Goal: Information Seeking & Learning: Learn about a topic

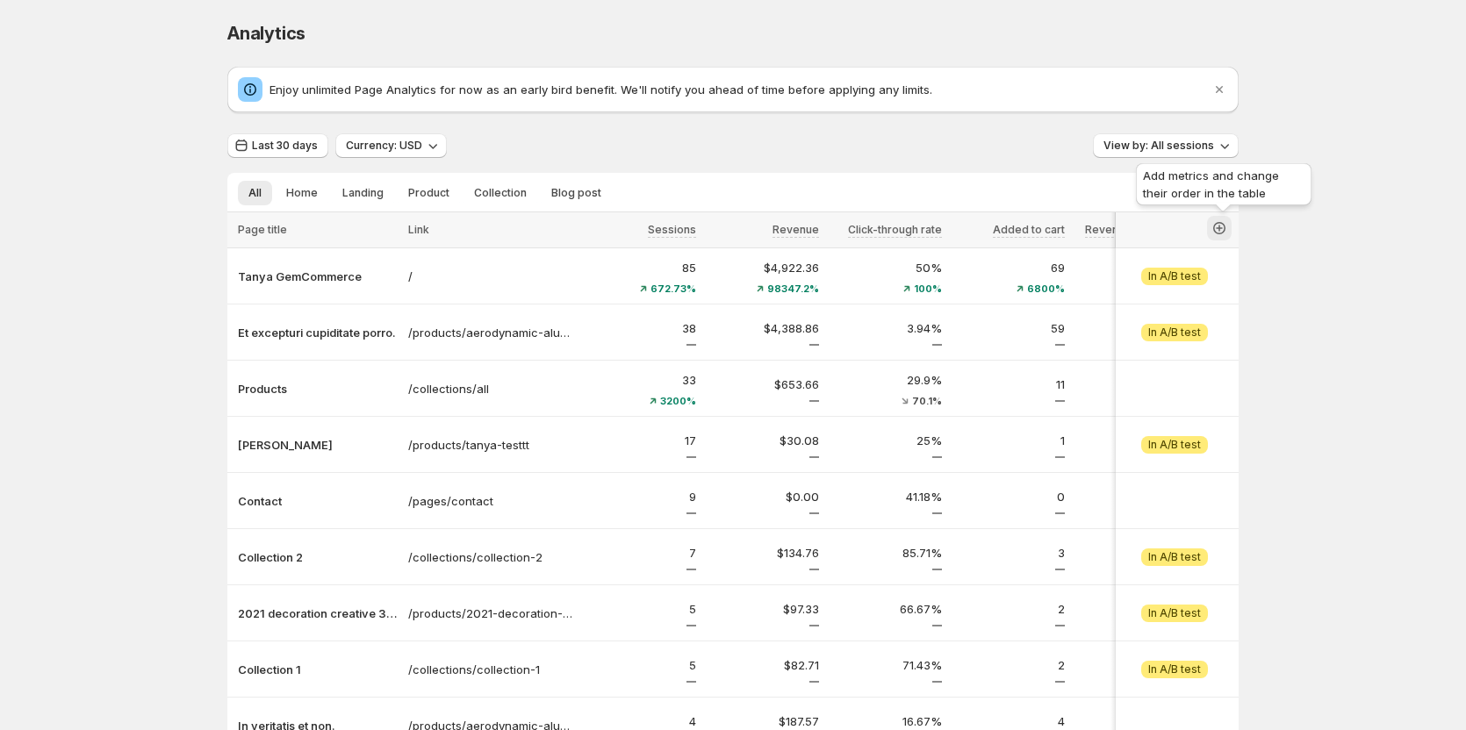
click at [1227, 223] on icon "button" at bounding box center [1219, 228] width 18 height 18
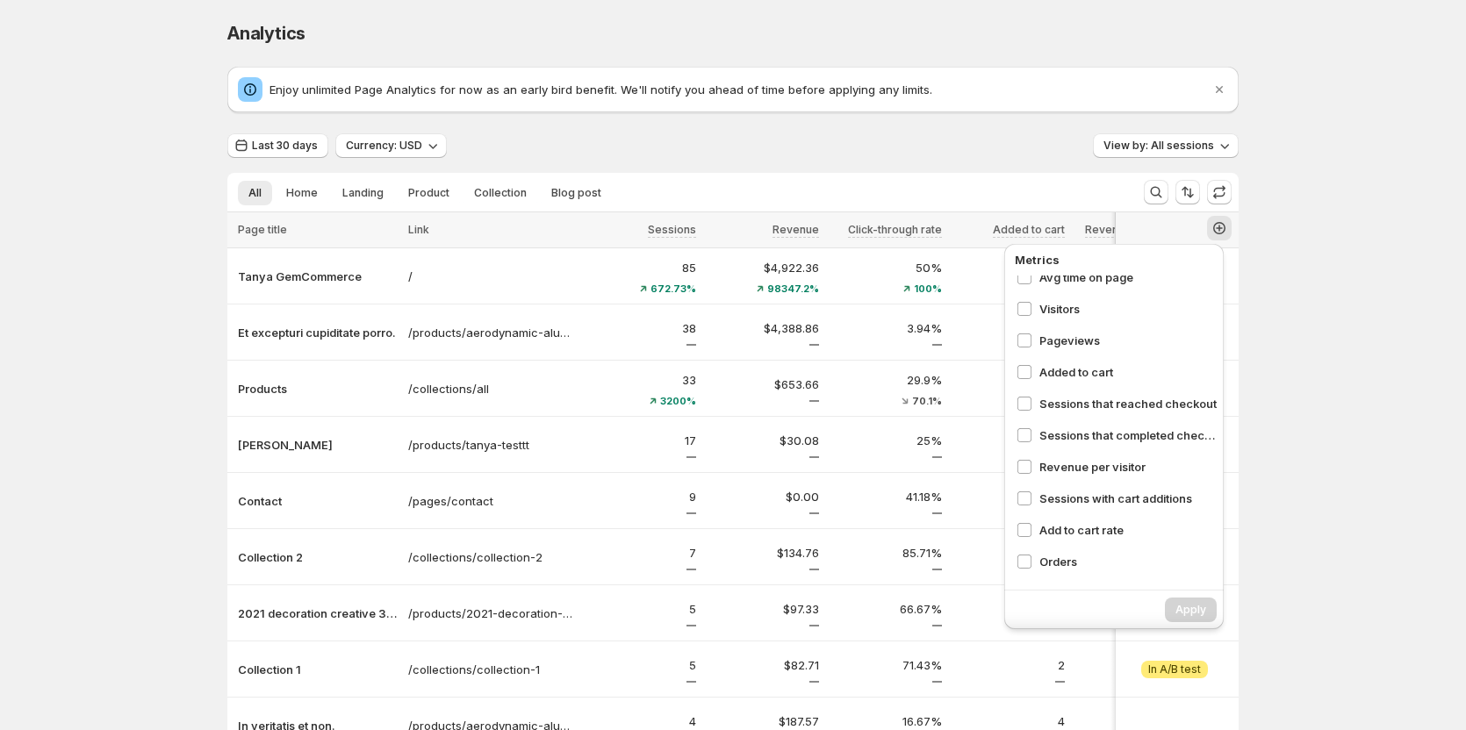
scroll to position [176, 0]
click at [1031, 427] on span at bounding box center [1024, 430] width 16 height 16
click at [1174, 605] on button "Apply" at bounding box center [1191, 610] width 52 height 25
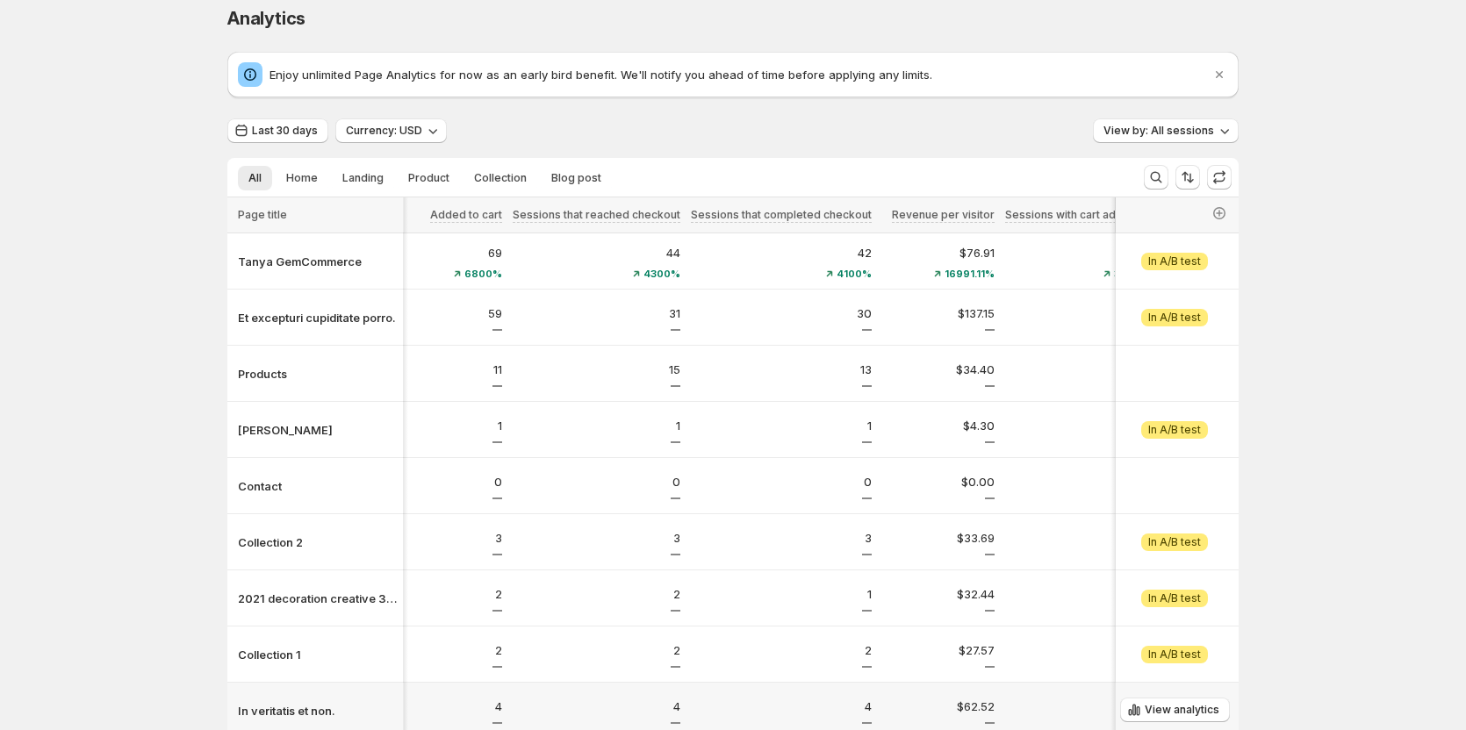
scroll to position [0, 0]
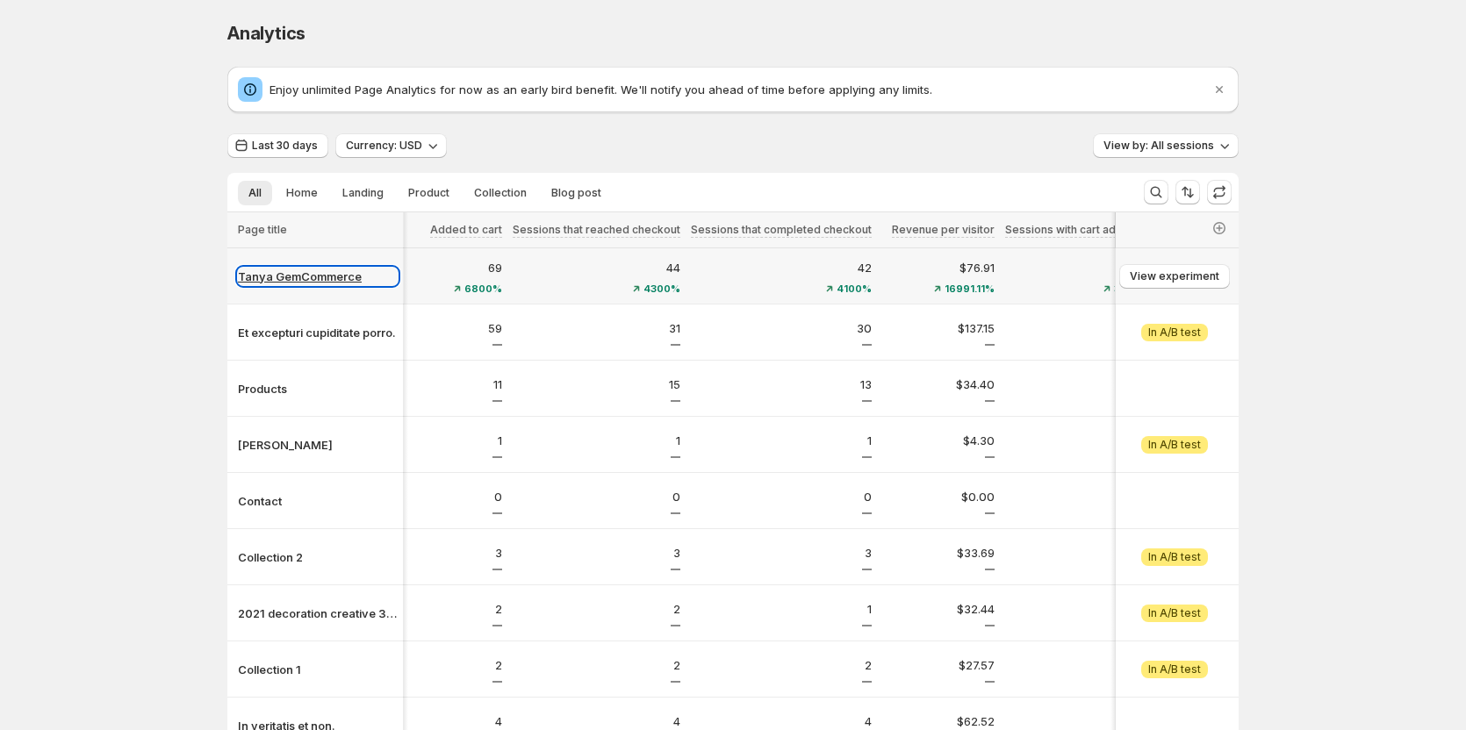
click at [321, 277] on p "Tanya GemCommerce" at bounding box center [318, 277] width 160 height 18
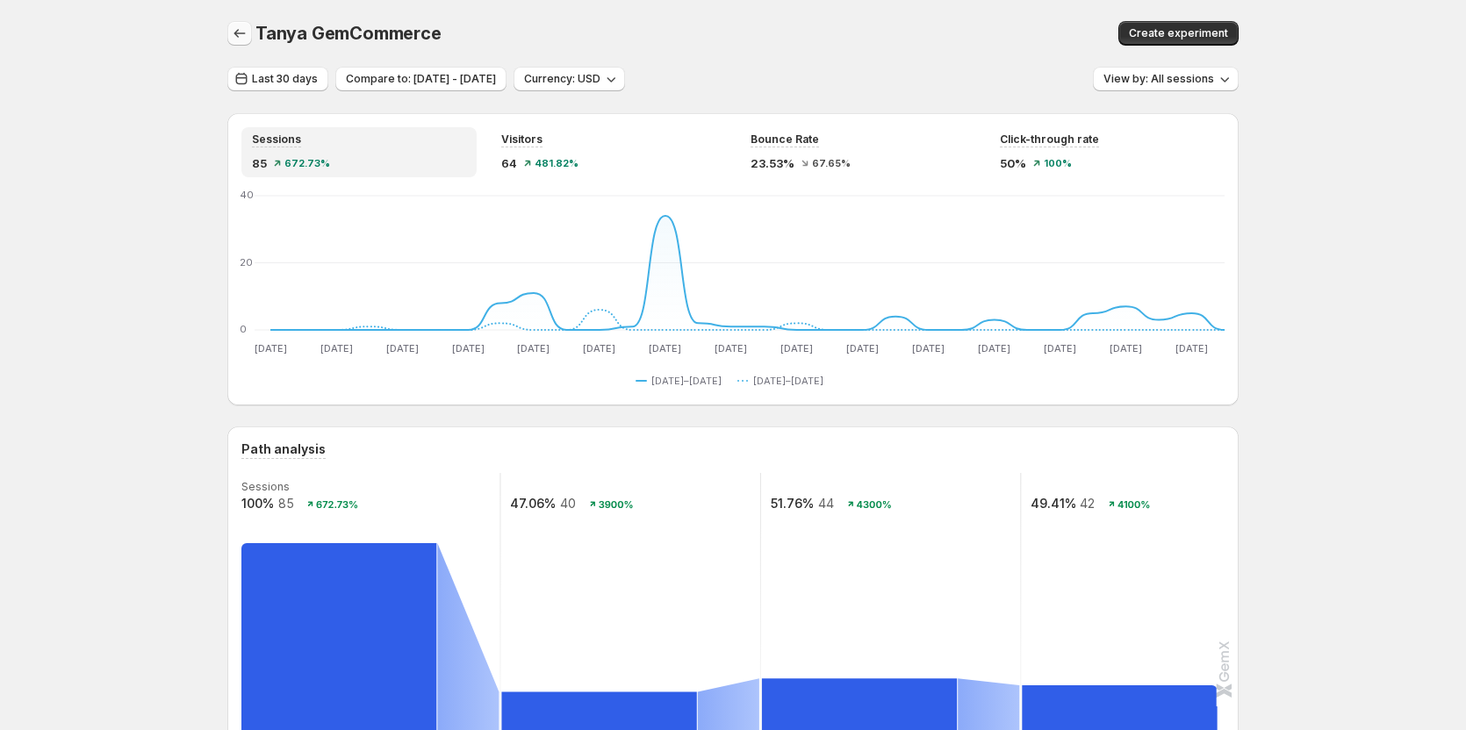
click at [247, 33] on icon "button" at bounding box center [240, 34] width 18 height 18
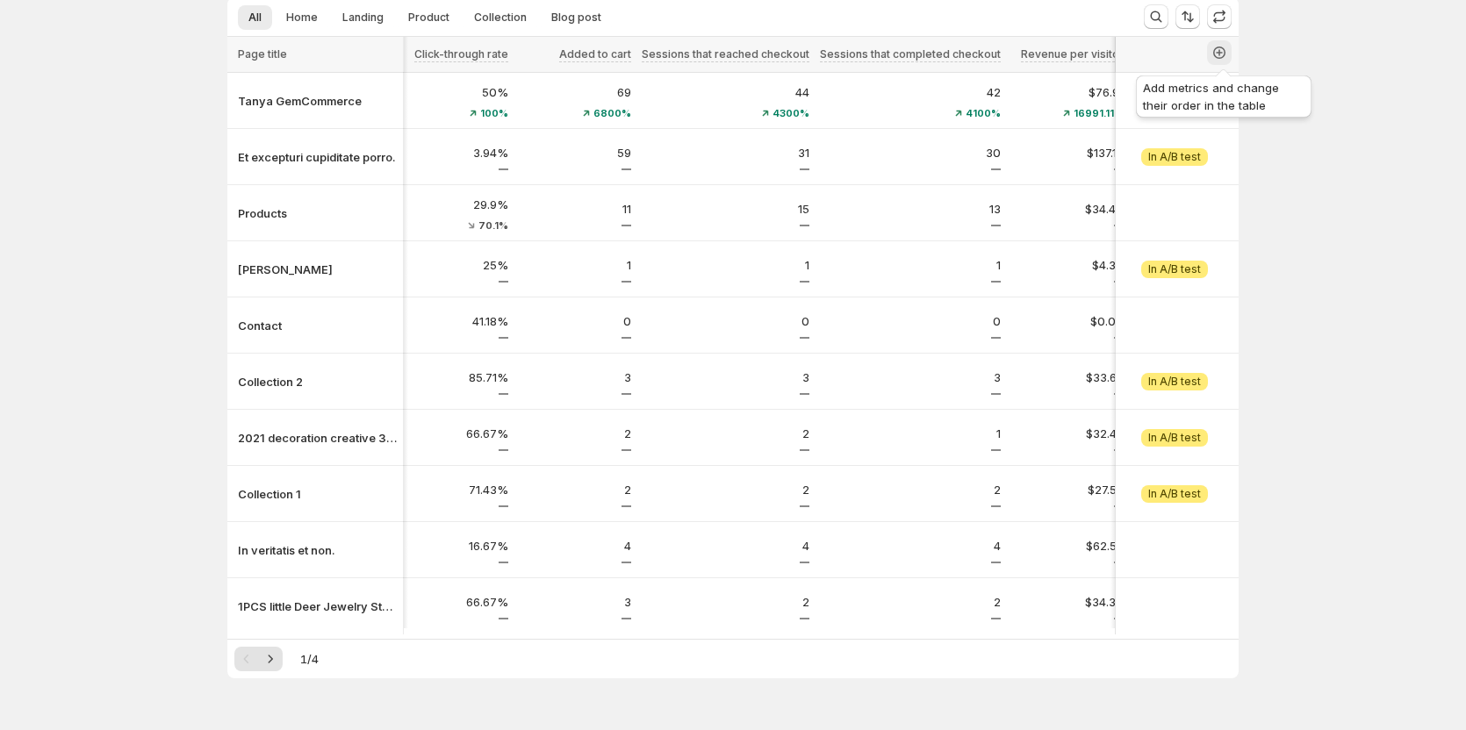
click at [1225, 50] on icon "button" at bounding box center [1219, 53] width 18 height 18
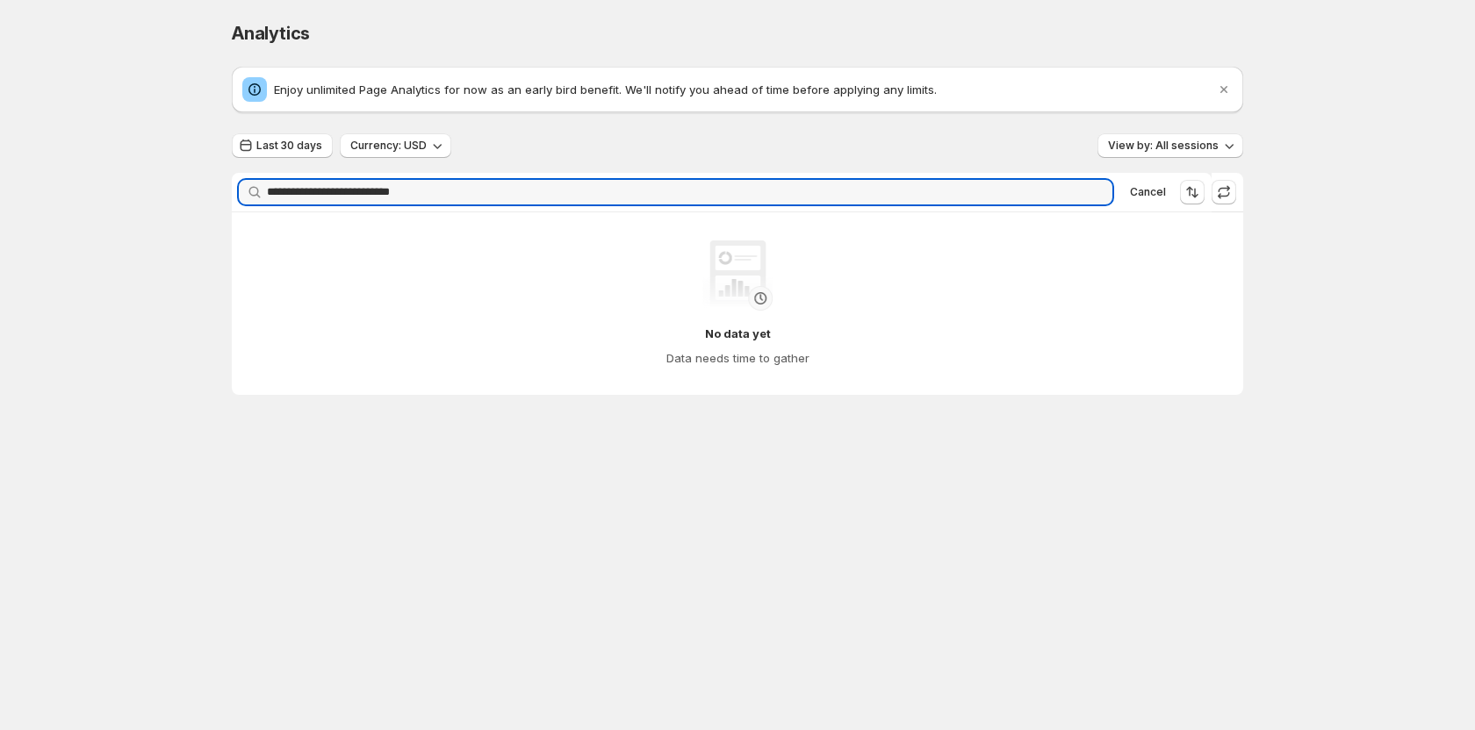
type input "**********"
click at [1101, 188] on icon "button" at bounding box center [1093, 192] width 18 height 18
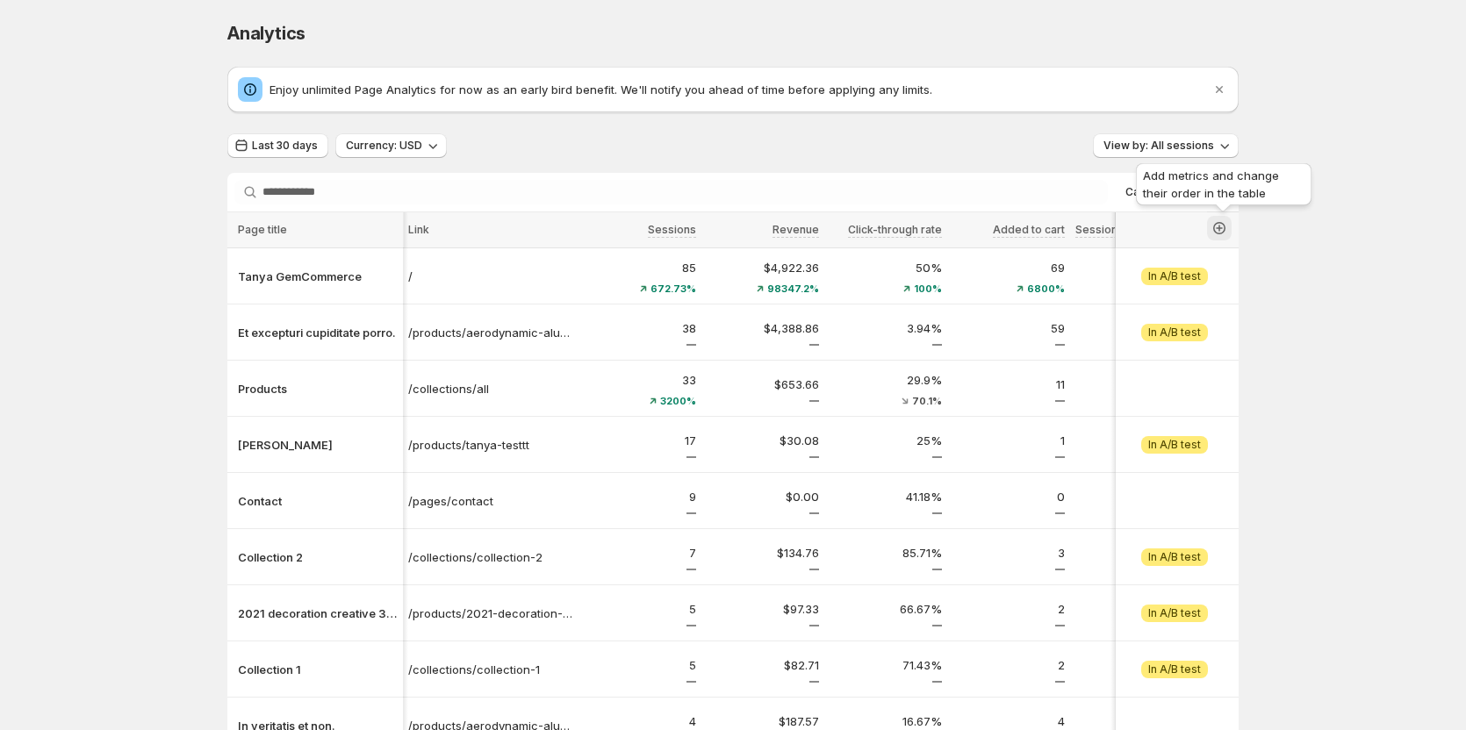
click at [1216, 233] on icon "button" at bounding box center [1219, 228] width 18 height 18
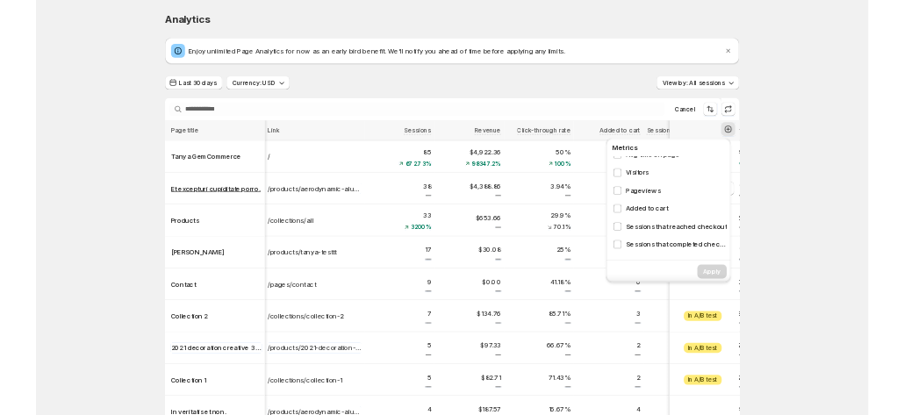
scroll to position [176, 0]
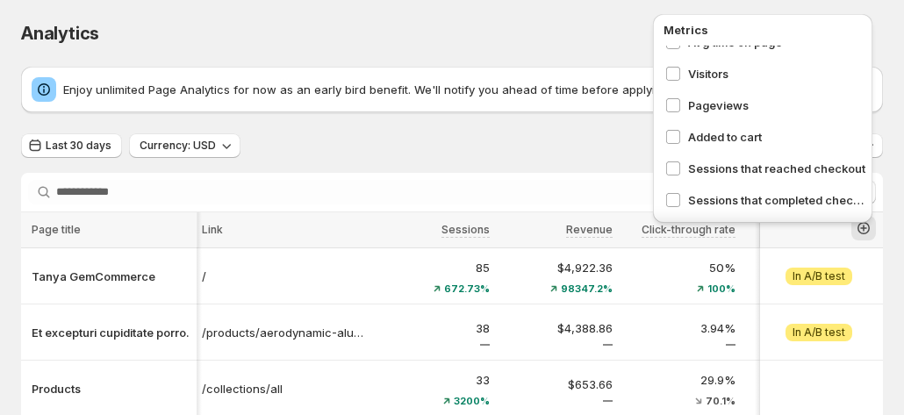
click at [558, 134] on div "Last 30 days Currency: USD View by: All sessions" at bounding box center [452, 145] width 862 height 25
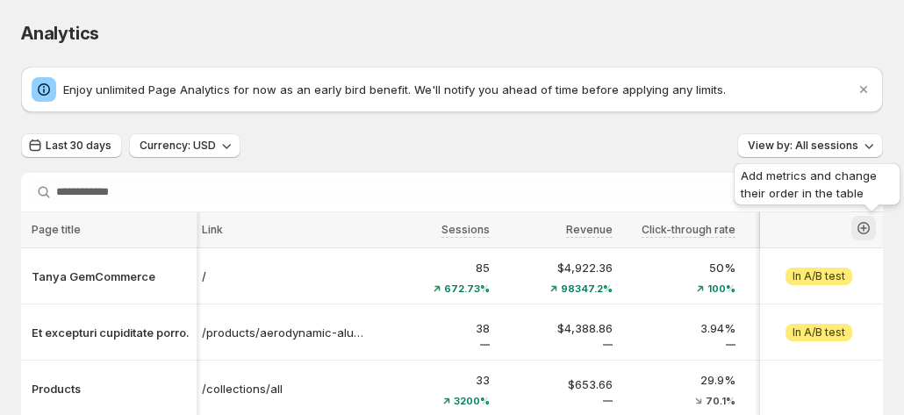
click at [867, 227] on icon "button" at bounding box center [863, 228] width 7 height 7
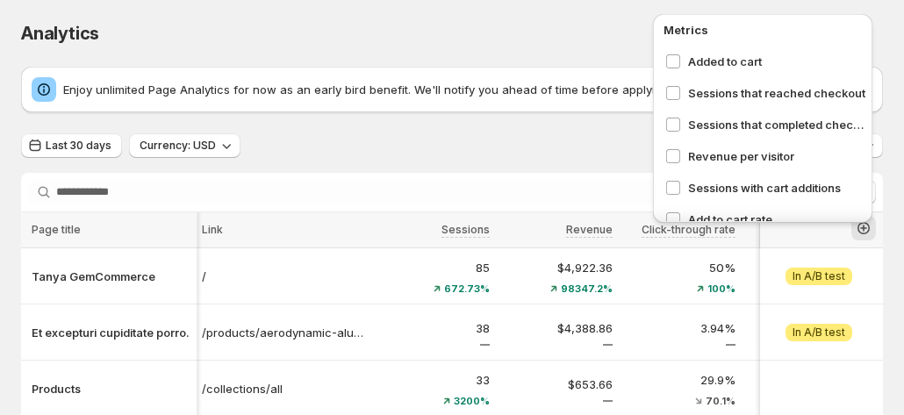
scroll to position [330, 0]
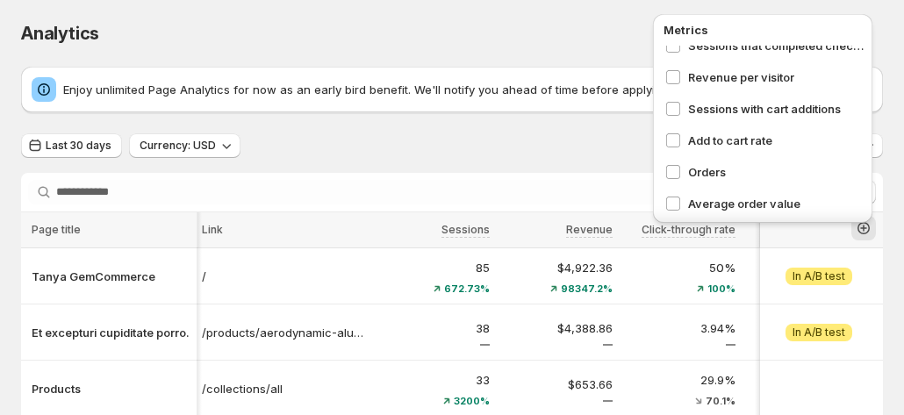
click at [499, 137] on div "Last 30 days Currency: USD View by: All sessions" at bounding box center [452, 145] width 862 height 25
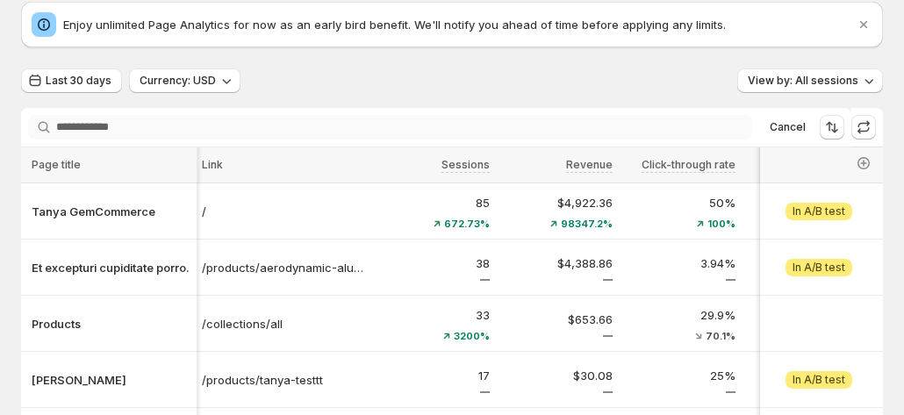
scroll to position [176, 0]
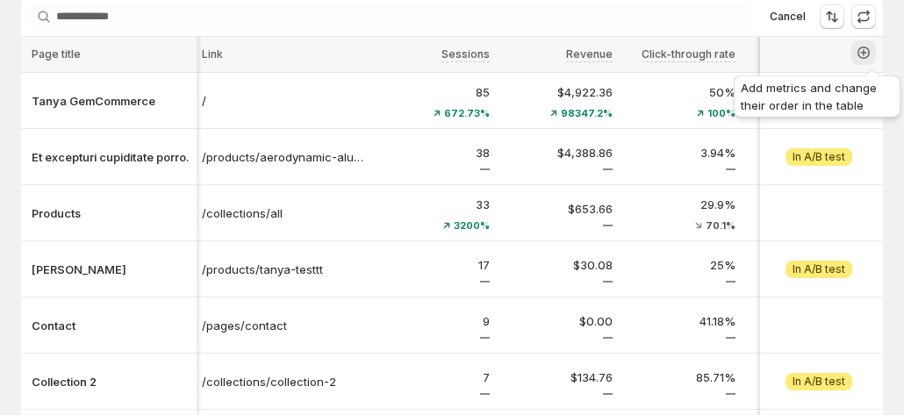
click at [867, 52] on icon "button" at bounding box center [863, 52] width 7 height 7
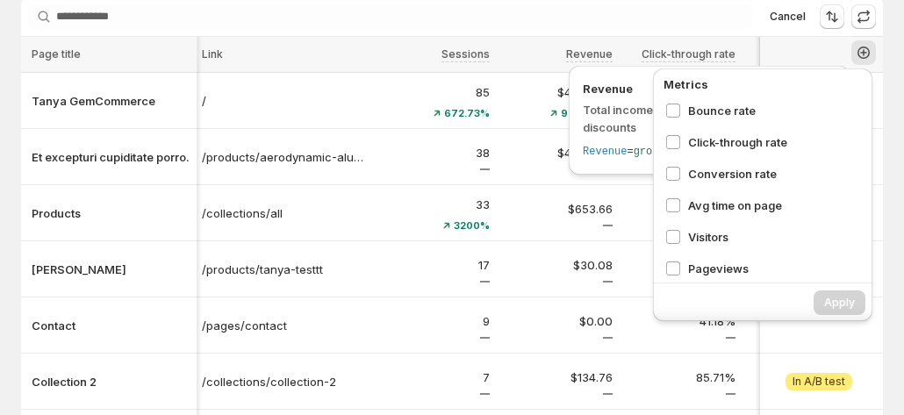
scroll to position [0, 0]
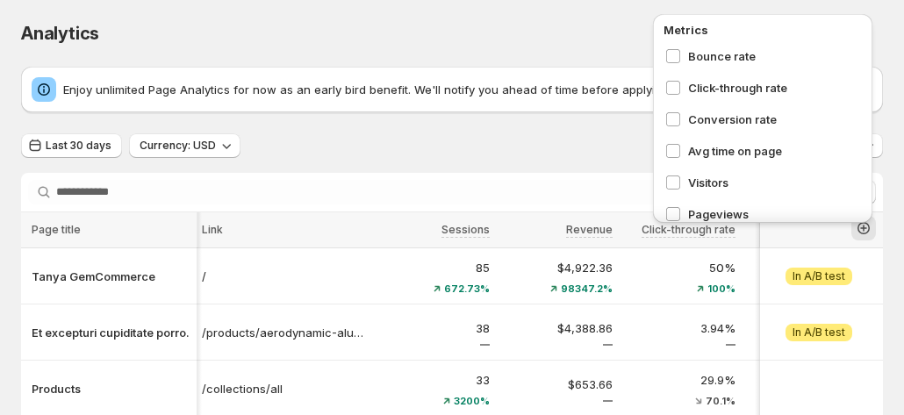
click at [529, 24] on div "Analytics" at bounding box center [452, 33] width 862 height 25
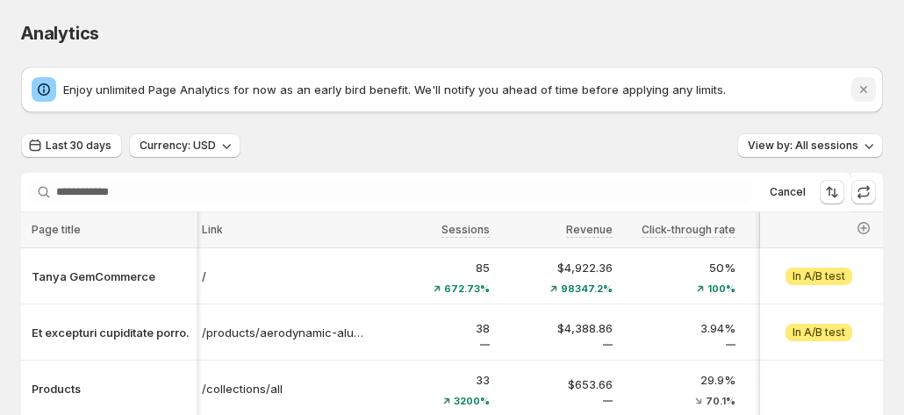
click at [869, 90] on icon "Dismiss notification" at bounding box center [864, 90] width 18 height 18
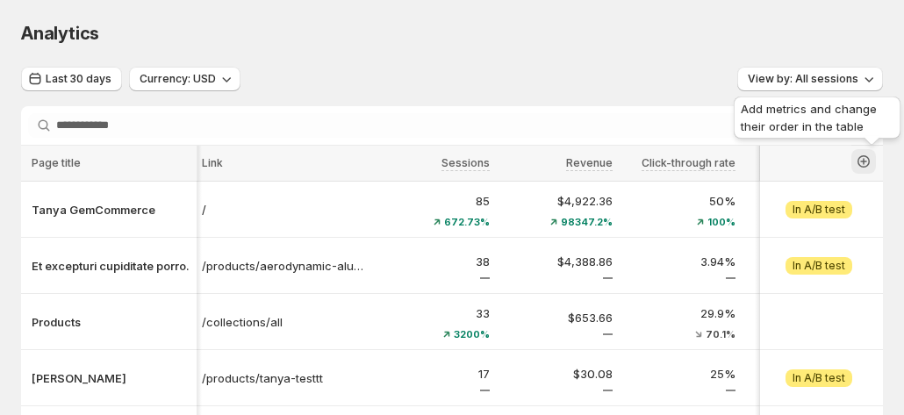
click at [867, 162] on icon "button" at bounding box center [863, 161] width 7 height 7
click at [876, 165] on button "button" at bounding box center [863, 161] width 25 height 25
click at [867, 162] on icon "button" at bounding box center [863, 161] width 7 height 7
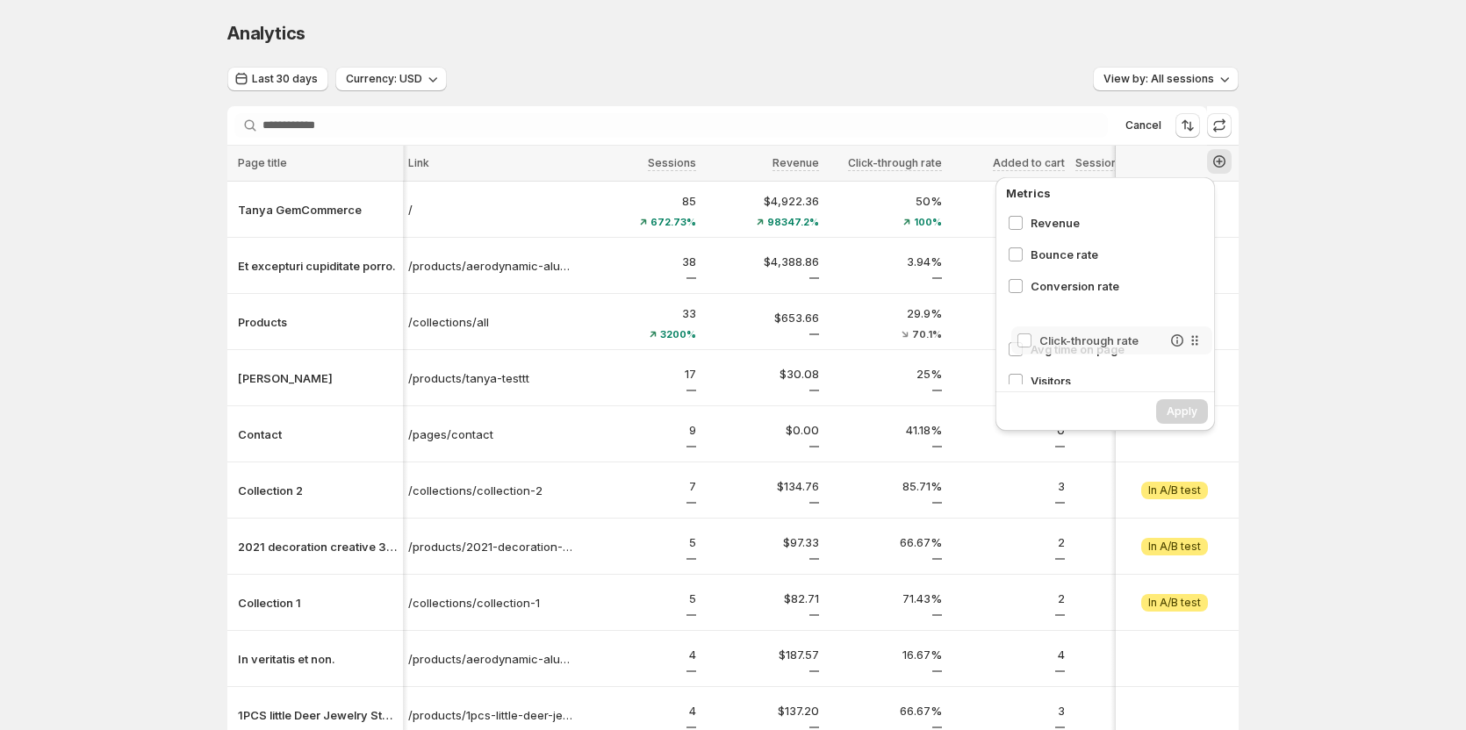
scroll to position [32, 0]
drag, startPoint x: 1195, startPoint y: 318, endPoint x: 1176, endPoint y: 321, distance: 19.6
click at [1176, 321] on div "Sessions Revenue Bounce rate Click-through rate Conversion rate Avg time on pag…" at bounding box center [1109, 297] width 214 height 176
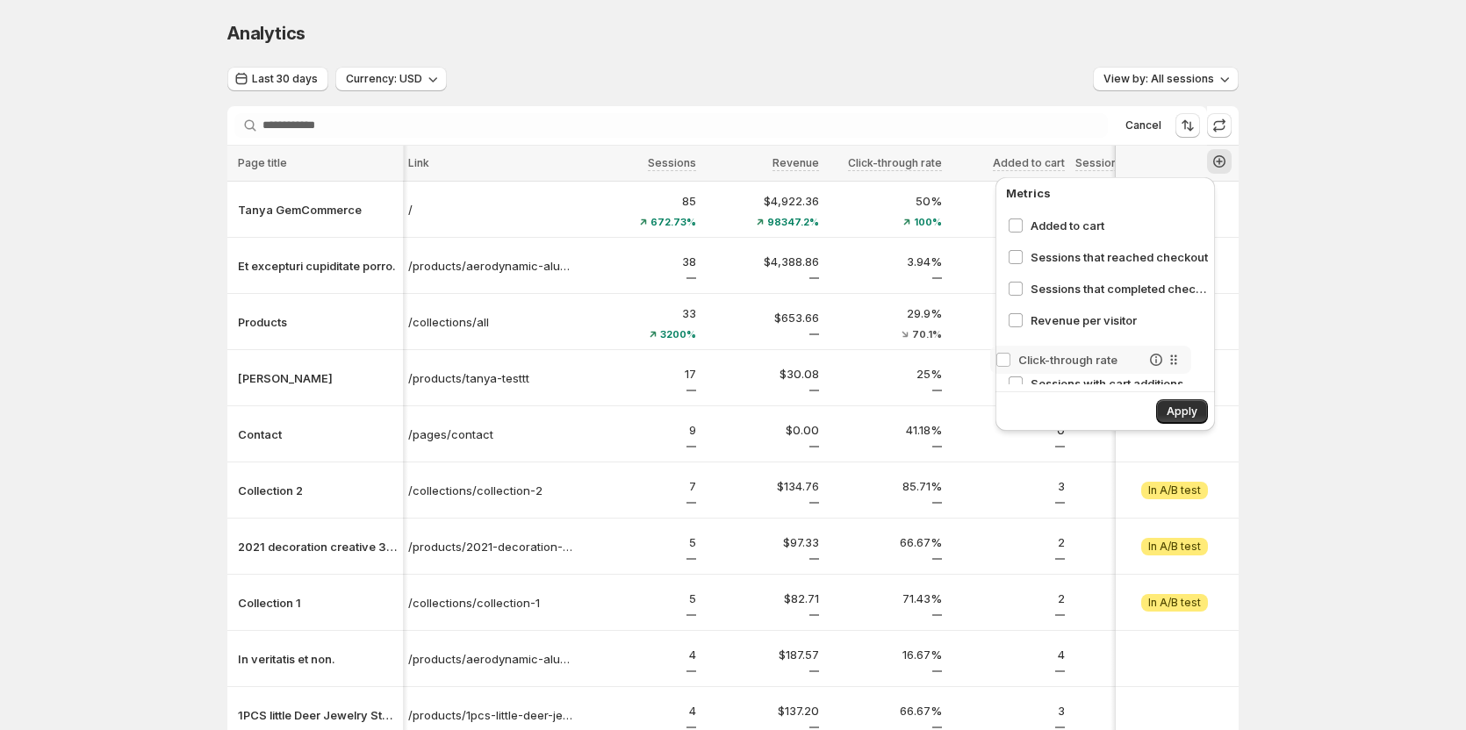
scroll to position [330, 0]
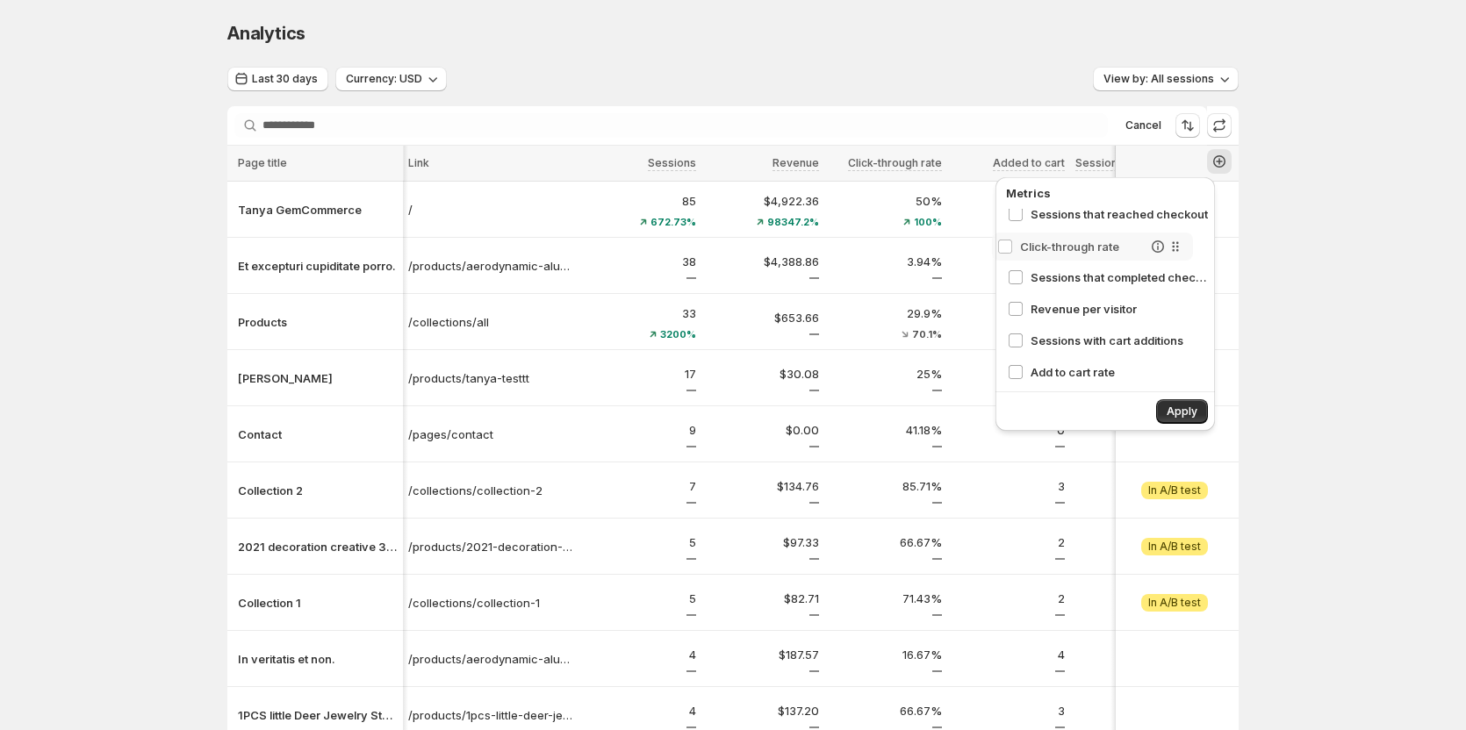
drag, startPoint x: 1181, startPoint y: 315, endPoint x: 1178, endPoint y: 250, distance: 65.0
click at [1178, 250] on div "Sessions Revenue Bounce rate Conversion rate Click-through rate Avg time on pag…" at bounding box center [1109, 297] width 214 height 176
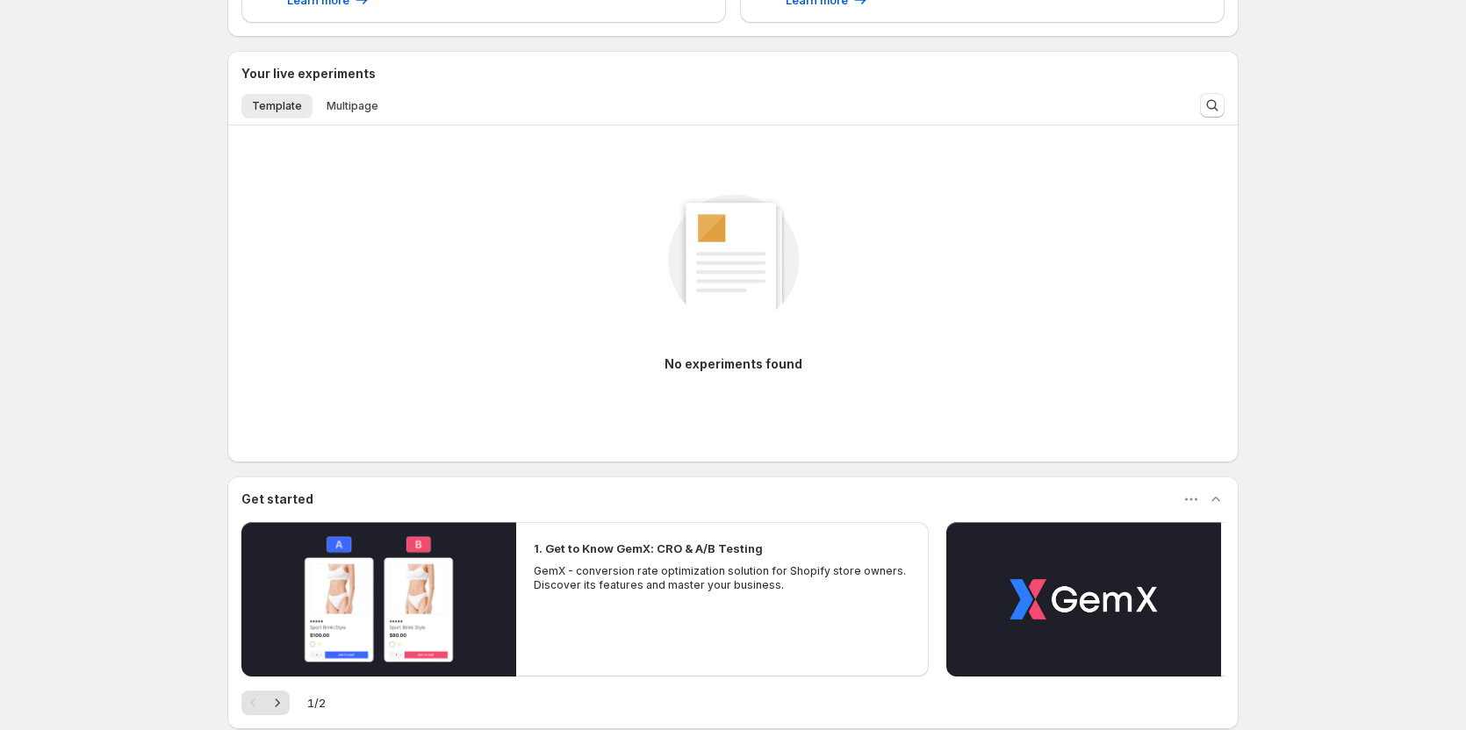
scroll to position [444, 0]
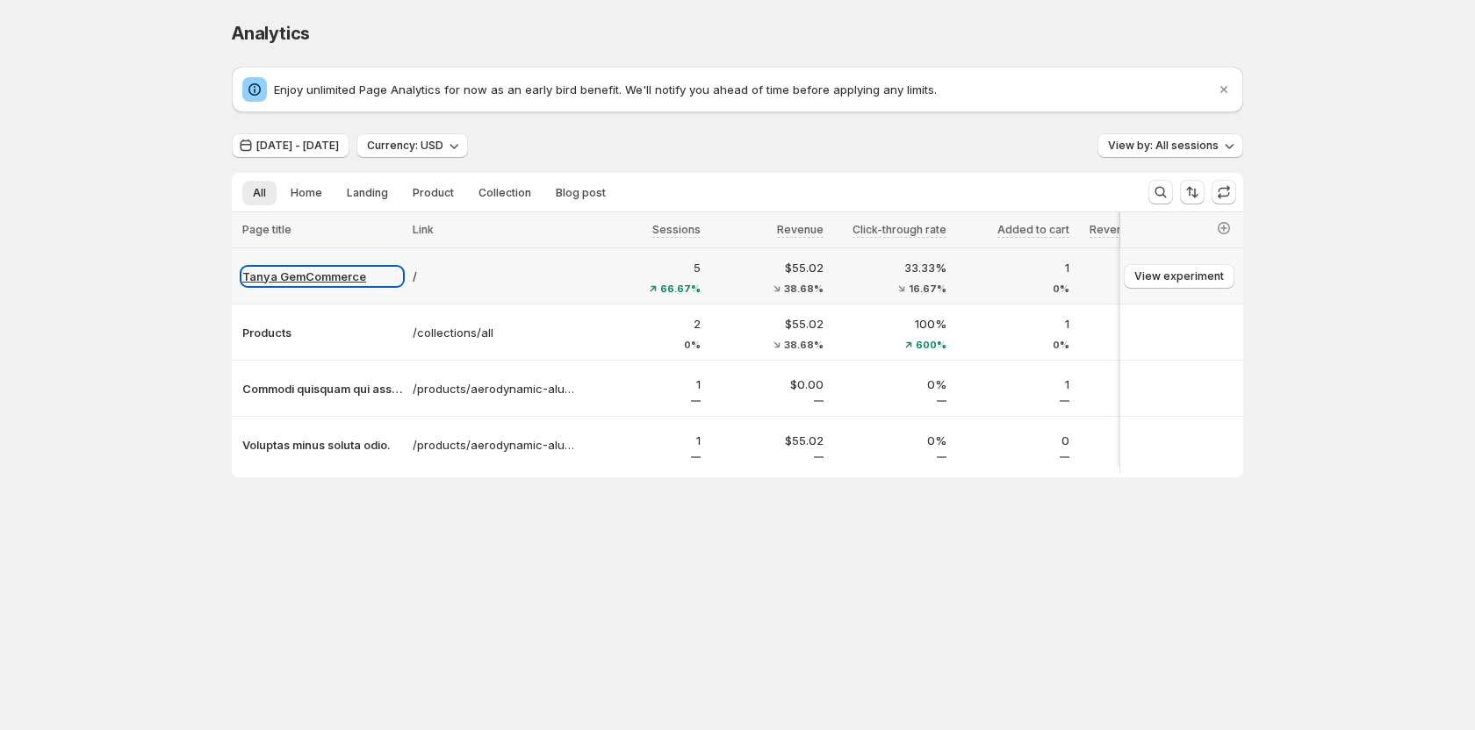
click at [321, 273] on p "Tanya GemCommerce" at bounding box center [322, 277] width 160 height 18
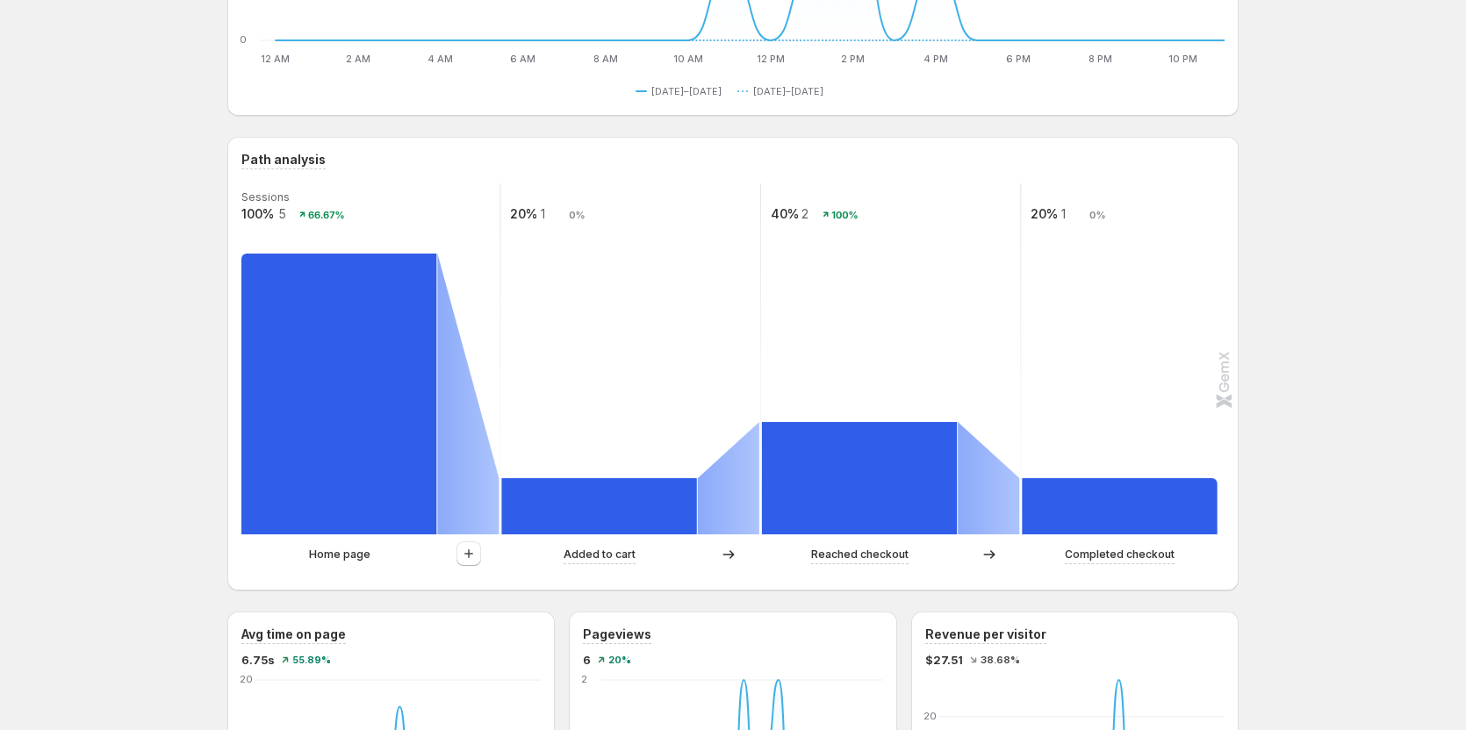
scroll to position [263, 0]
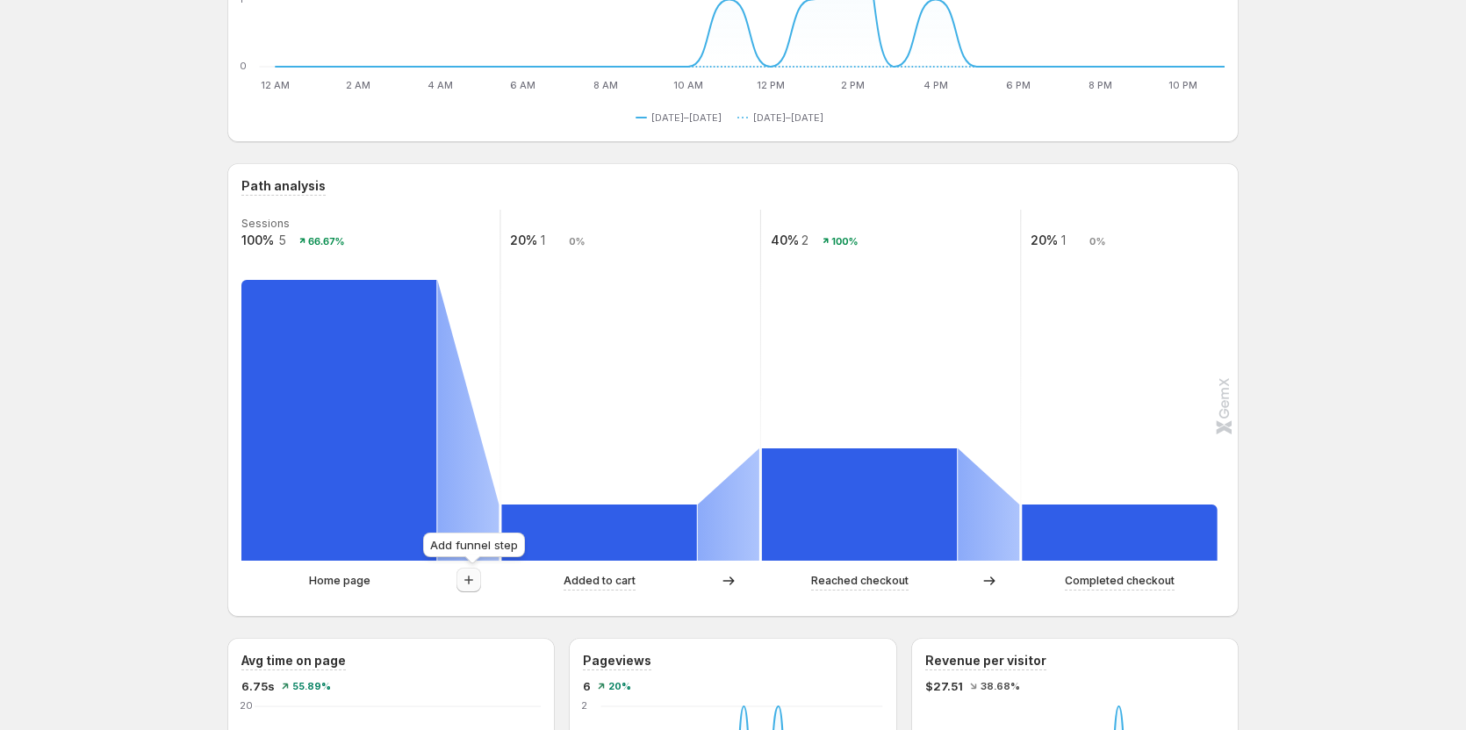
click at [481, 576] on button "button" at bounding box center [468, 580] width 25 height 25
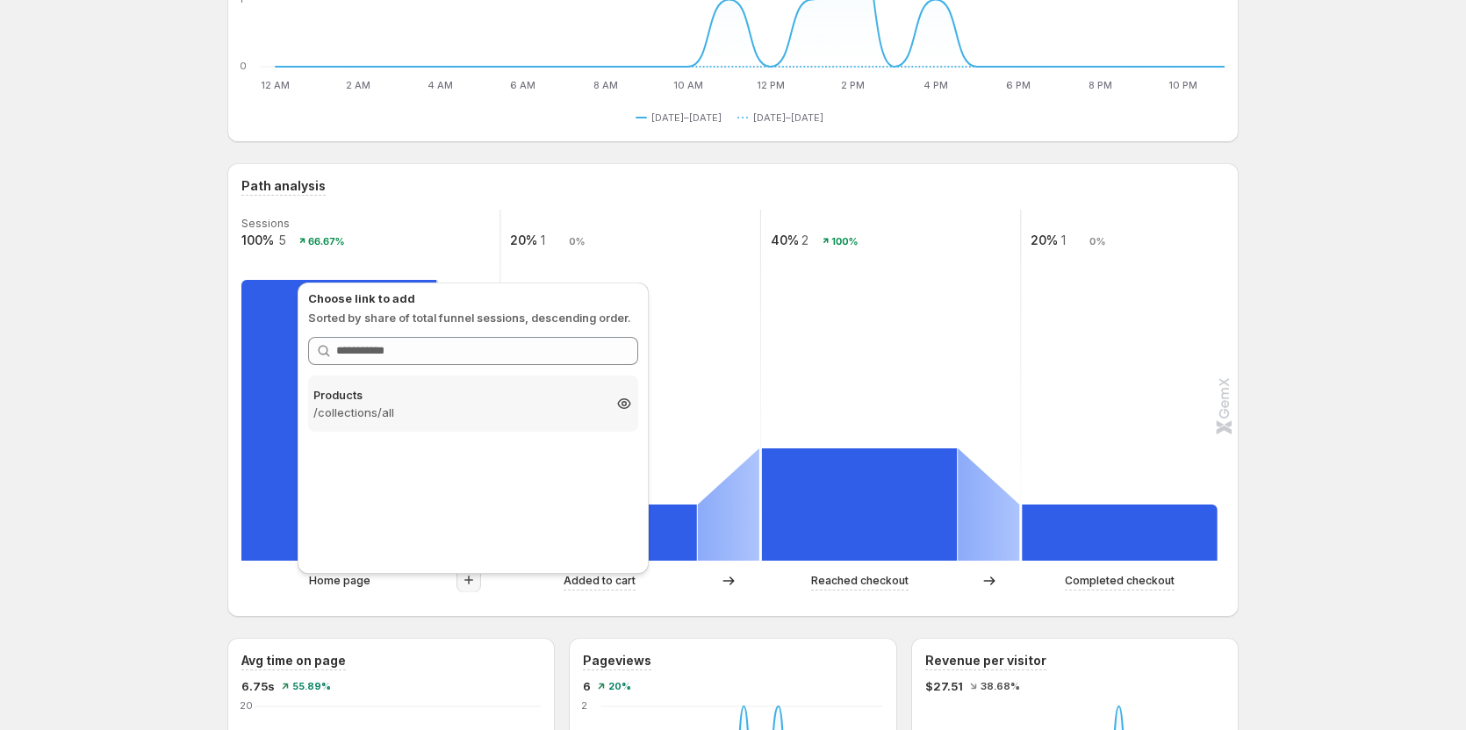
click at [436, 408] on p "/collections/all" at bounding box center [457, 413] width 288 height 18
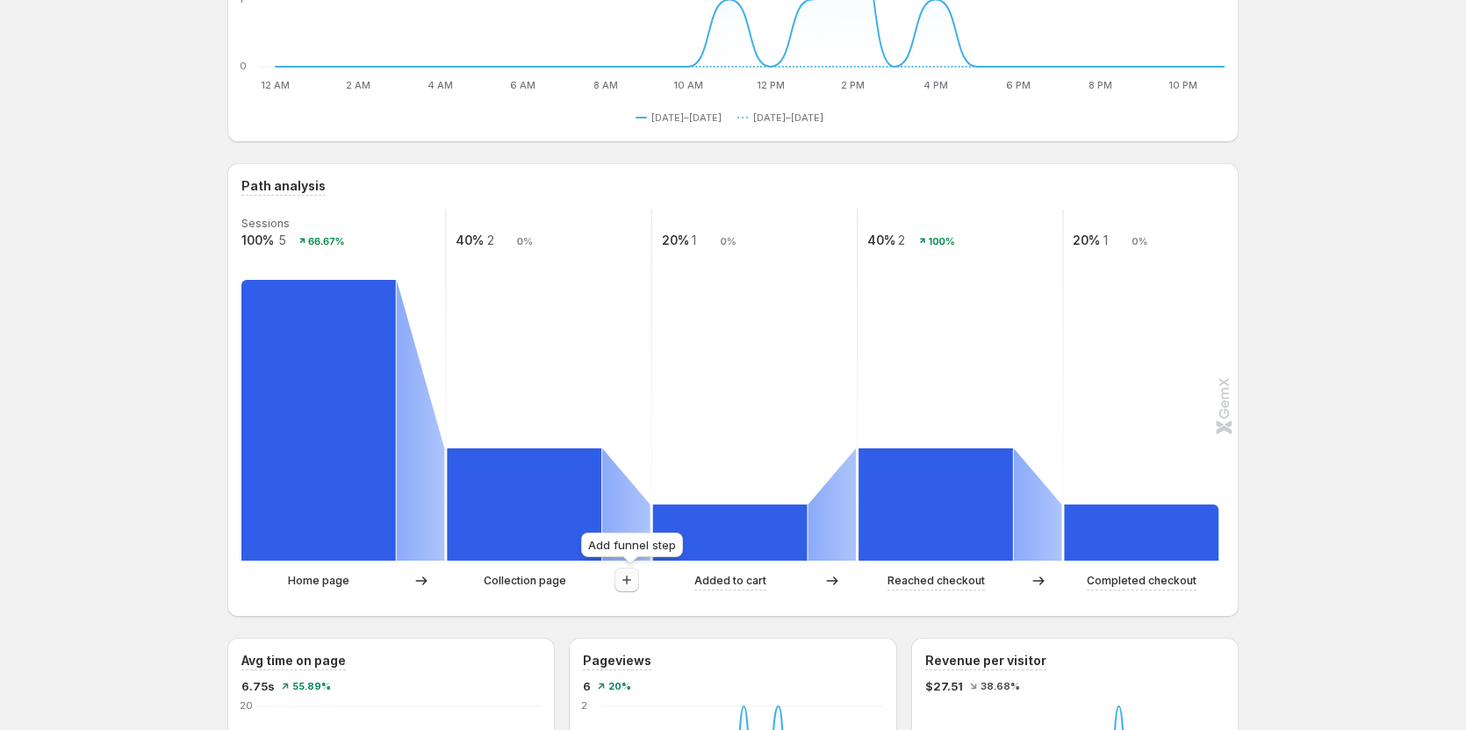
click at [626, 581] on icon "button" at bounding box center [627, 580] width 18 height 18
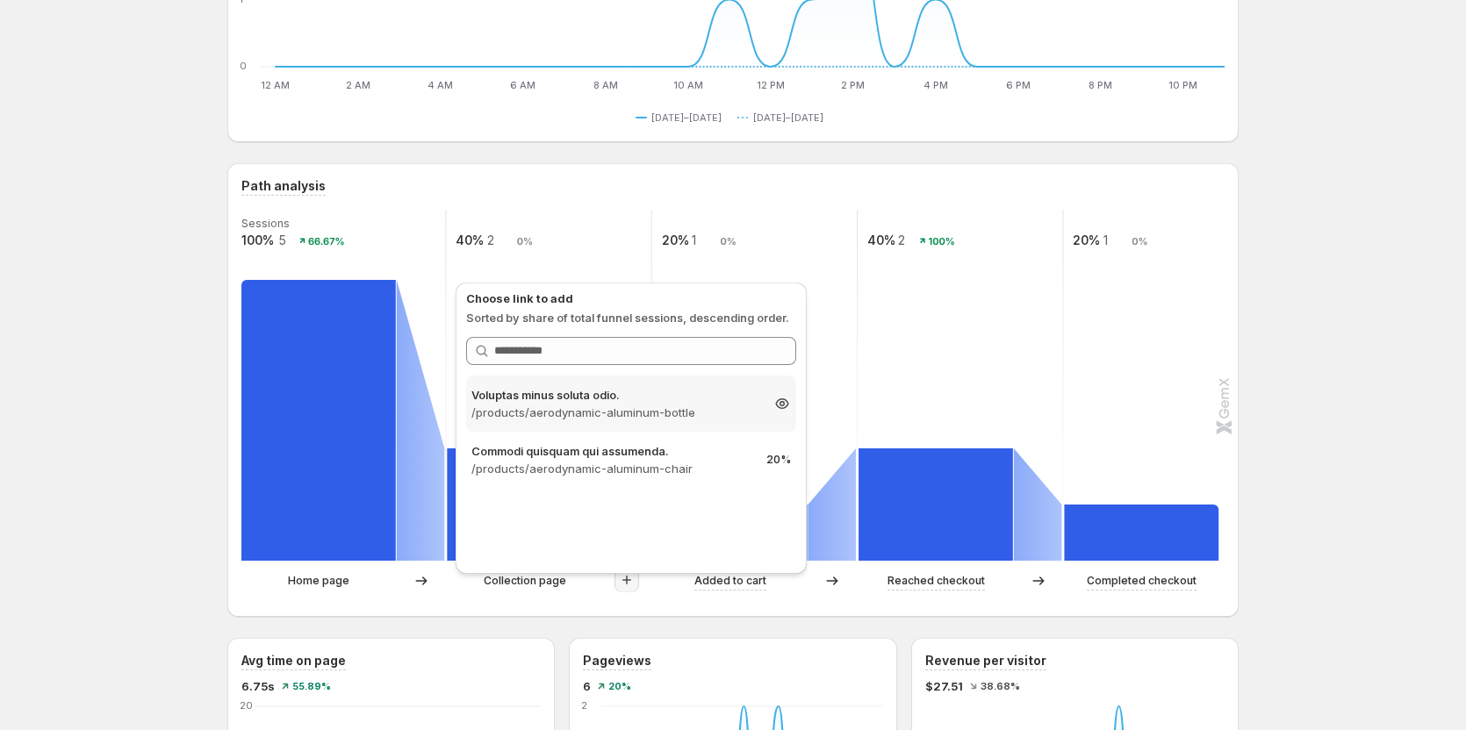
click at [651, 406] on p "/products/aerodynamic-aluminum-bottle" at bounding box center [615, 413] width 288 height 18
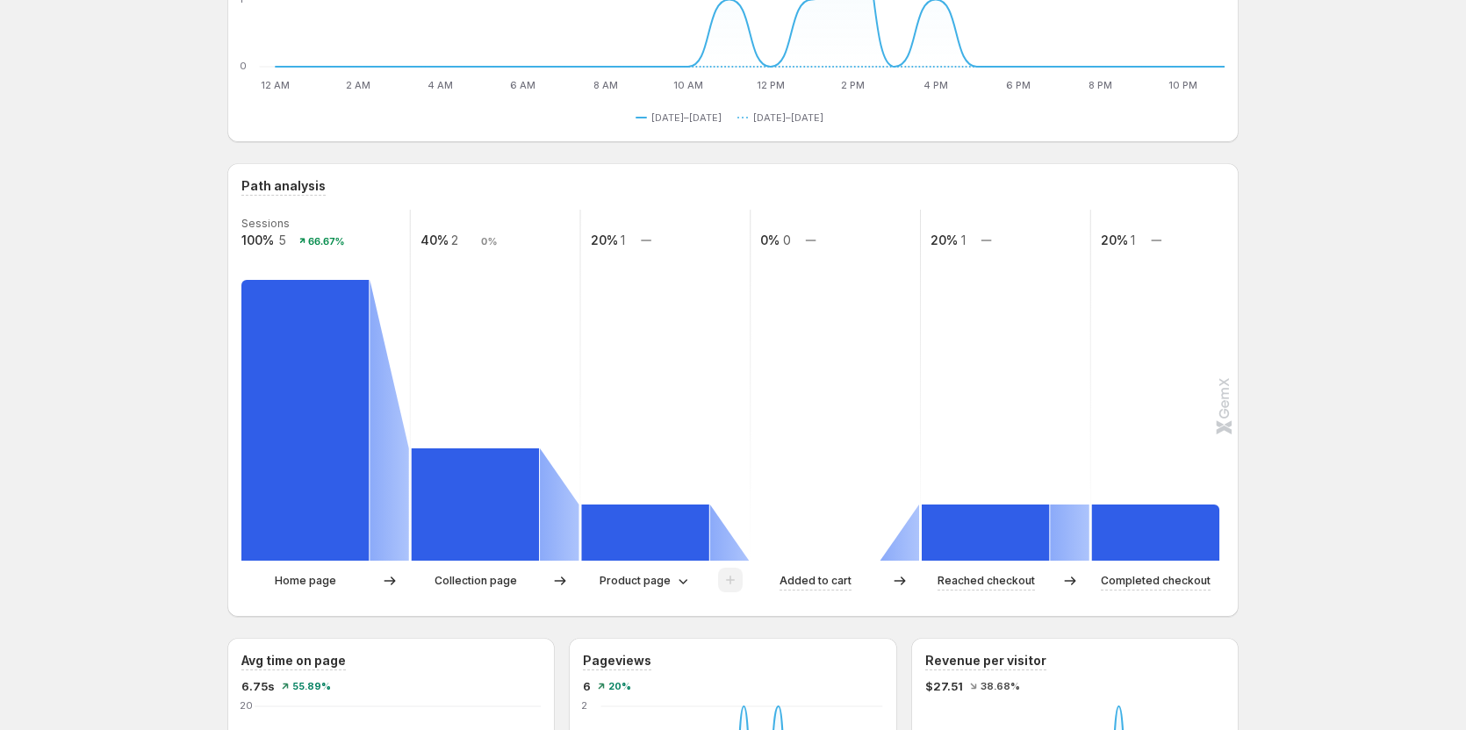
click at [489, 585] on p "Collection page" at bounding box center [475, 581] width 83 height 18
click at [312, 578] on p "Home page" at bounding box center [305, 581] width 61 height 18
click at [500, 571] on div "Collection page" at bounding box center [496, 581] width 169 height 26
drag, startPoint x: 435, startPoint y: 574, endPoint x: 499, endPoint y: 585, distance: 64.9
click at [438, 575] on div "Collection page" at bounding box center [476, 581] width 128 height 18
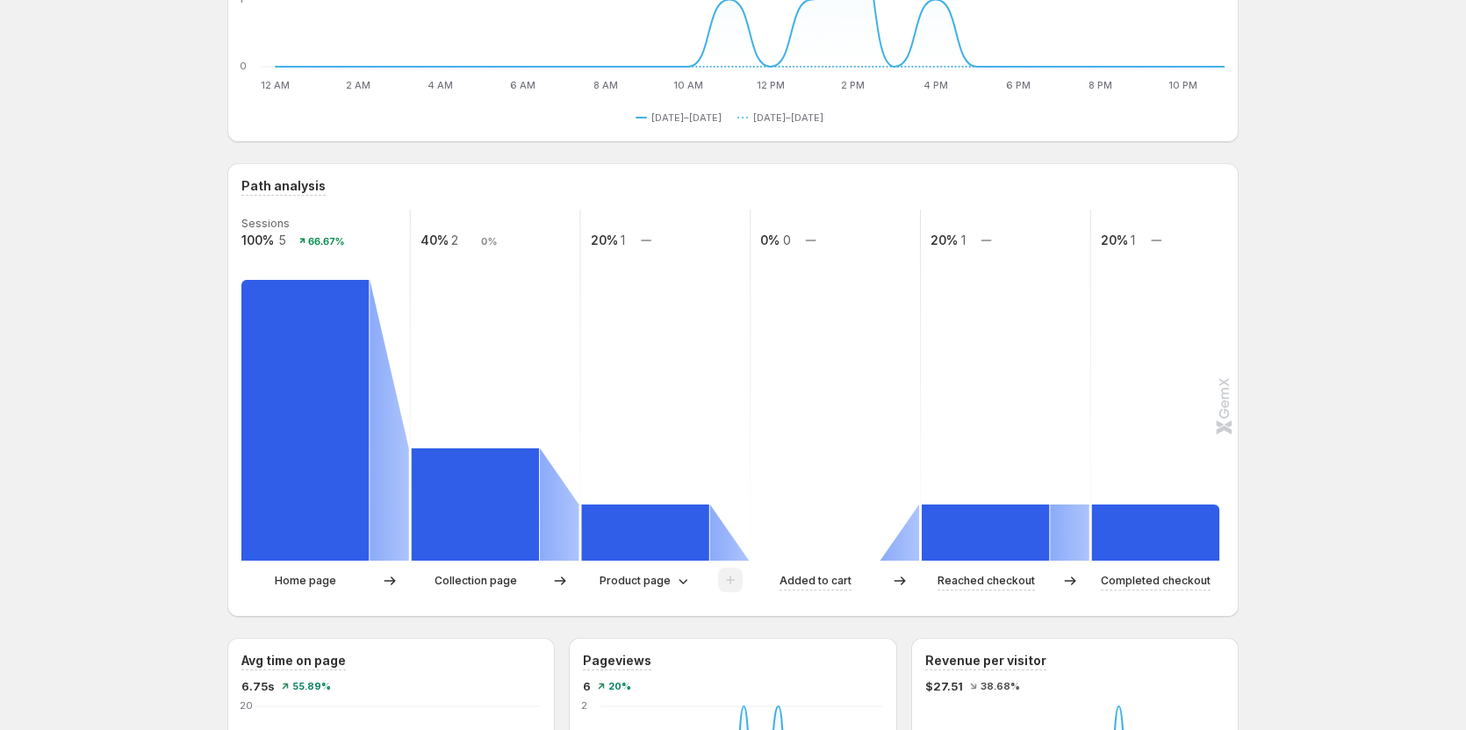
click at [499, 585] on p "Collection page" at bounding box center [475, 581] width 83 height 18
click at [634, 583] on p "Product page" at bounding box center [634, 581] width 71 height 18
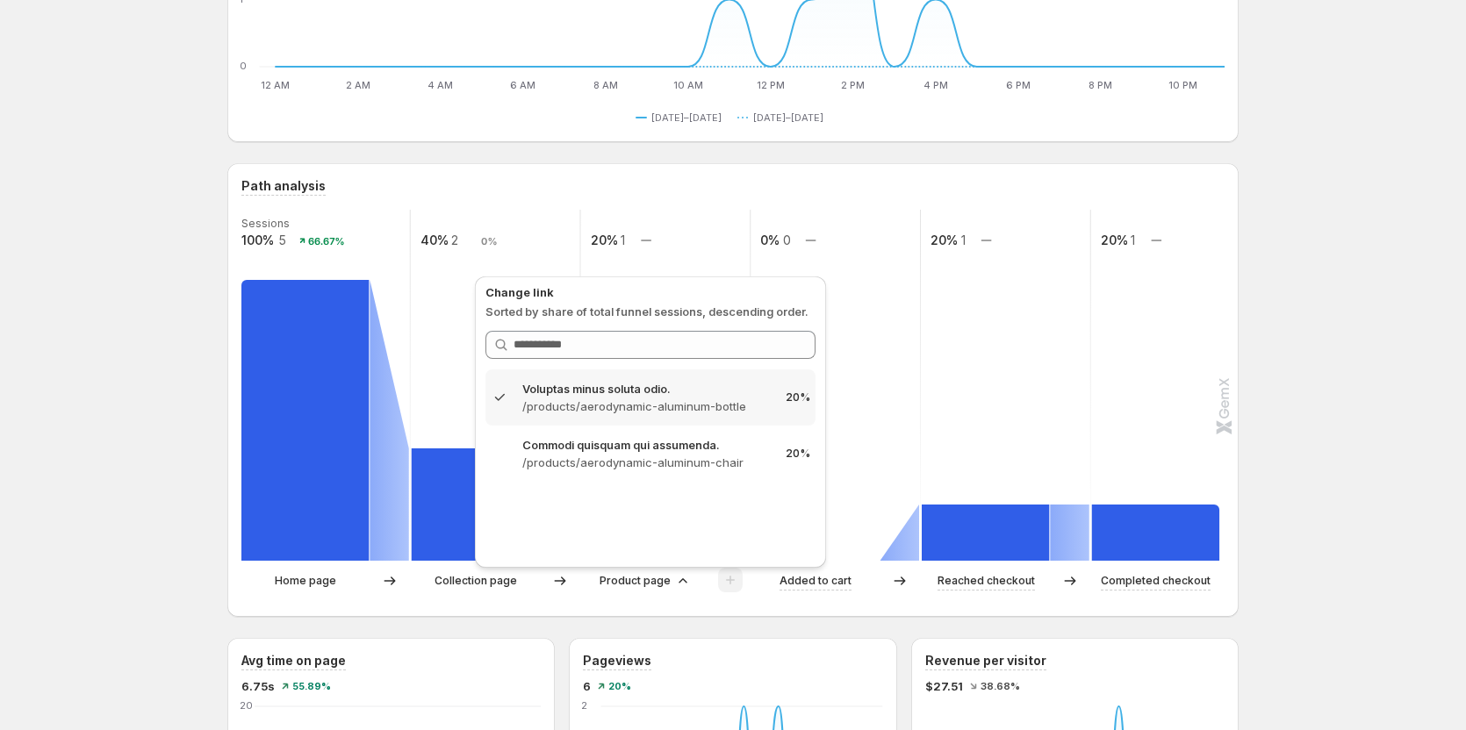
click at [498, 589] on p "Collection page" at bounding box center [475, 581] width 83 height 18
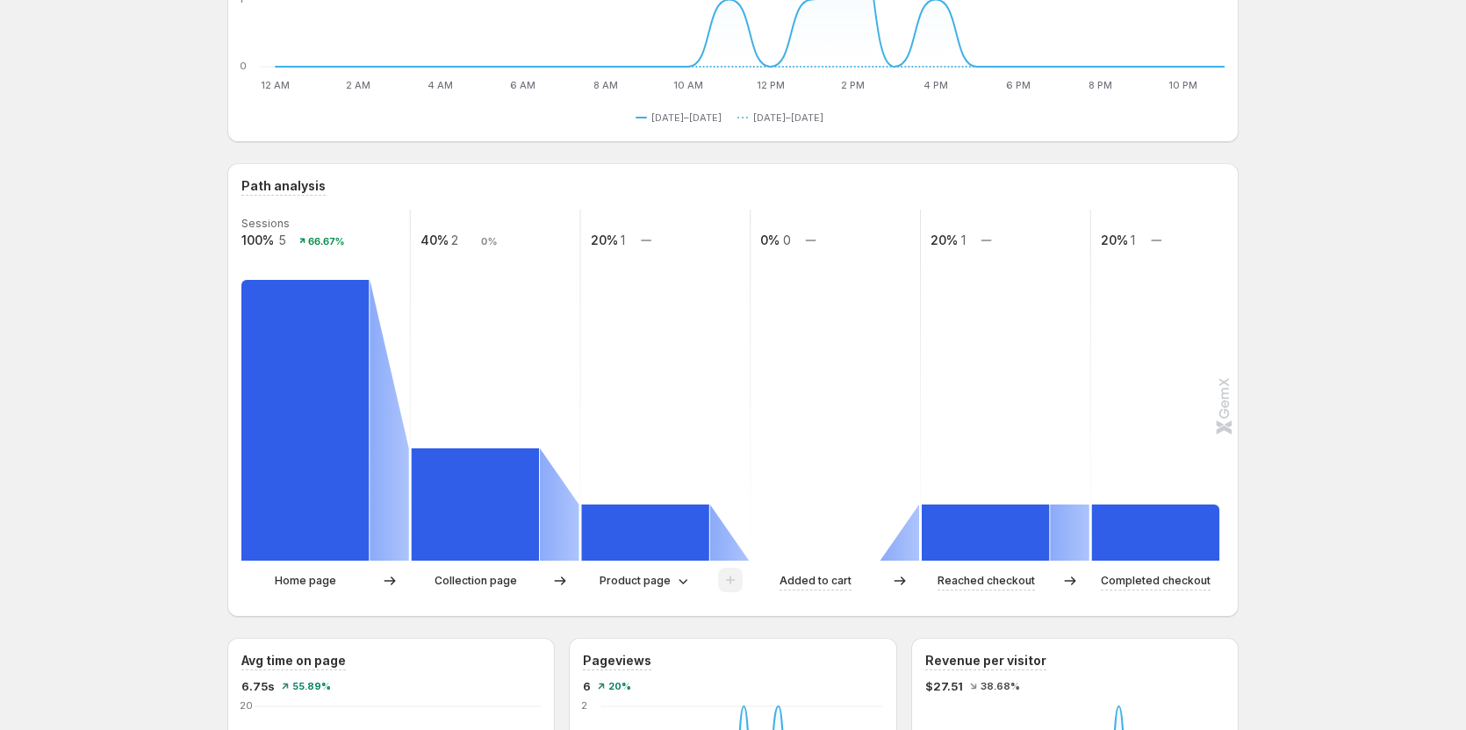
click at [477, 582] on p "Collection page" at bounding box center [475, 581] width 83 height 18
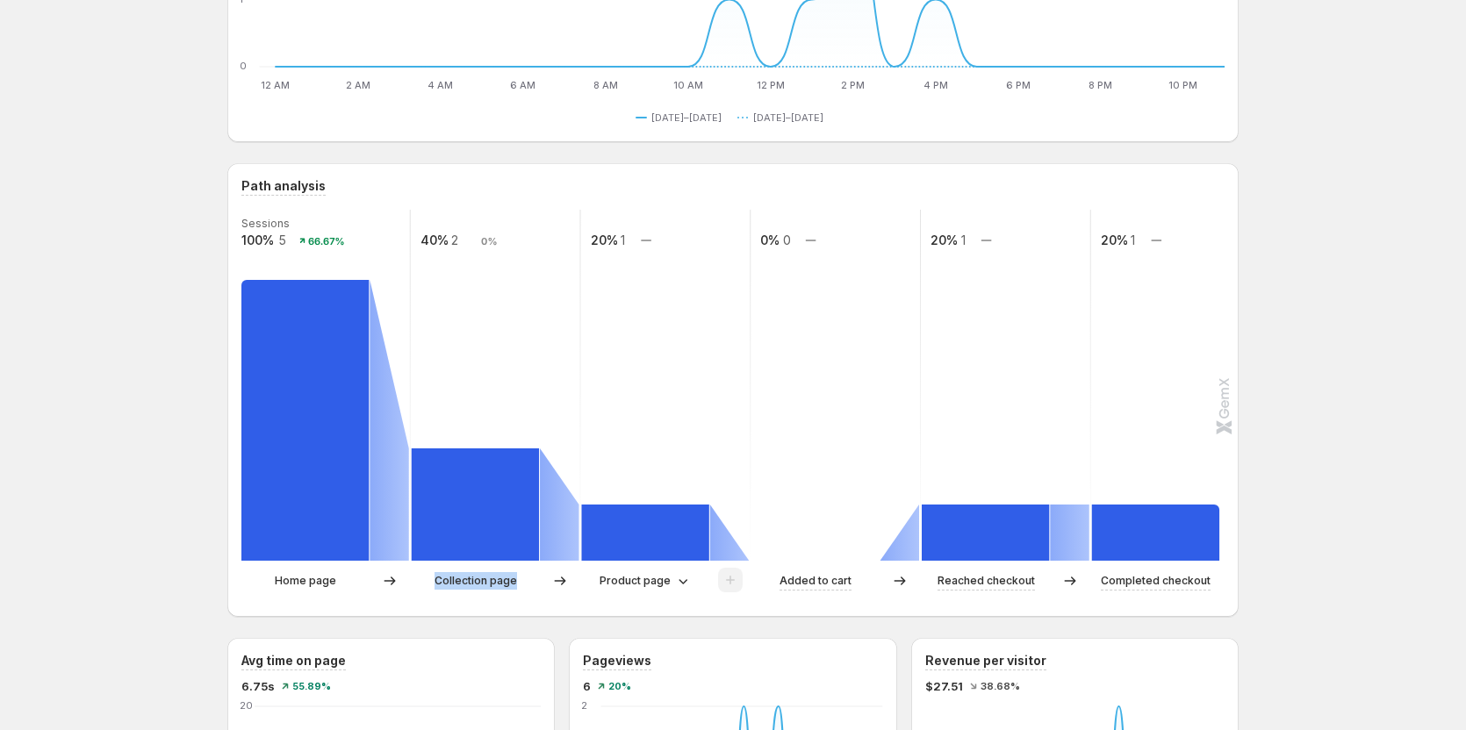
click at [477, 582] on p "Collection page" at bounding box center [475, 581] width 83 height 18
click at [370, 590] on div "Home page" at bounding box center [325, 581] width 169 height 26
click at [485, 591] on div "Collection page" at bounding box center [496, 581] width 169 height 26
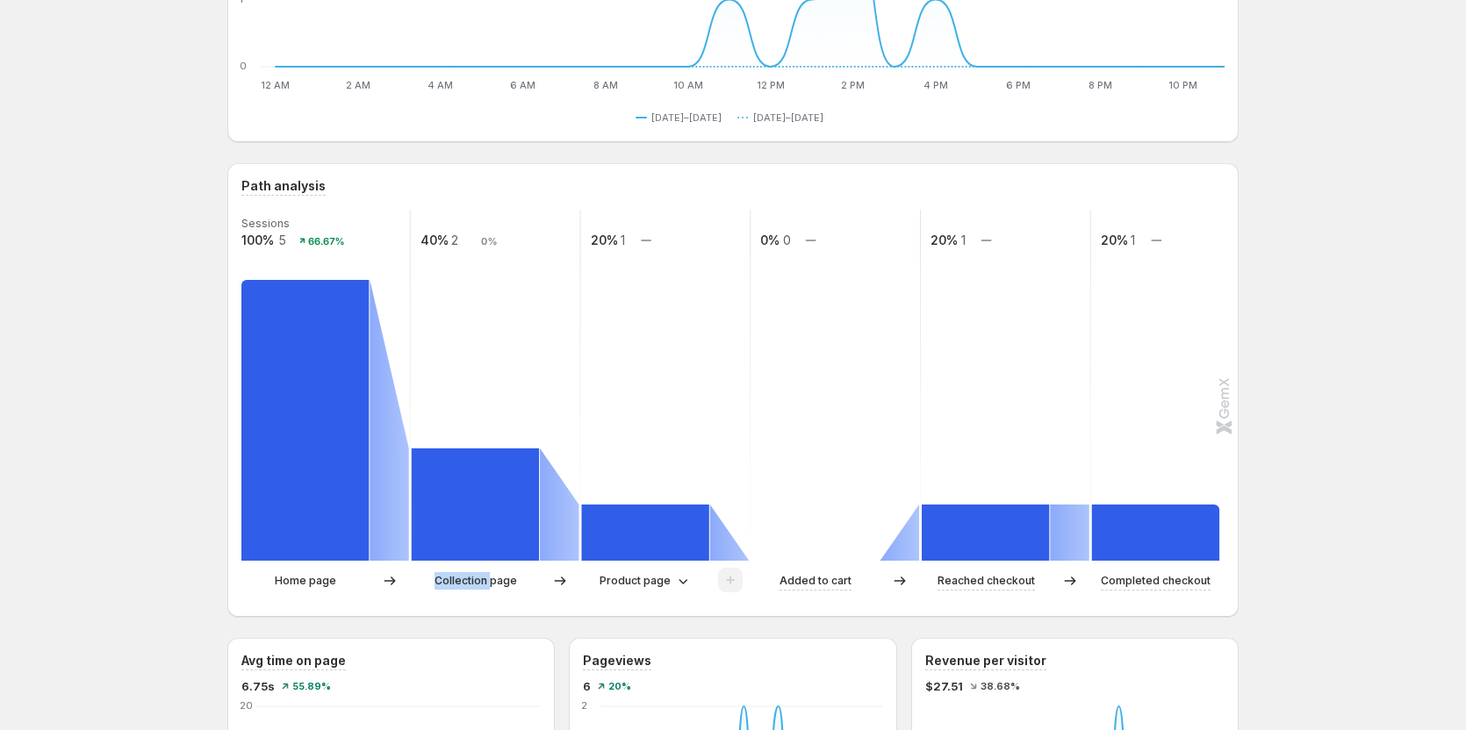
click at [493, 580] on p "Collection page" at bounding box center [475, 581] width 83 height 18
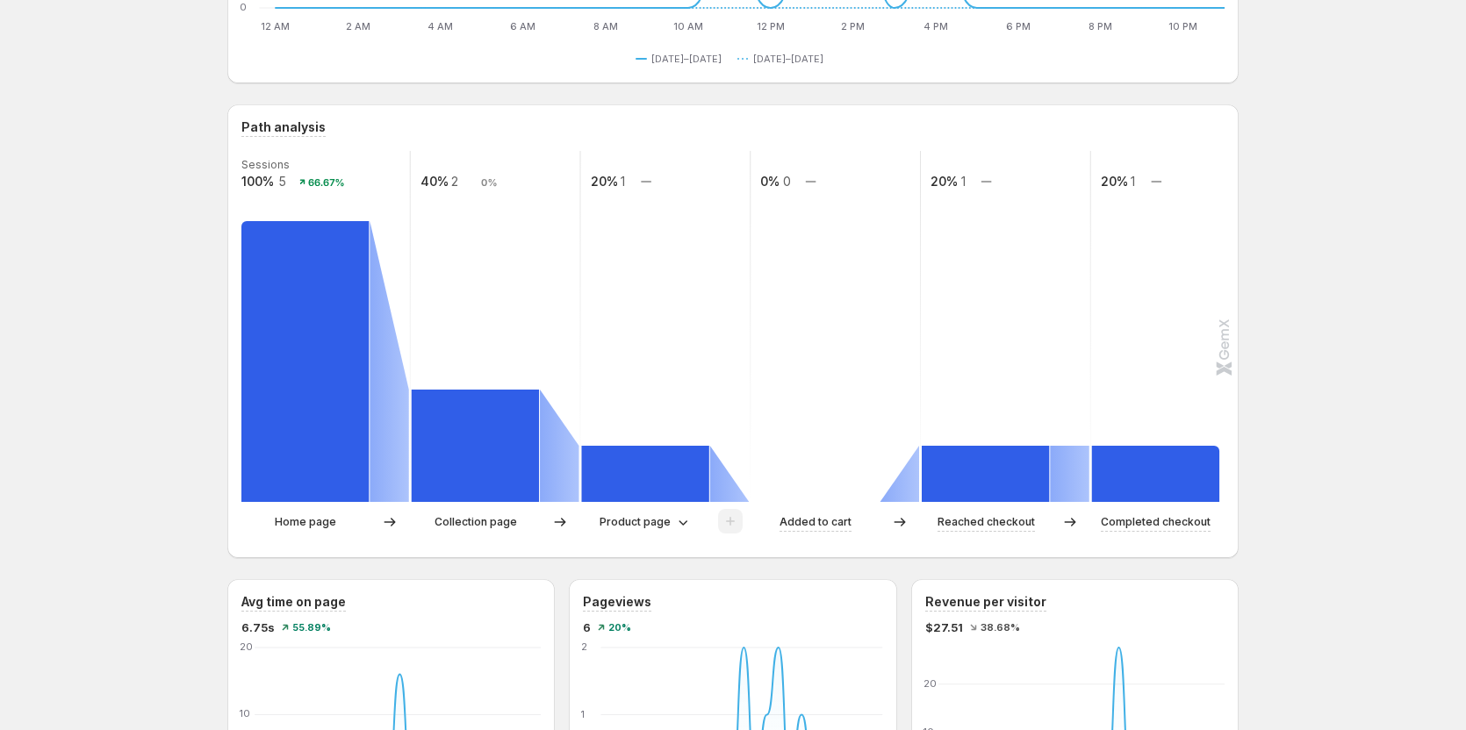
scroll to position [351, 0]
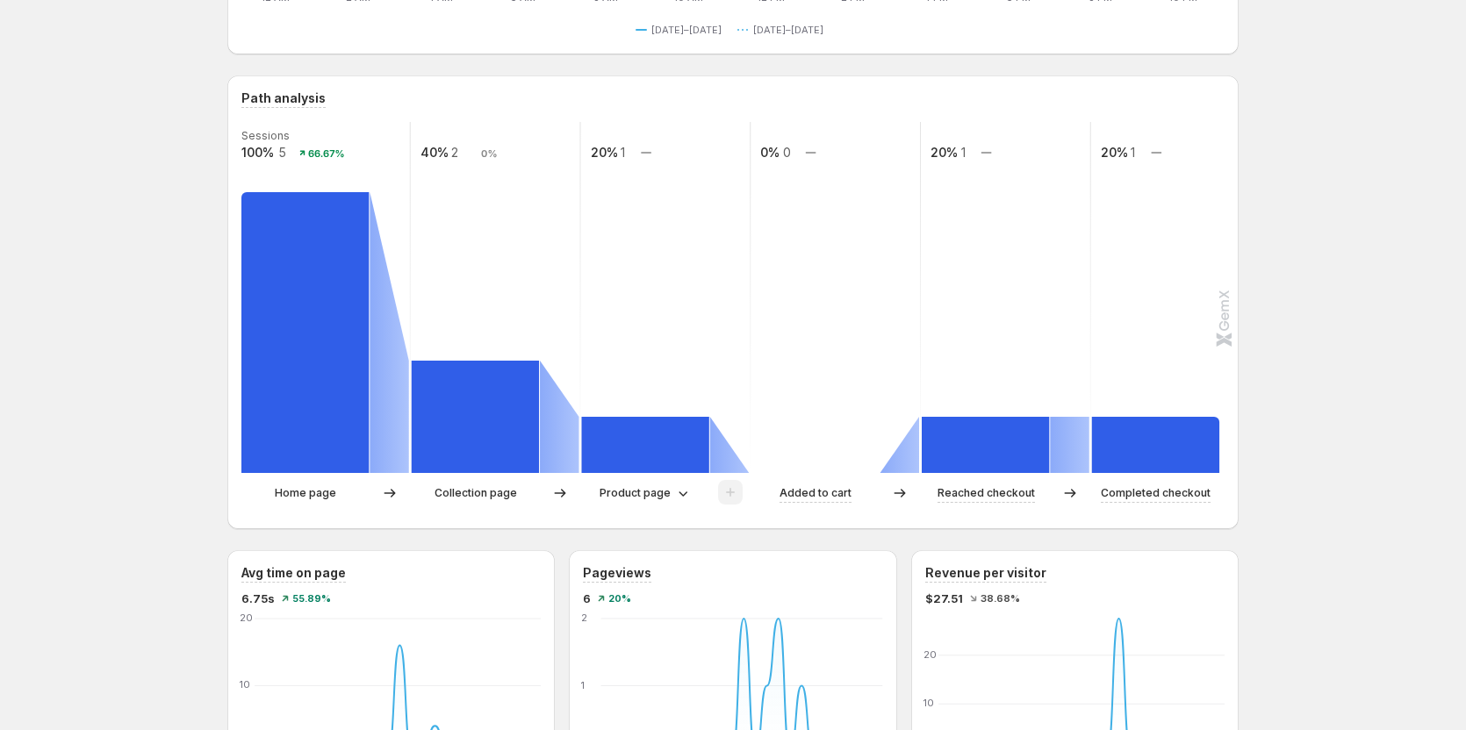
click at [472, 497] on p "Collection page" at bounding box center [475, 494] width 83 height 18
click at [501, 515] on div "Path analysis Sessions 100% 5 66.67% 40% 2 0% 20% 1 0% 0 20% 1 20% 1 Home page …" at bounding box center [732, 302] width 1011 height 454
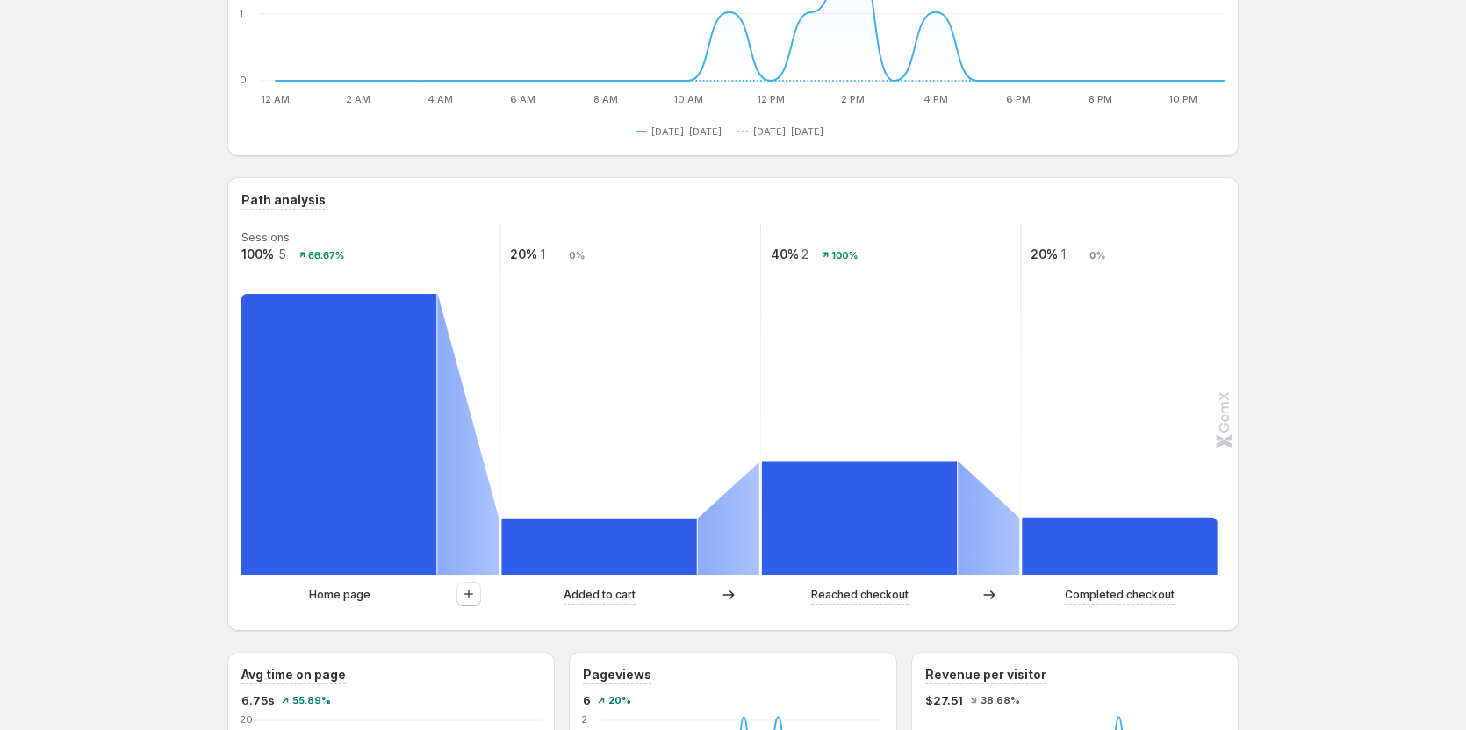
scroll to position [351, 0]
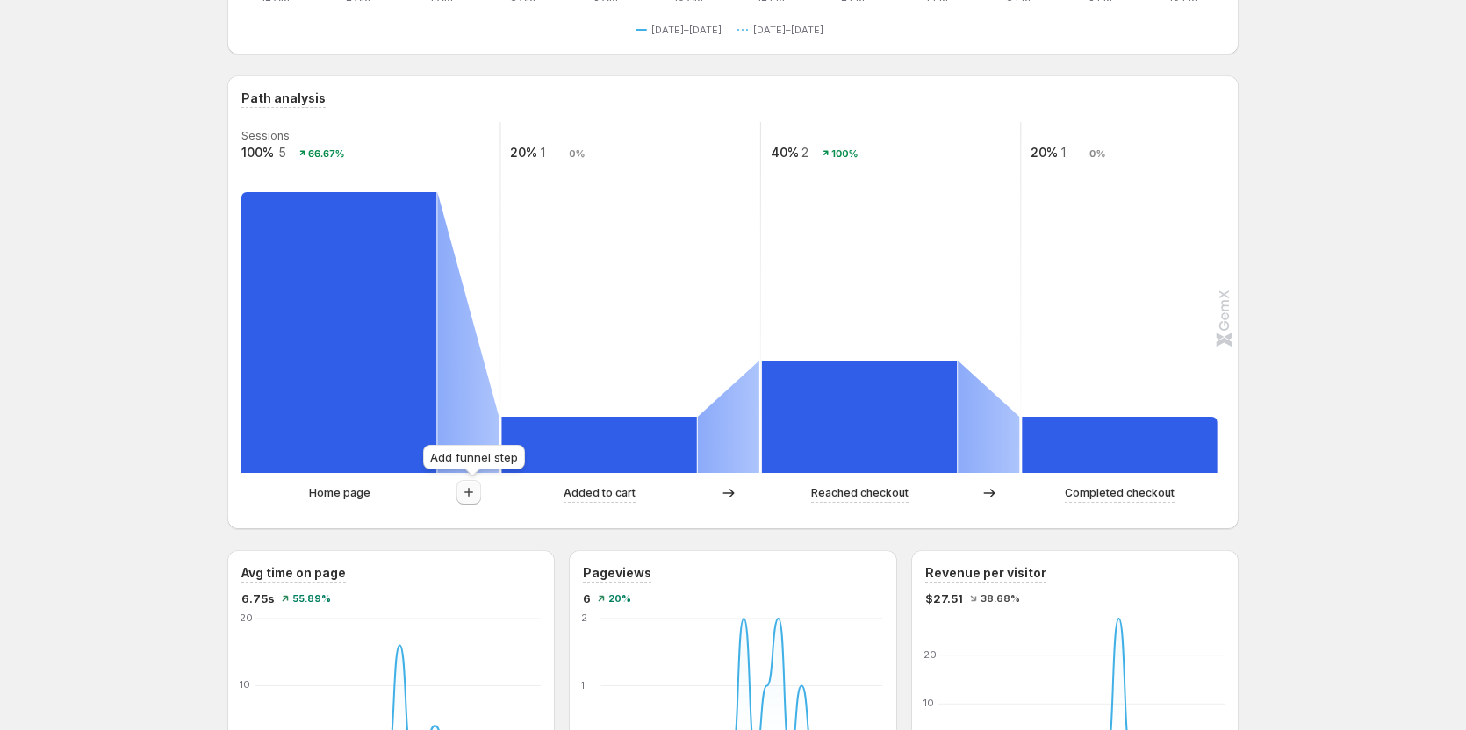
click at [467, 493] on icon "button" at bounding box center [469, 493] width 18 height 18
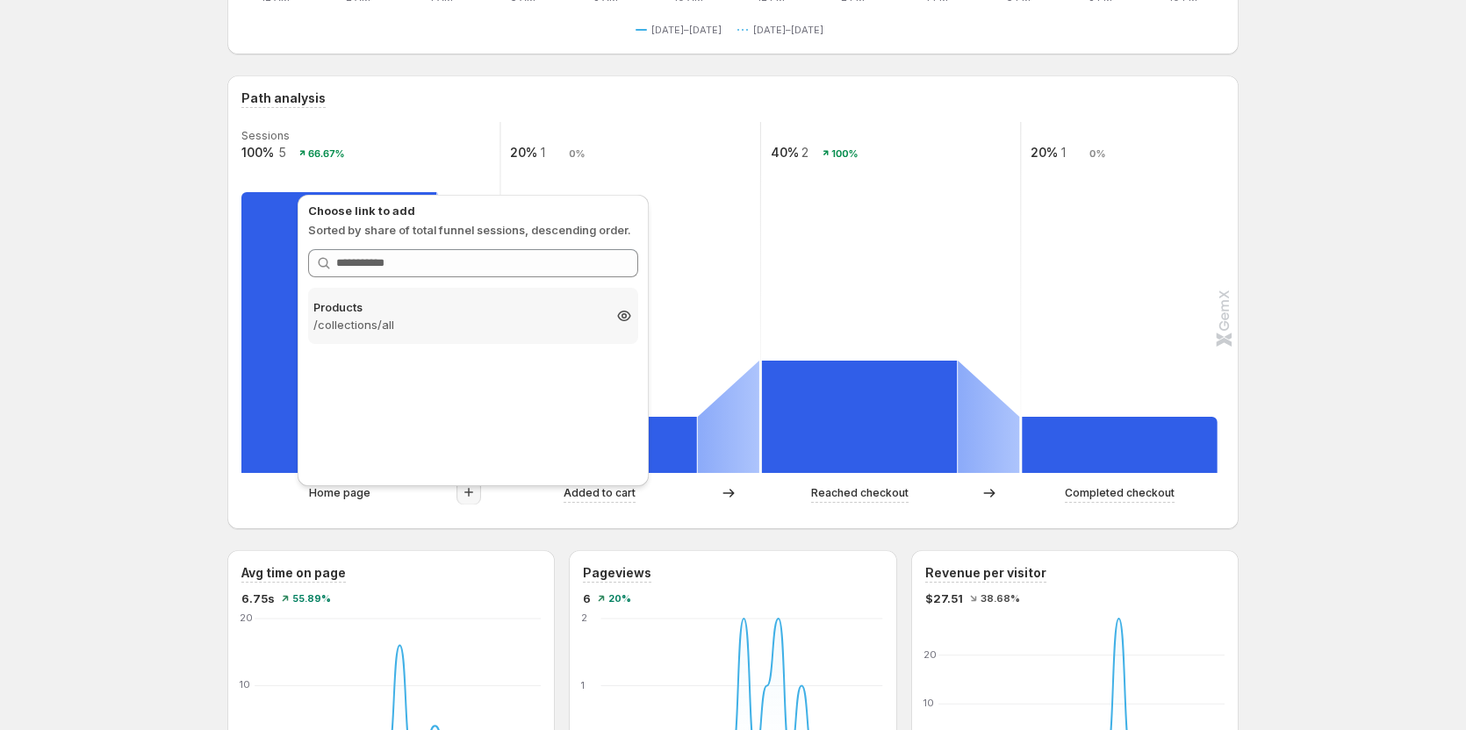
click at [434, 315] on p "Products" at bounding box center [457, 307] width 288 height 18
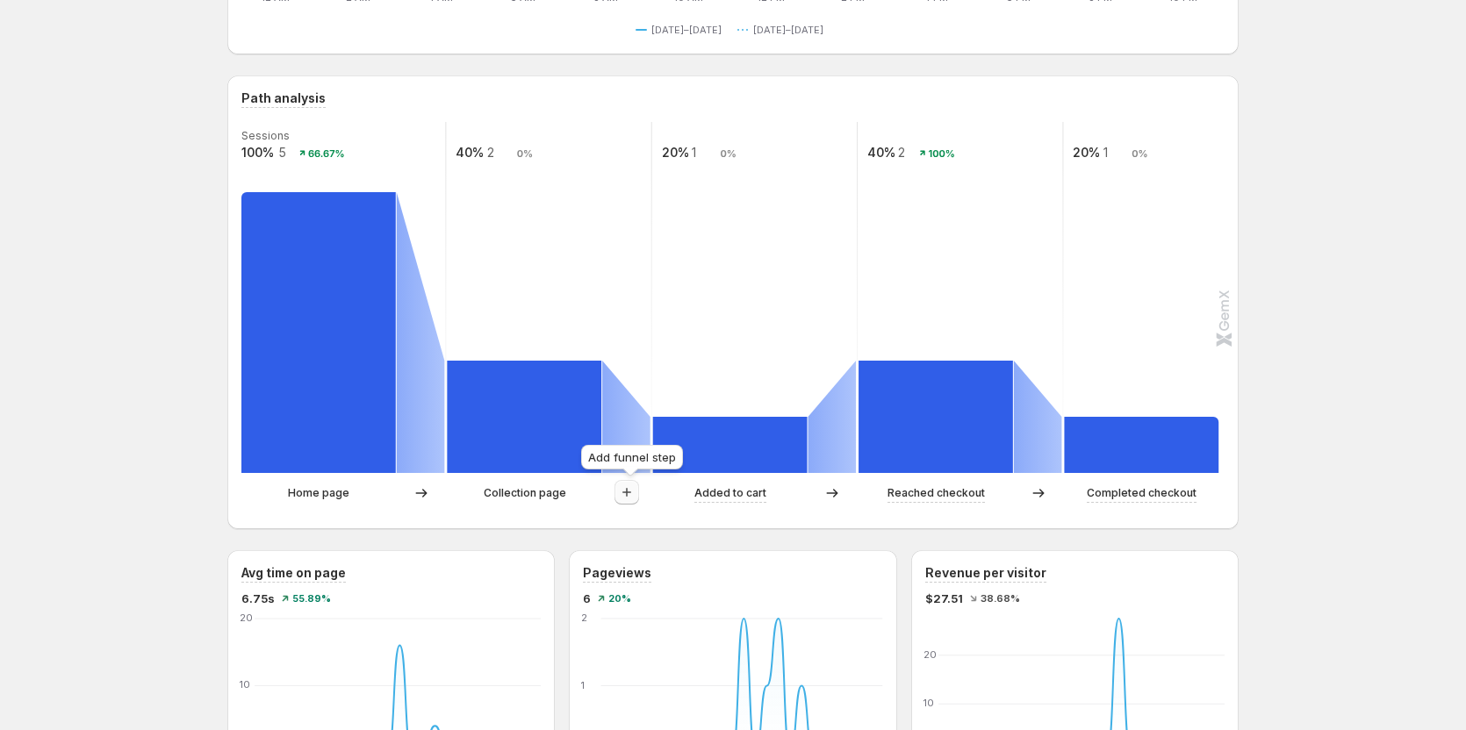
click at [635, 493] on icon "button" at bounding box center [627, 493] width 18 height 18
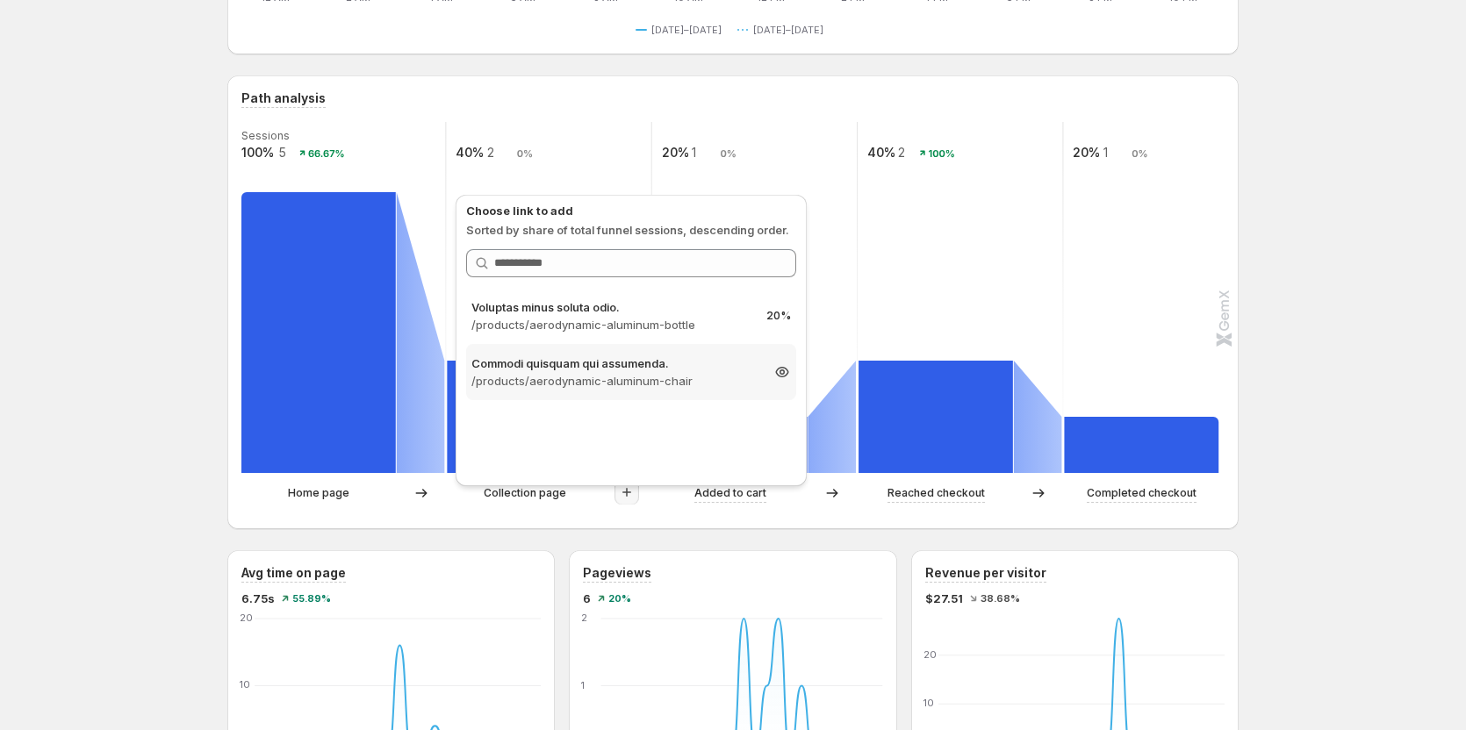
click at [549, 370] on p "Commodi quisquam qui assumenda." at bounding box center [615, 364] width 288 height 18
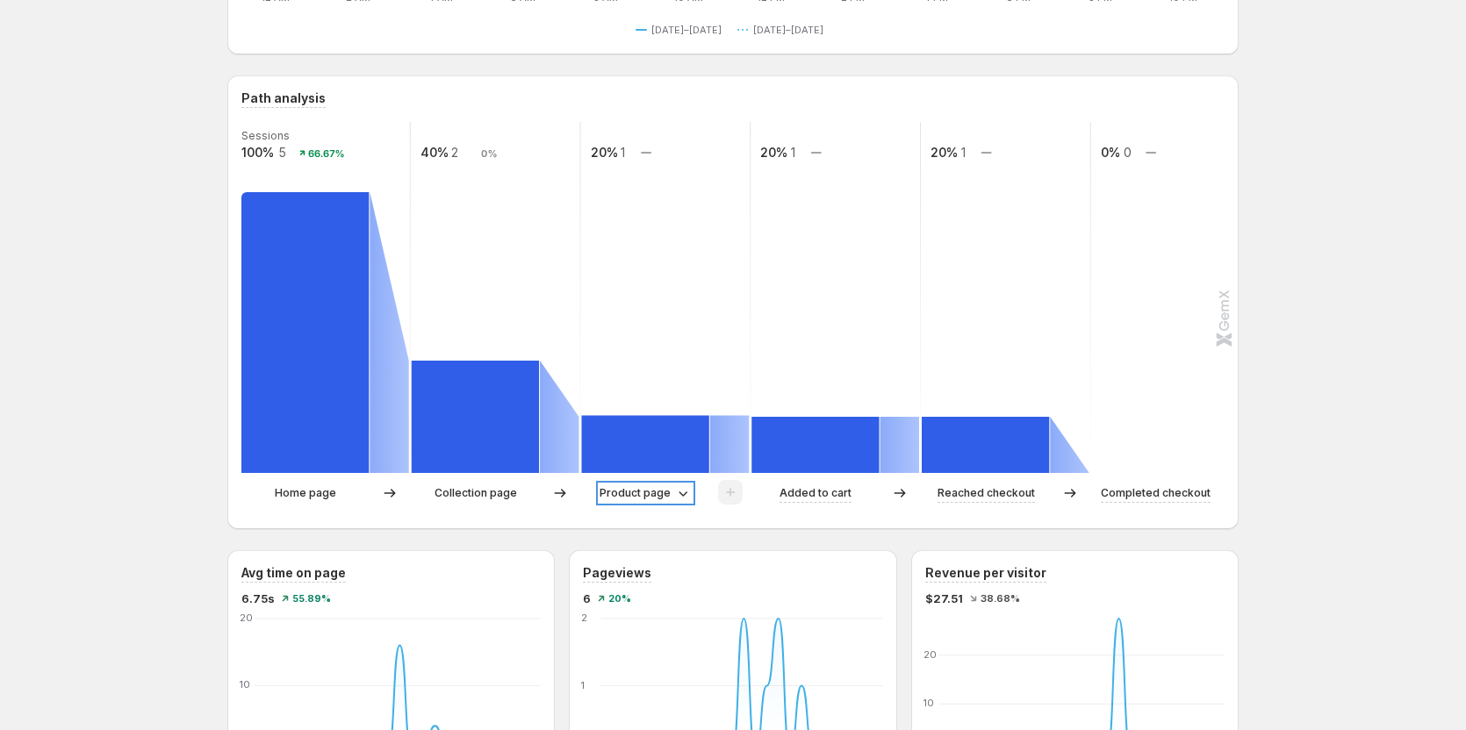
click at [627, 494] on p "Product page" at bounding box center [634, 494] width 71 height 18
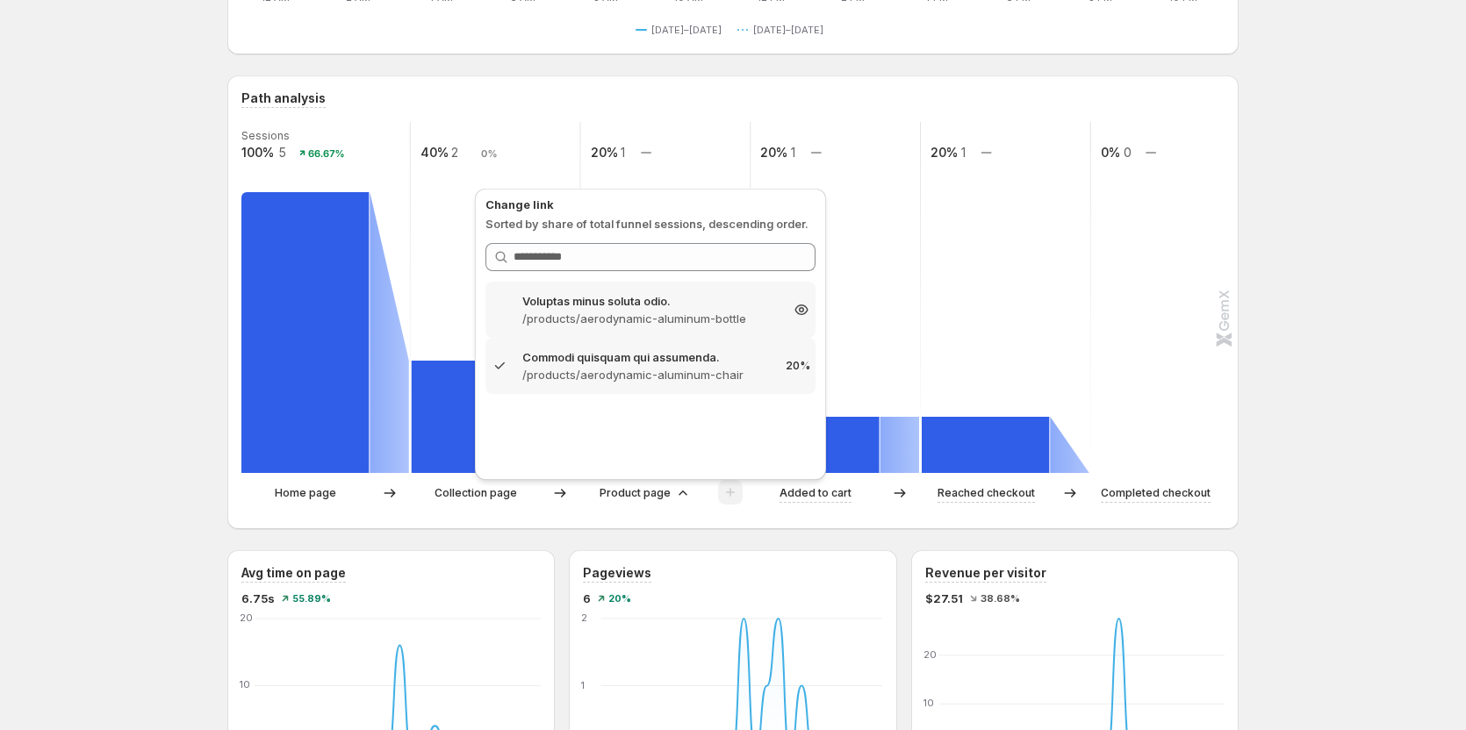
click at [631, 302] on p "Voluptas minus soluta odio." at bounding box center [650, 301] width 256 height 18
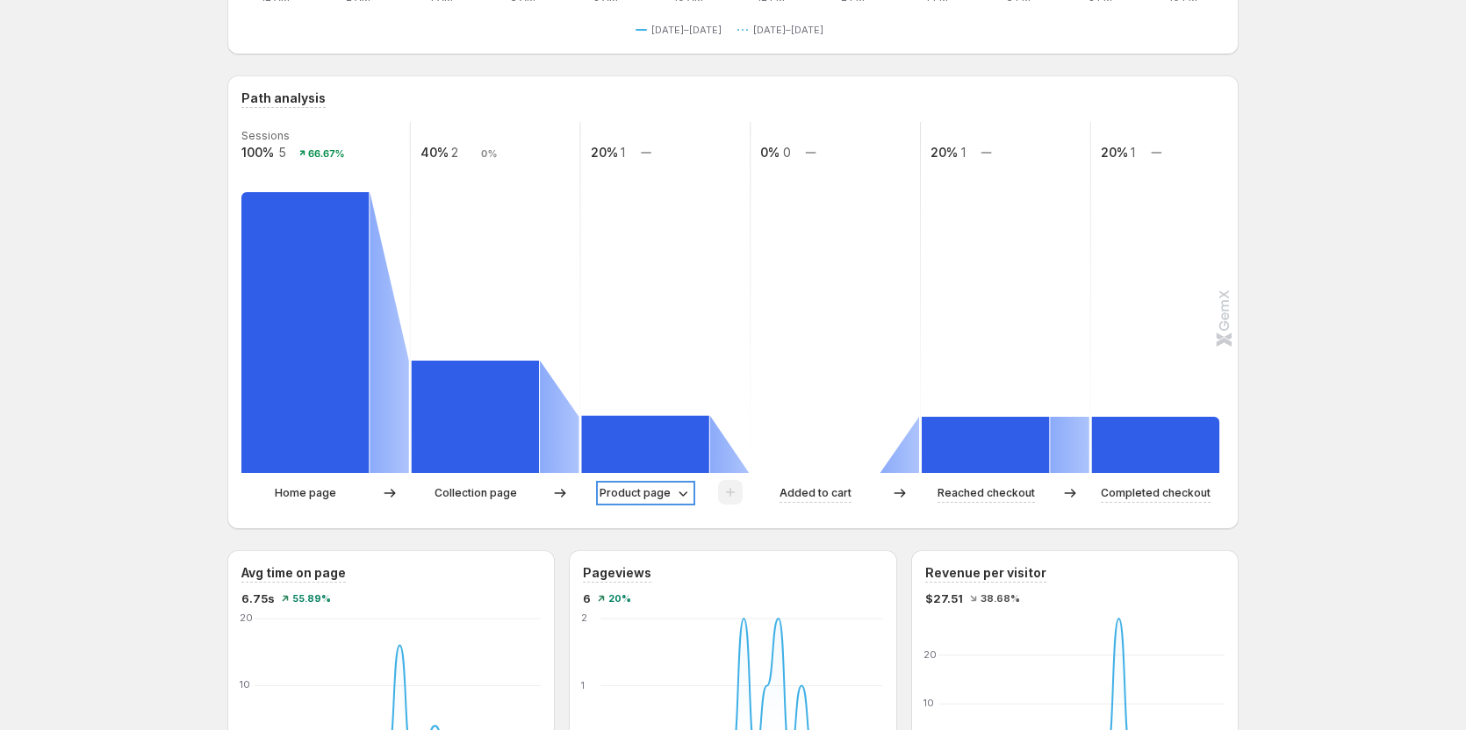
click at [642, 497] on p "Product page" at bounding box center [634, 494] width 71 height 18
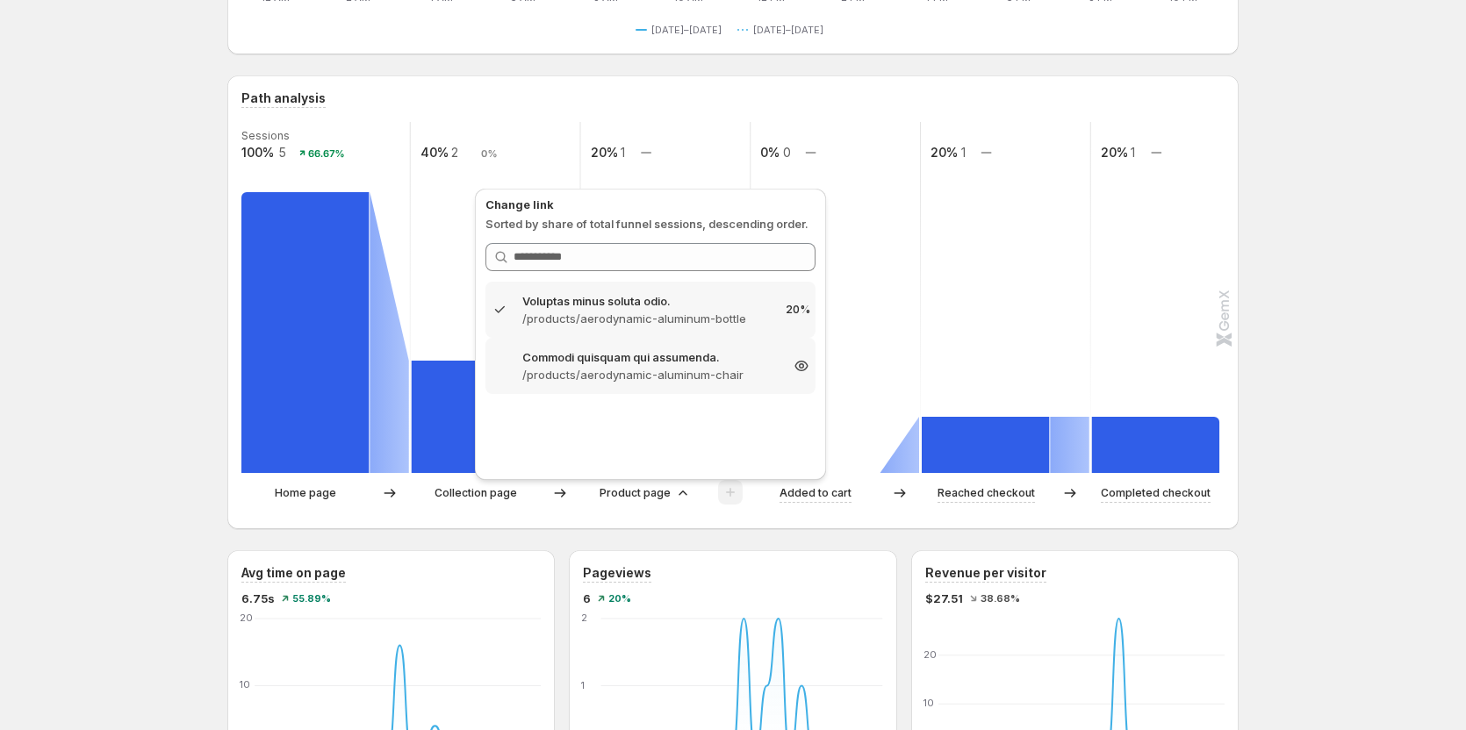
click at [654, 375] on p "/products/aerodynamic-aluminum-chair" at bounding box center [650, 375] width 256 height 18
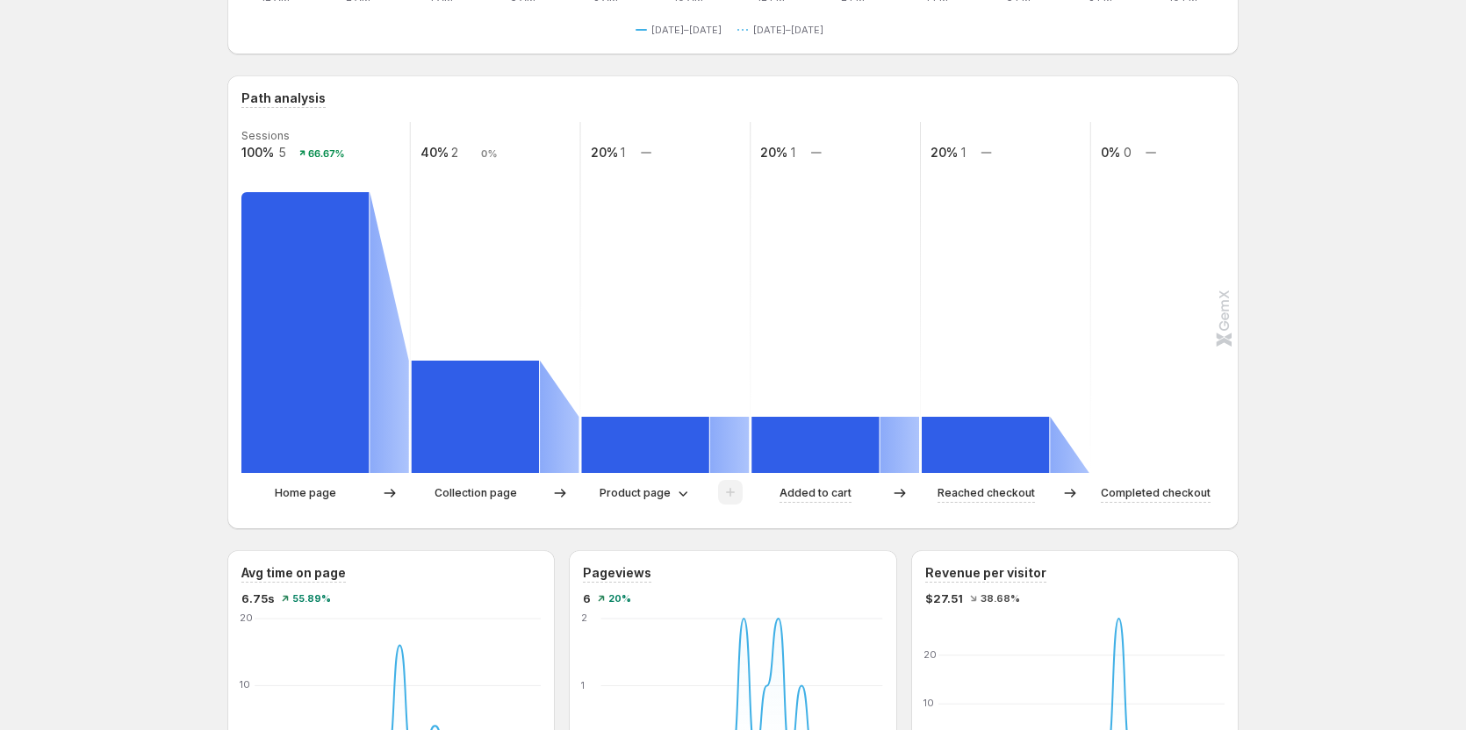
click at [503, 493] on p "Collection page" at bounding box center [475, 494] width 83 height 18
click at [608, 491] on p "Product page" at bounding box center [634, 494] width 71 height 18
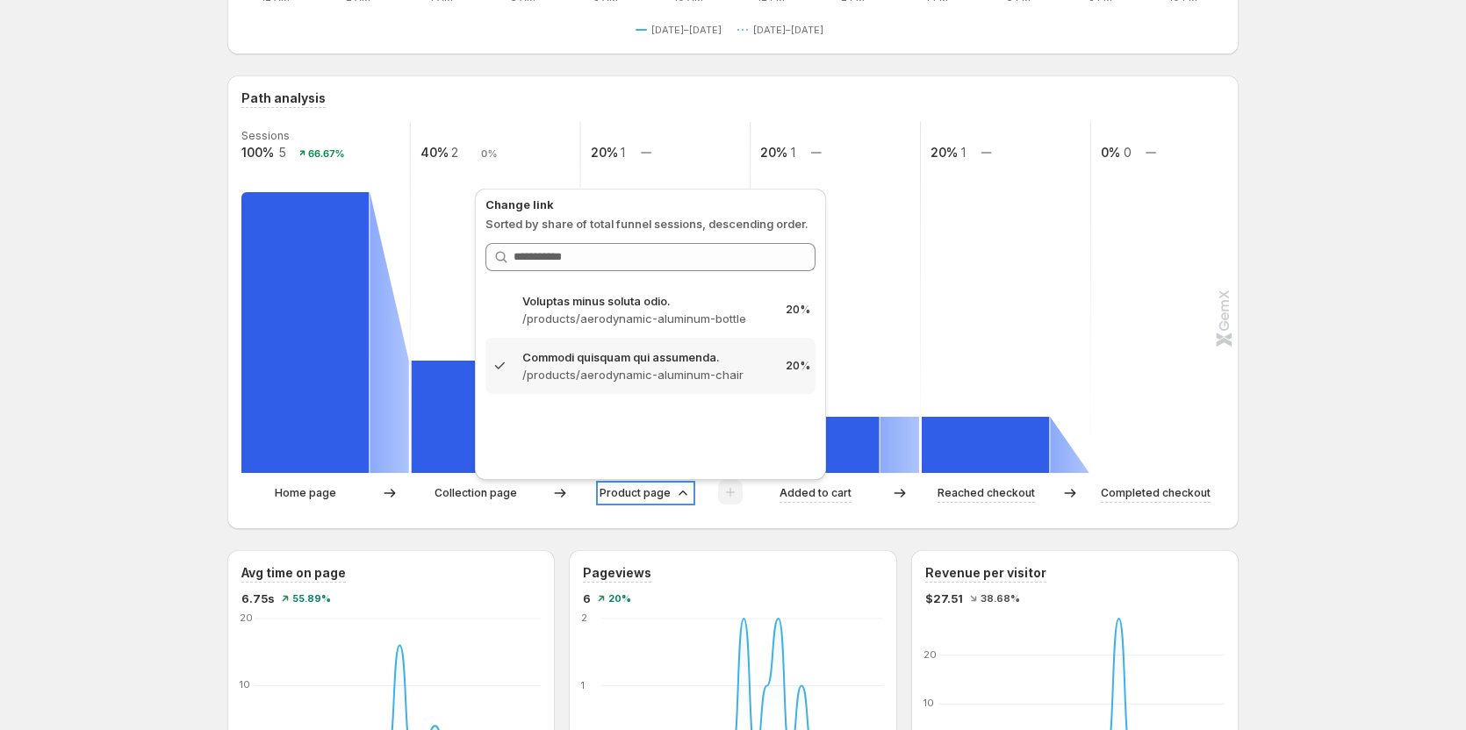
click at [608, 491] on p "Product page" at bounding box center [634, 494] width 71 height 18
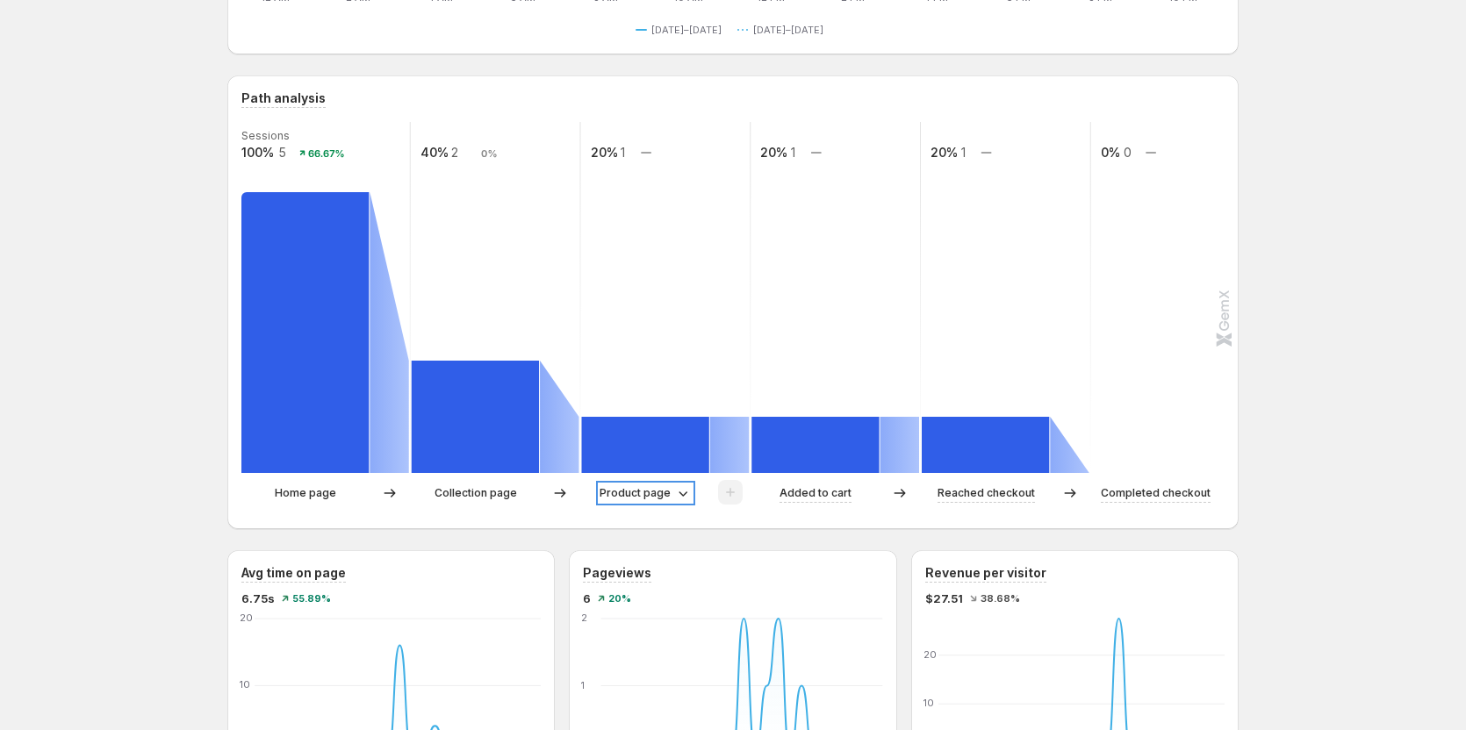
click at [608, 491] on p "Product page" at bounding box center [634, 494] width 71 height 18
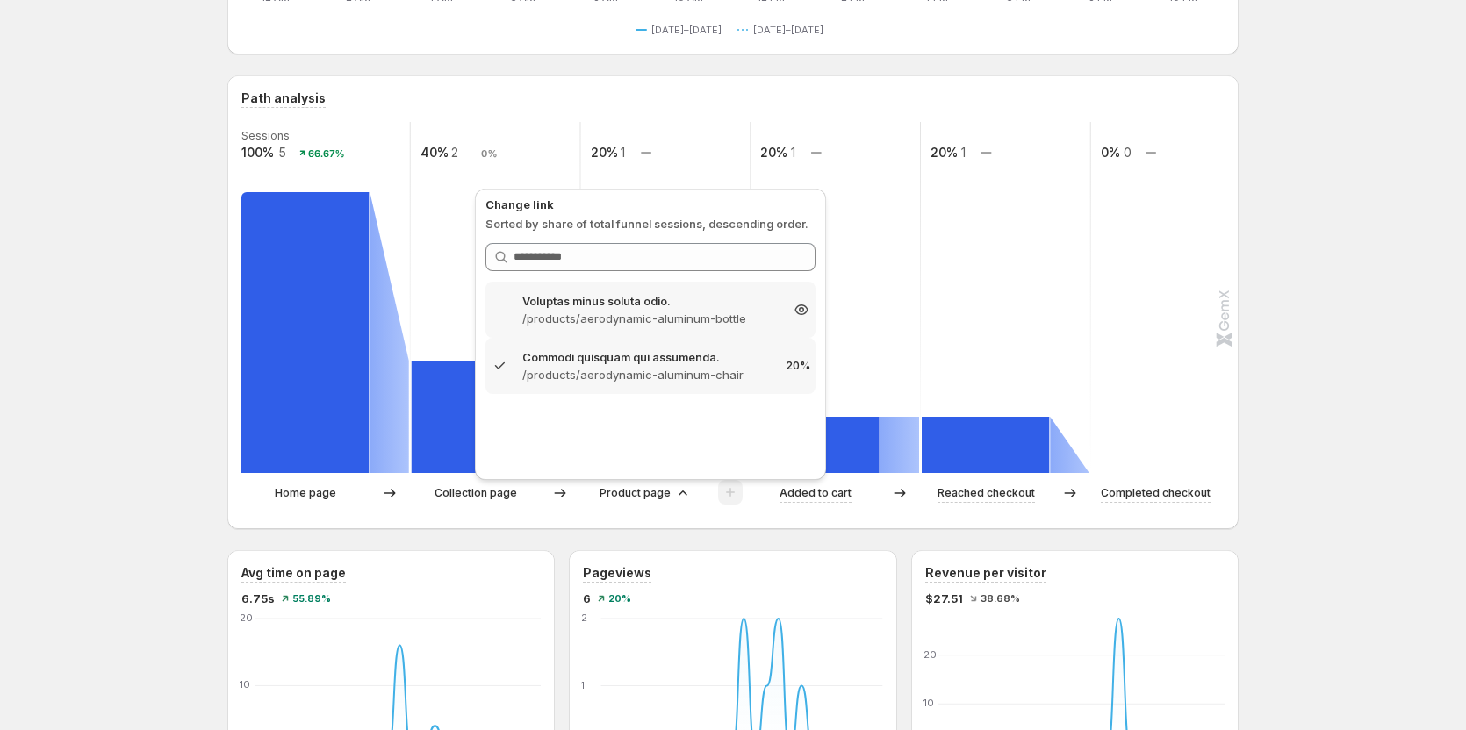
click at [628, 300] on p "Voluptas minus soluta odio." at bounding box center [650, 301] width 256 height 18
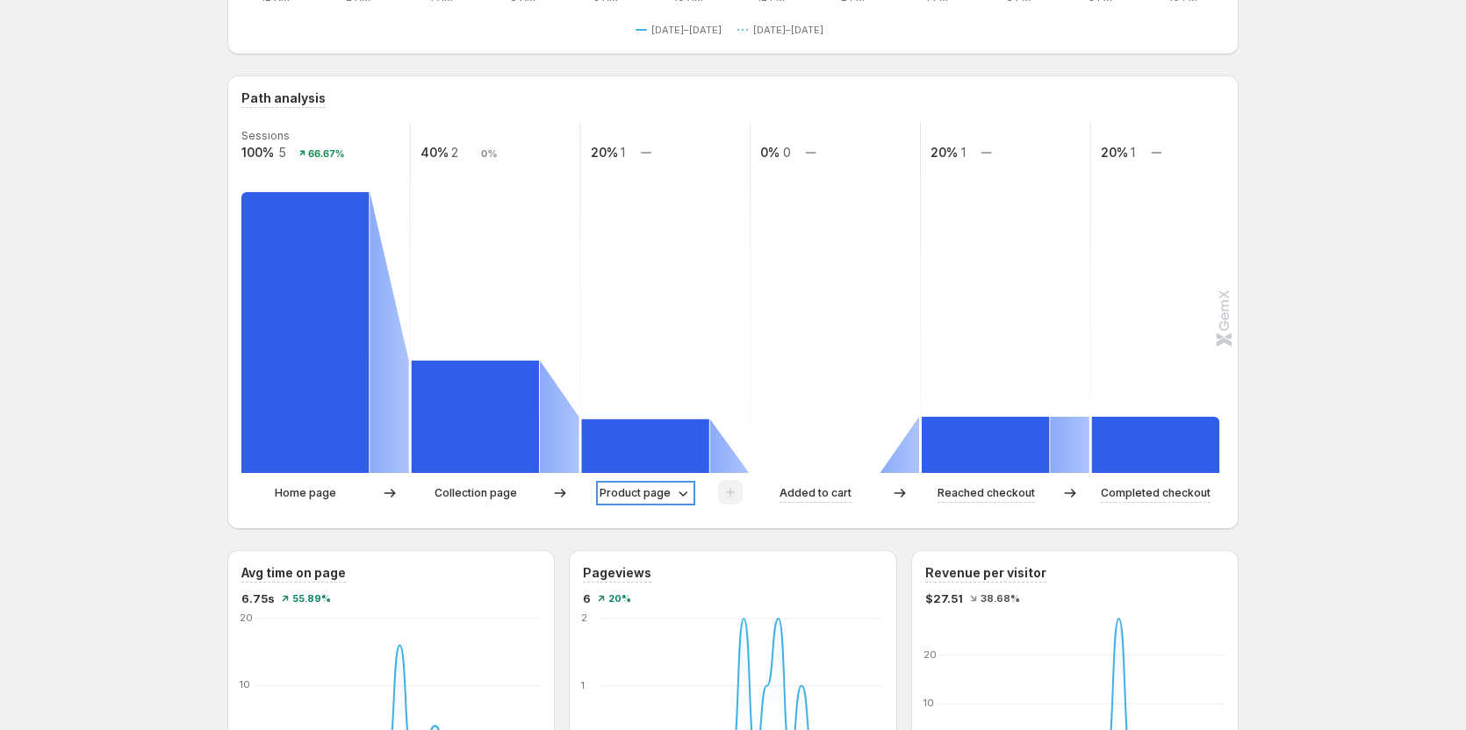
click at [655, 499] on p "Product page" at bounding box center [634, 494] width 71 height 18
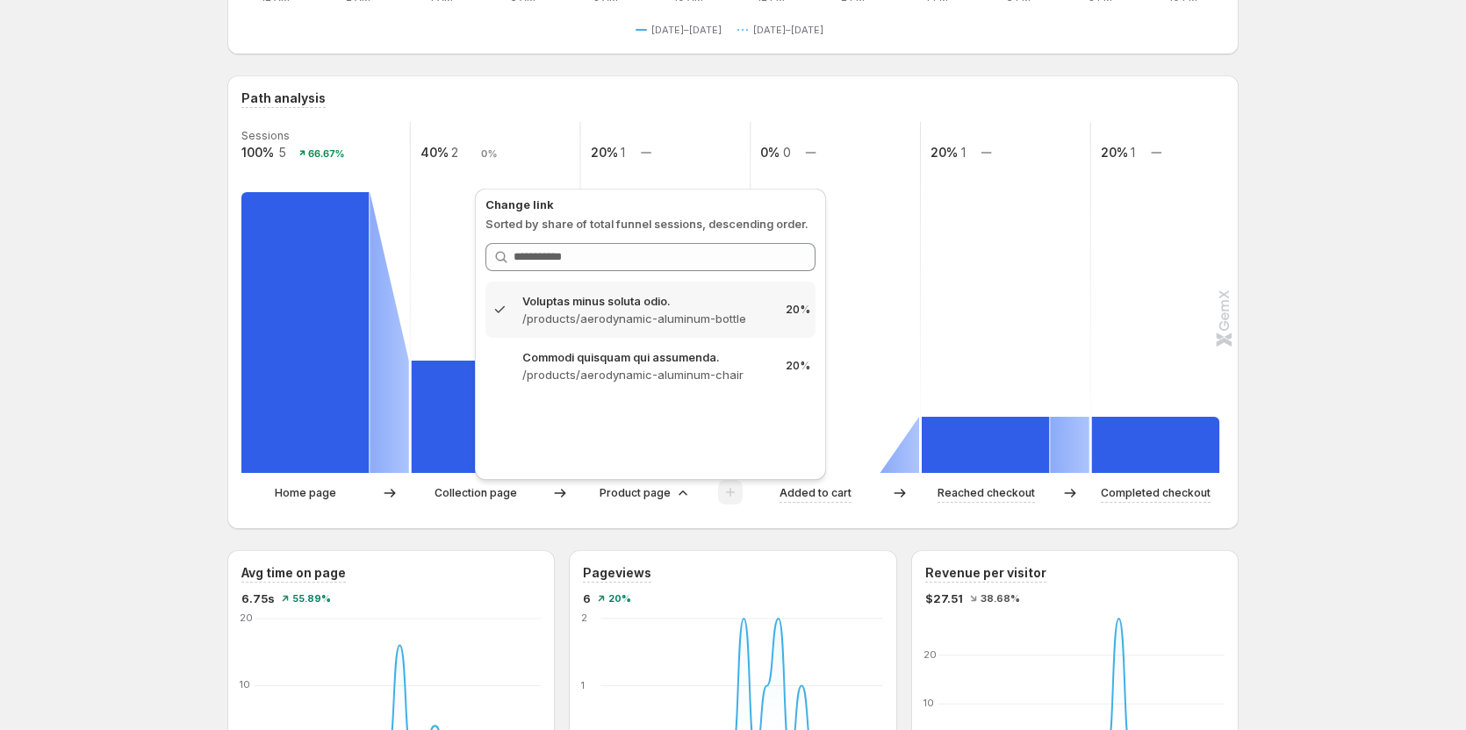
click at [474, 511] on div "Home page Collection page Product page Added to cart Reached checkout Completed…" at bounding box center [731, 497] width 980 height 35
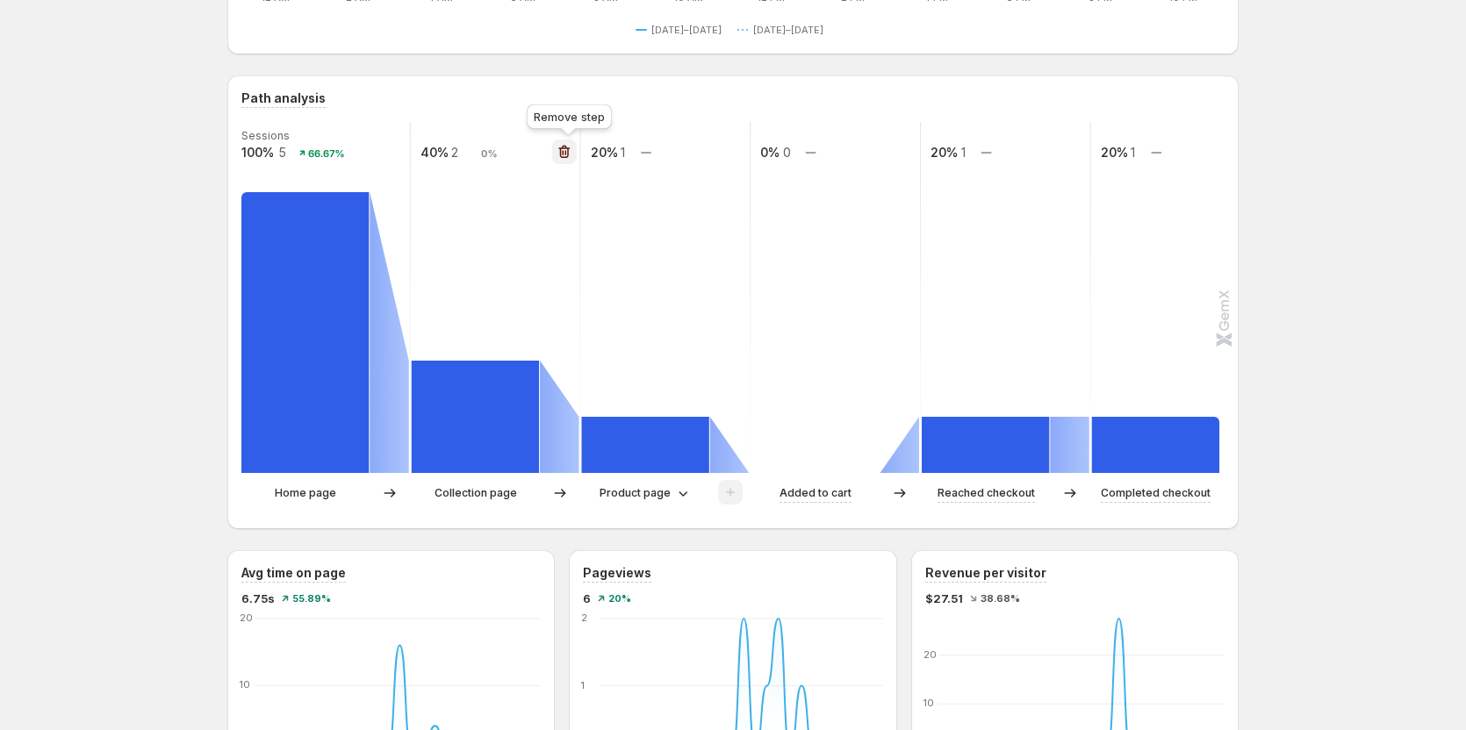
click at [570, 154] on icon "button" at bounding box center [563, 152] width 11 height 13
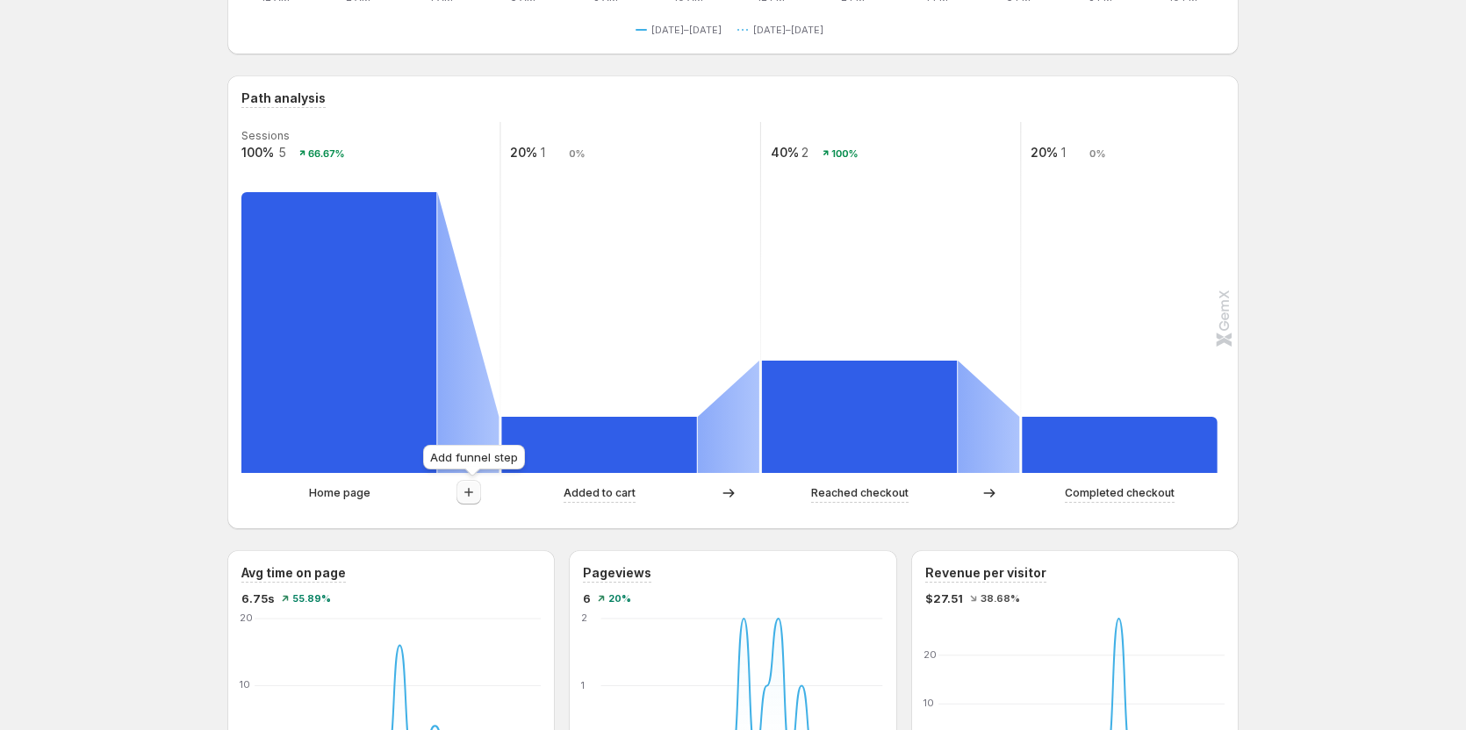
click at [463, 496] on icon "button" at bounding box center [469, 493] width 18 height 18
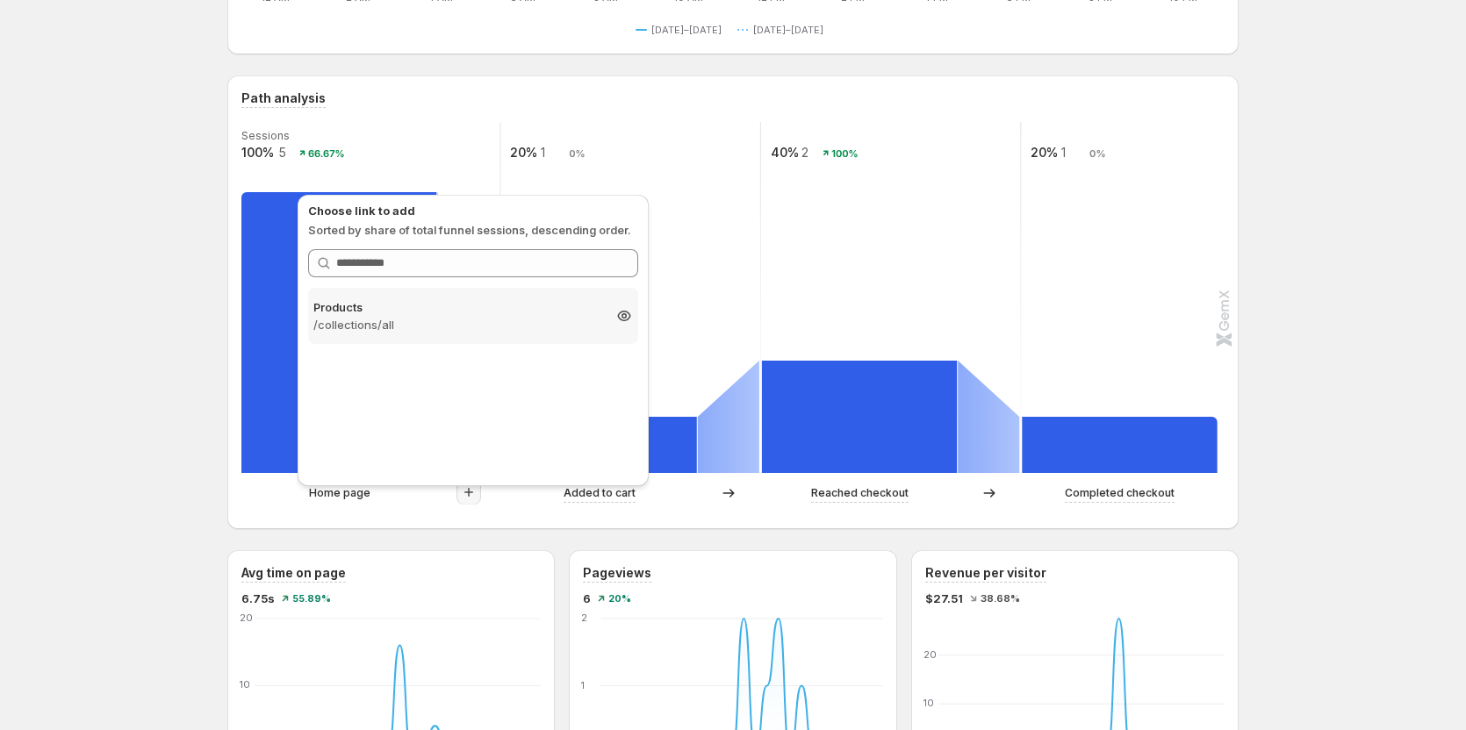
click at [383, 315] on p "Products" at bounding box center [457, 307] width 288 height 18
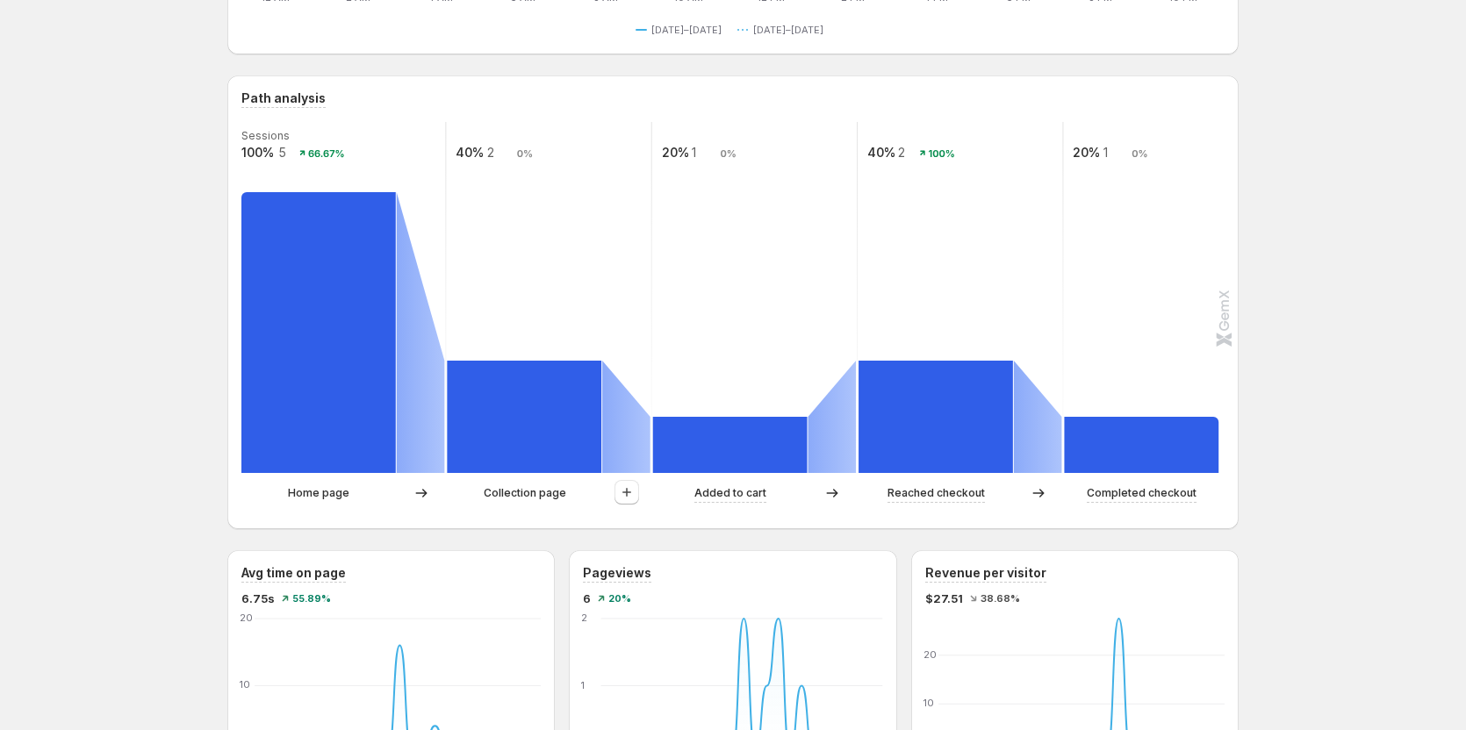
click at [534, 492] on p "Collection page" at bounding box center [525, 494] width 83 height 18
click at [549, 492] on p "Collection page" at bounding box center [525, 494] width 83 height 18
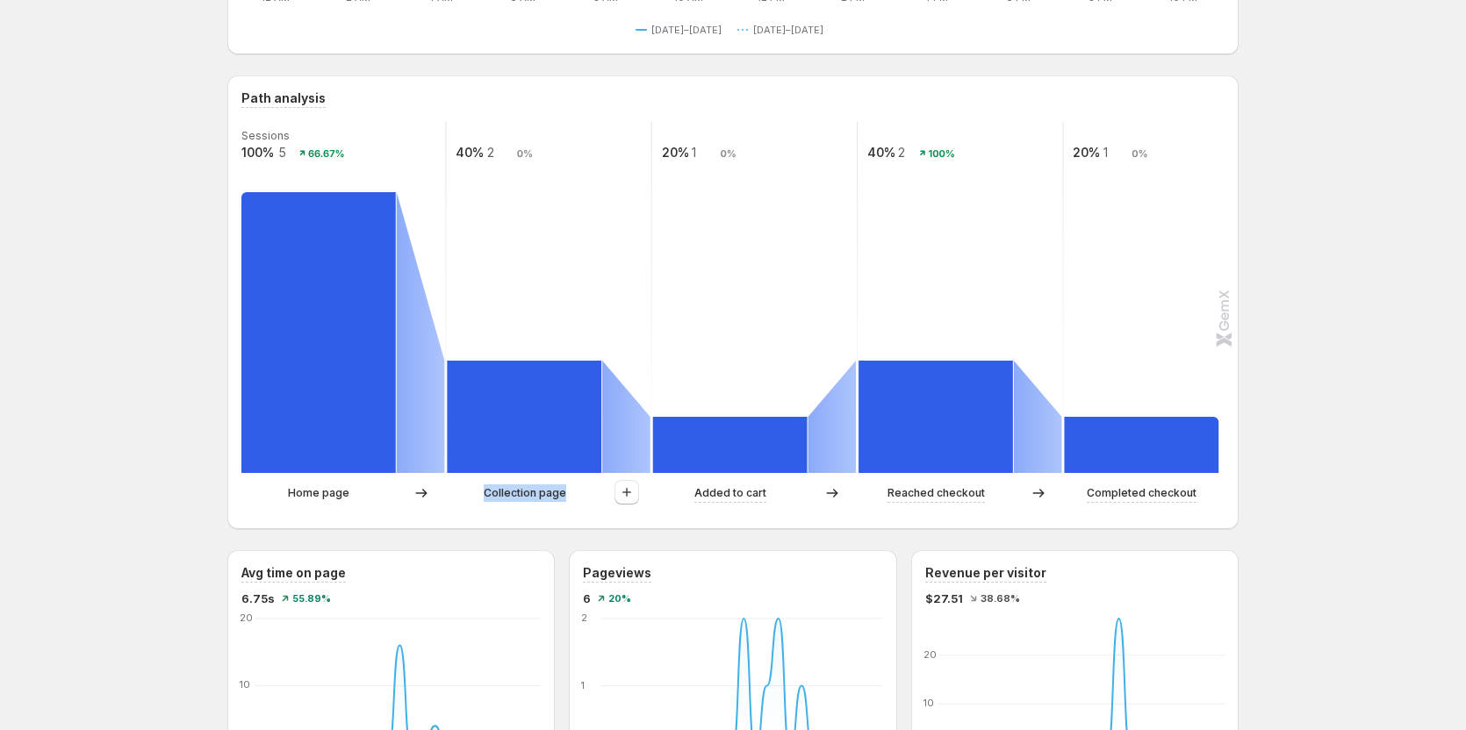
click at [549, 492] on p "Collection page" at bounding box center [525, 494] width 83 height 18
click at [521, 520] on div "Path analysis Sessions 100% 5 66.67% 40% 2 0% 20% 1 0% 40% 2 100% 20% 1 0% Home…" at bounding box center [732, 302] width 1011 height 454
click at [526, 498] on p "Collection page" at bounding box center [525, 494] width 83 height 18
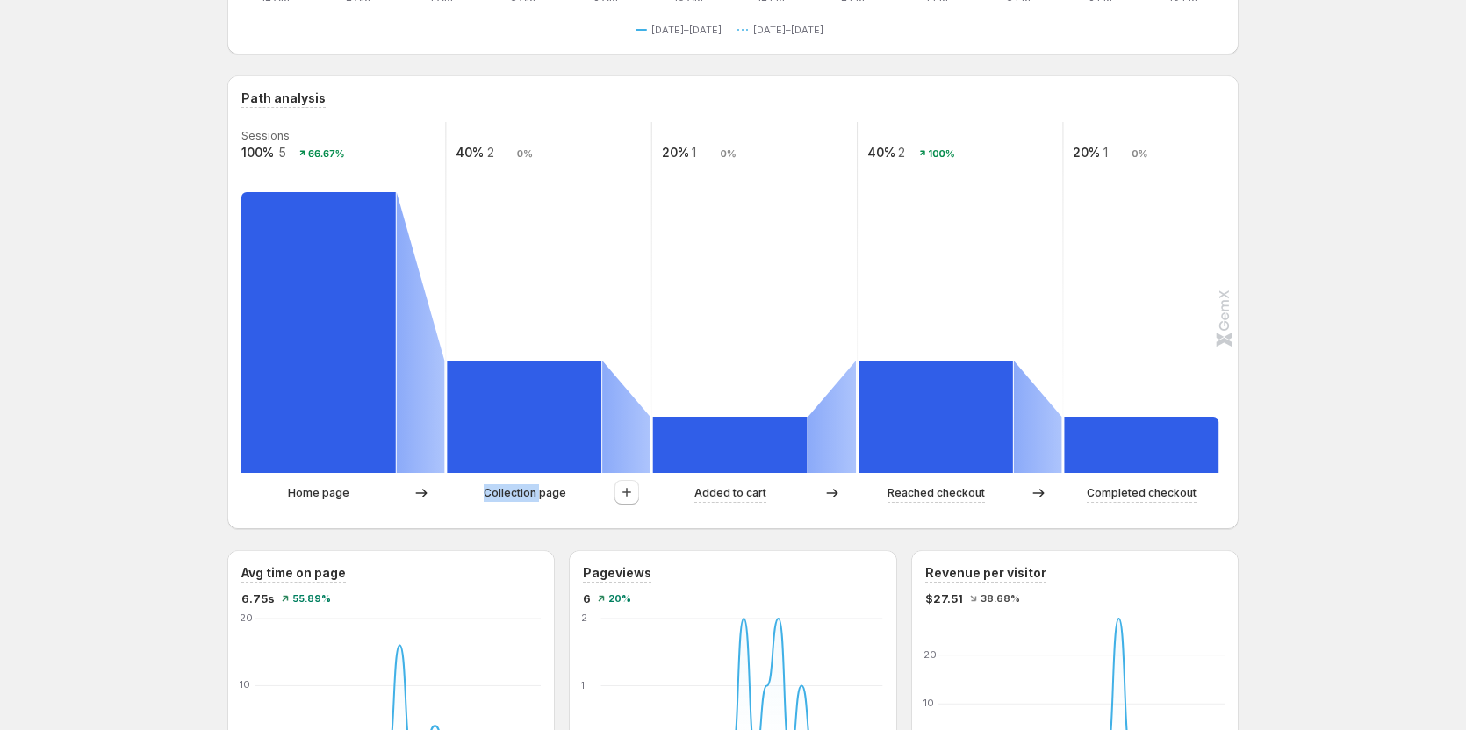
click at [526, 498] on p "Collection page" at bounding box center [525, 494] width 83 height 18
click at [528, 506] on div "Home page Collection page Added to cart Reached checkout Completed checkout" at bounding box center [731, 497] width 980 height 35
click at [538, 496] on p "Collection page" at bounding box center [525, 494] width 83 height 18
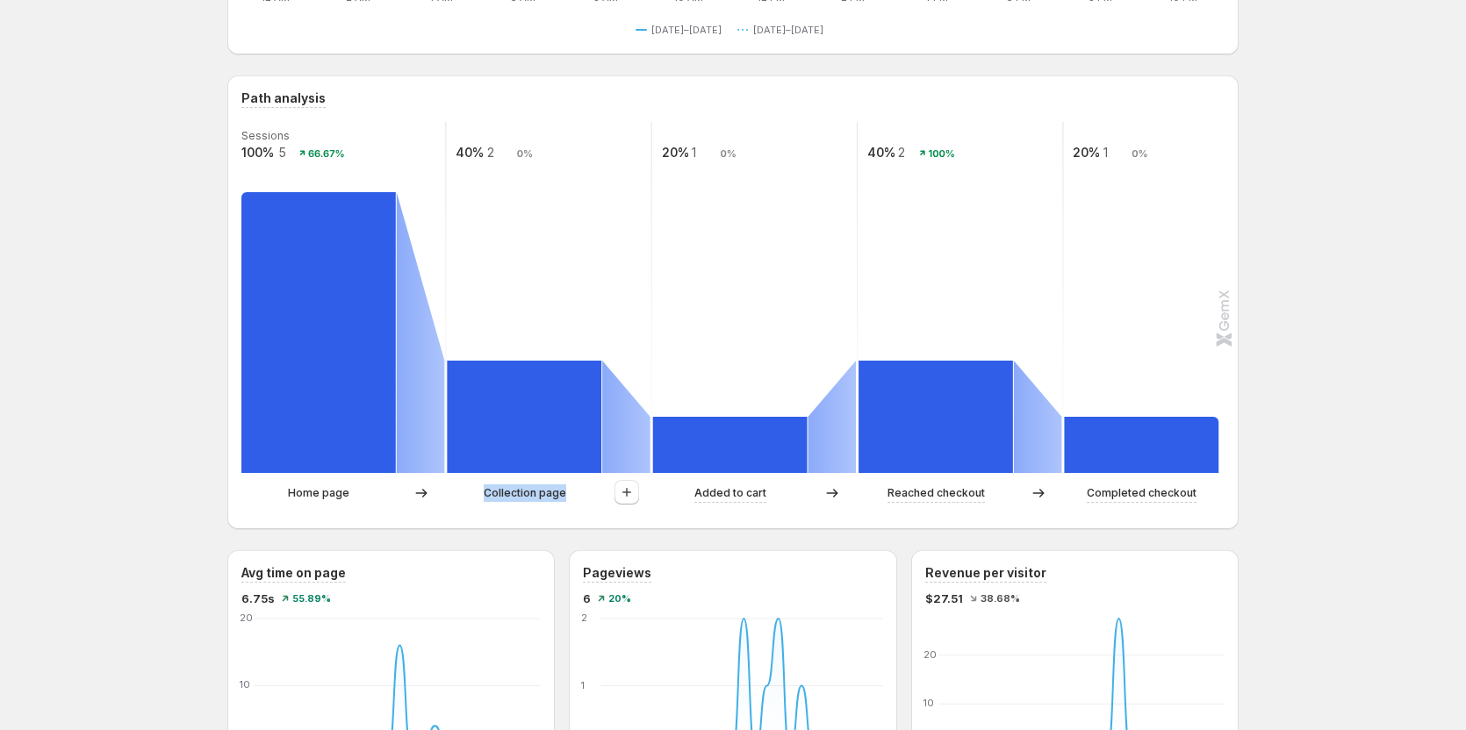
click at [538, 496] on p "Collection page" at bounding box center [525, 494] width 83 height 18
click at [535, 522] on div "Path analysis Sessions 100% 5 66.67% 40% 2 0% 20% 1 0% 40% 2 100% 20% 1 0% Home…" at bounding box center [732, 302] width 1011 height 454
click at [537, 499] on p "Collection page" at bounding box center [525, 494] width 83 height 18
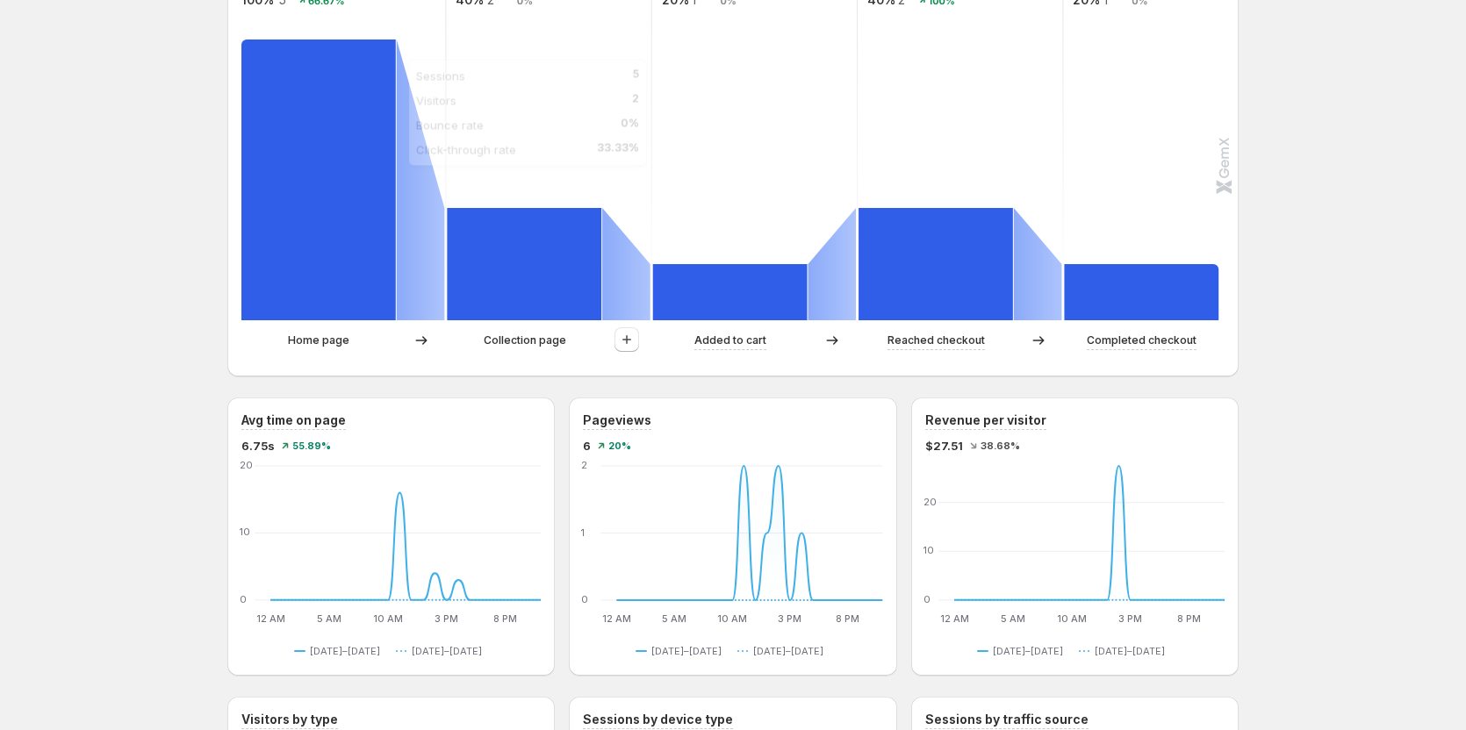
scroll to position [527, 0]
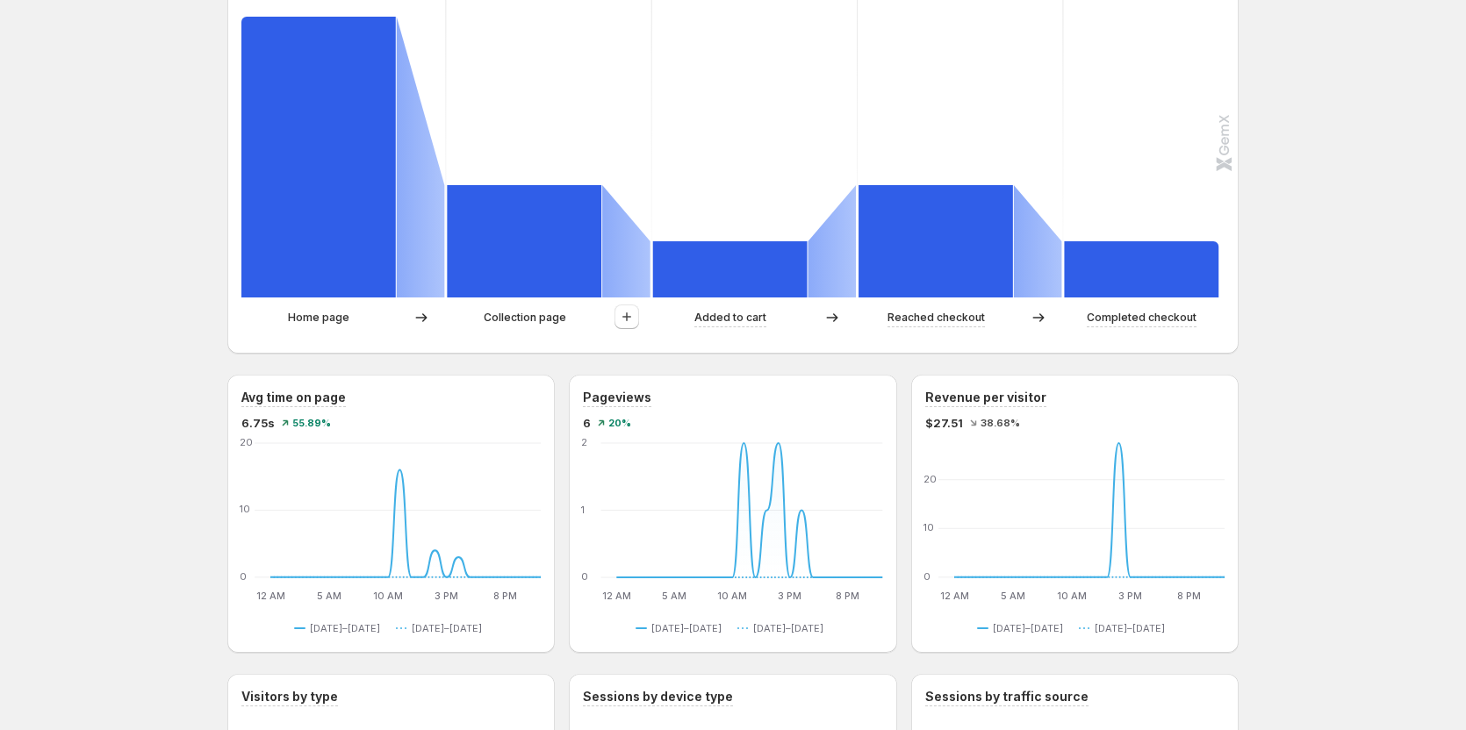
click at [532, 322] on p "Collection page" at bounding box center [525, 318] width 83 height 18
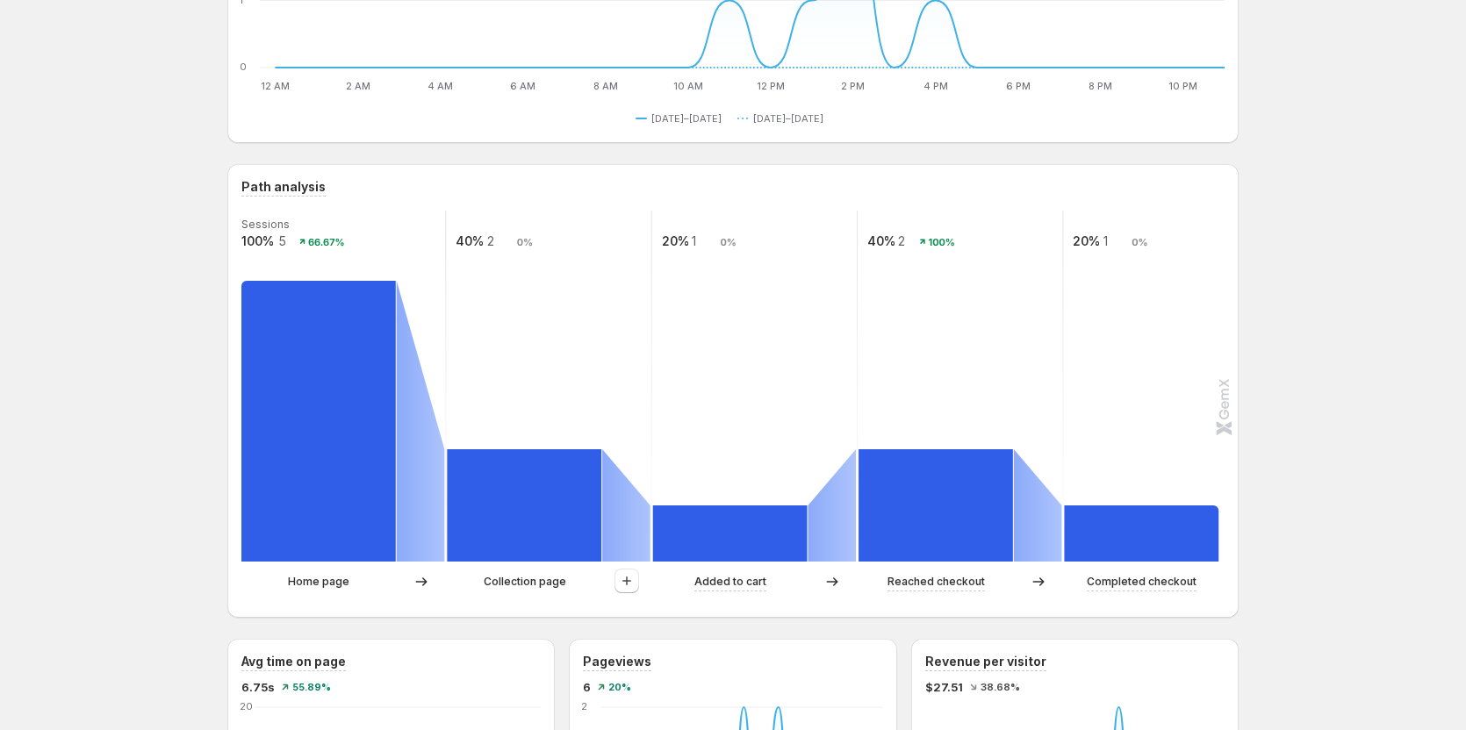
scroll to position [263, 0]
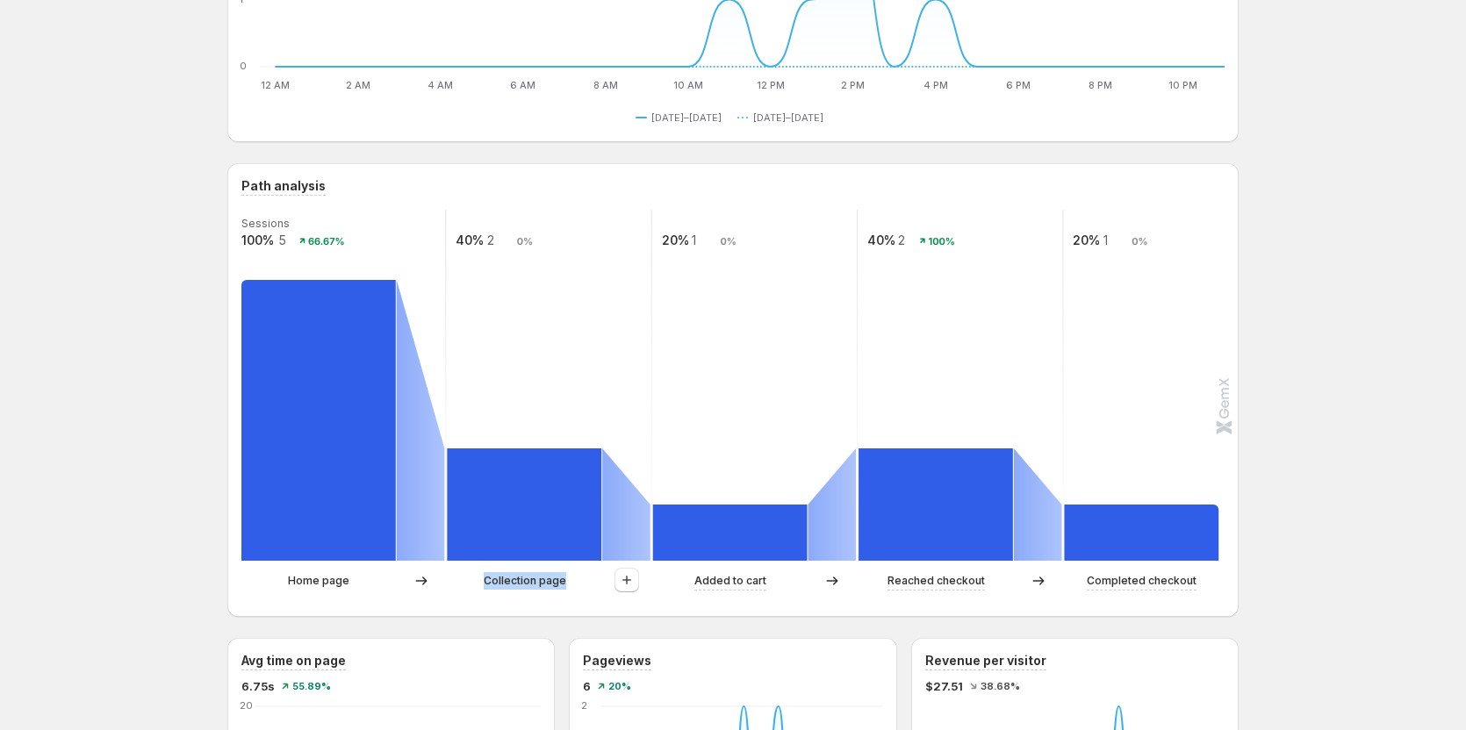
drag, startPoint x: 489, startPoint y: 578, endPoint x: 571, endPoint y: 578, distance: 82.5
click at [571, 578] on div "Collection page" at bounding box center [524, 581] width 155 height 18
click at [548, 596] on div "Home page Collection page Added to cart Reached checkout Completed checkout" at bounding box center [731, 585] width 980 height 35
click at [550, 585] on p "Collection page" at bounding box center [525, 581] width 83 height 18
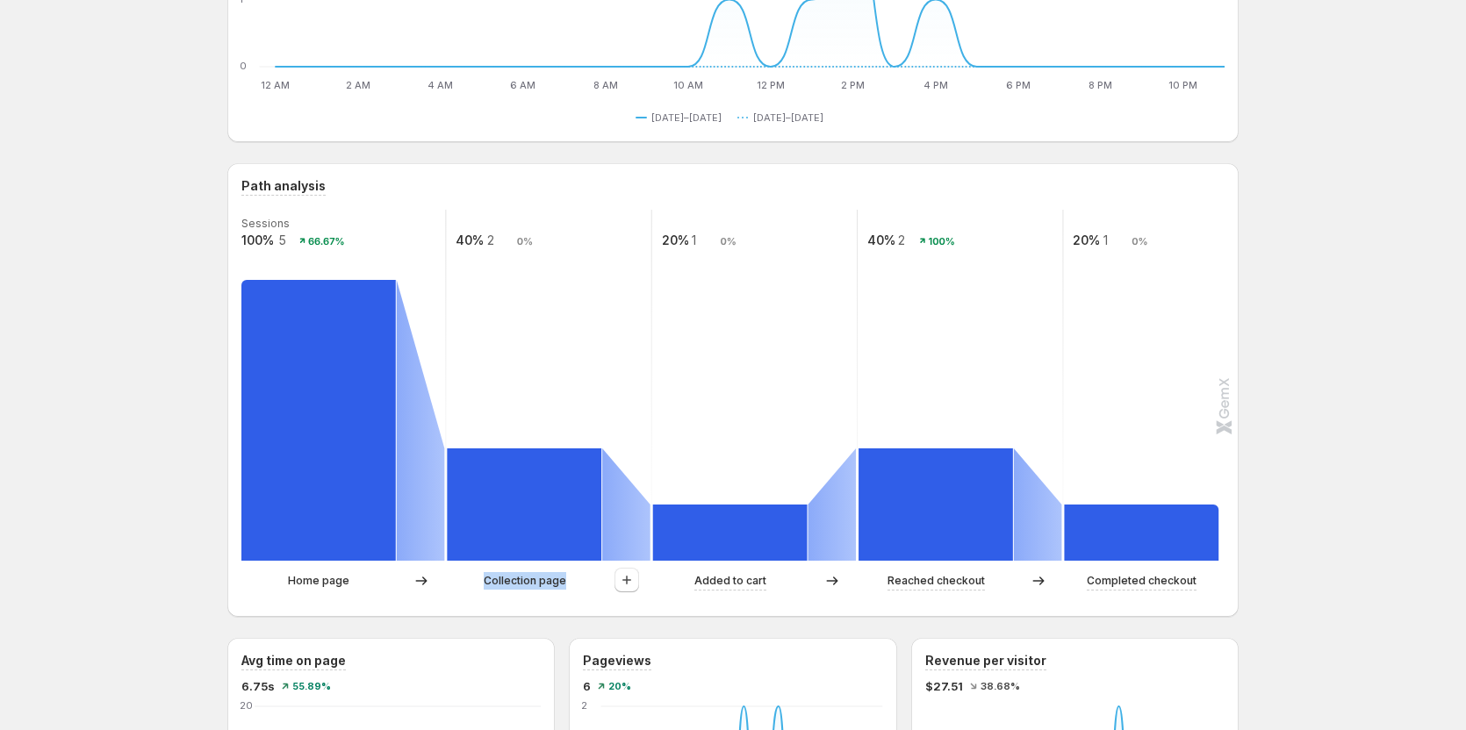
click at [550, 585] on p "Collection page" at bounding box center [525, 581] width 83 height 18
click at [630, 237] on icon "button" at bounding box center [636, 240] width 18 height 18
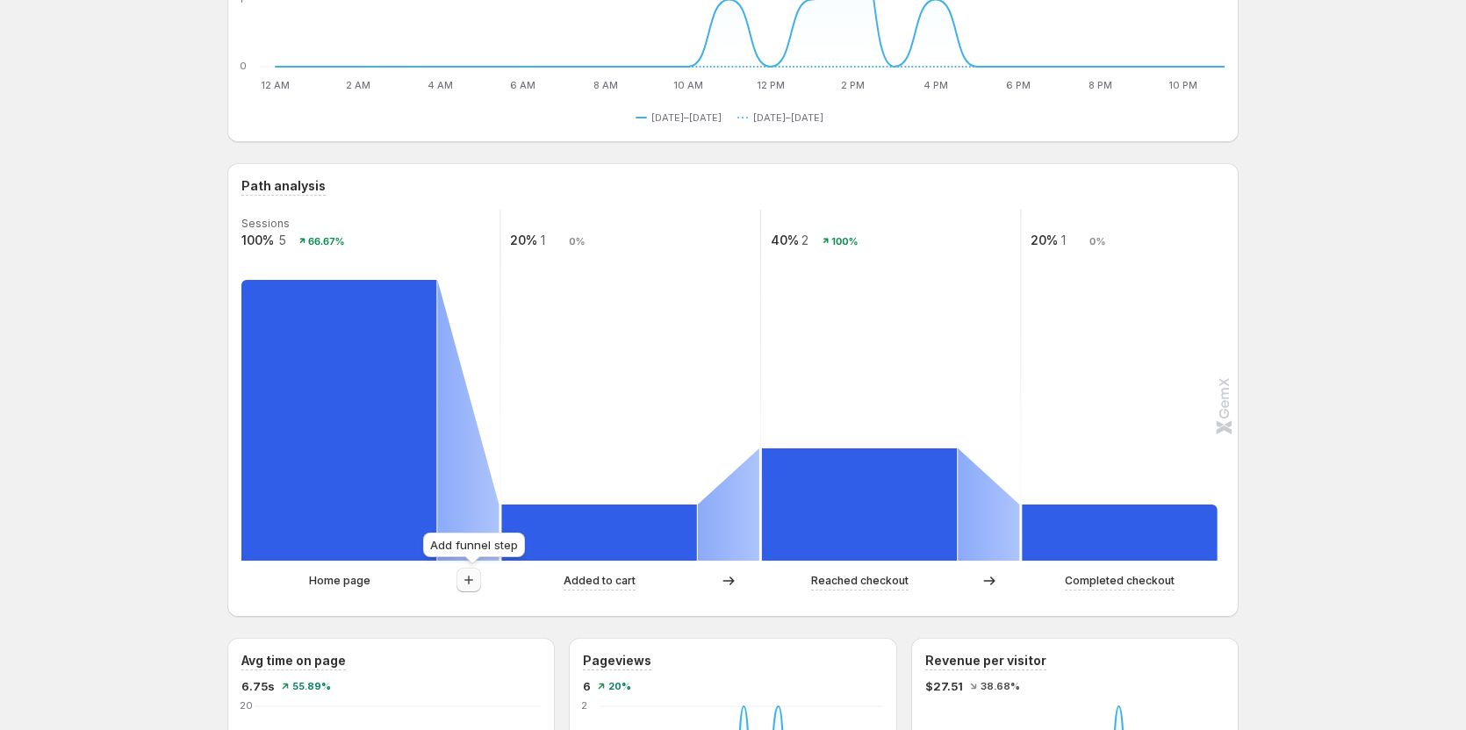
click at [467, 589] on button "button" at bounding box center [468, 580] width 25 height 25
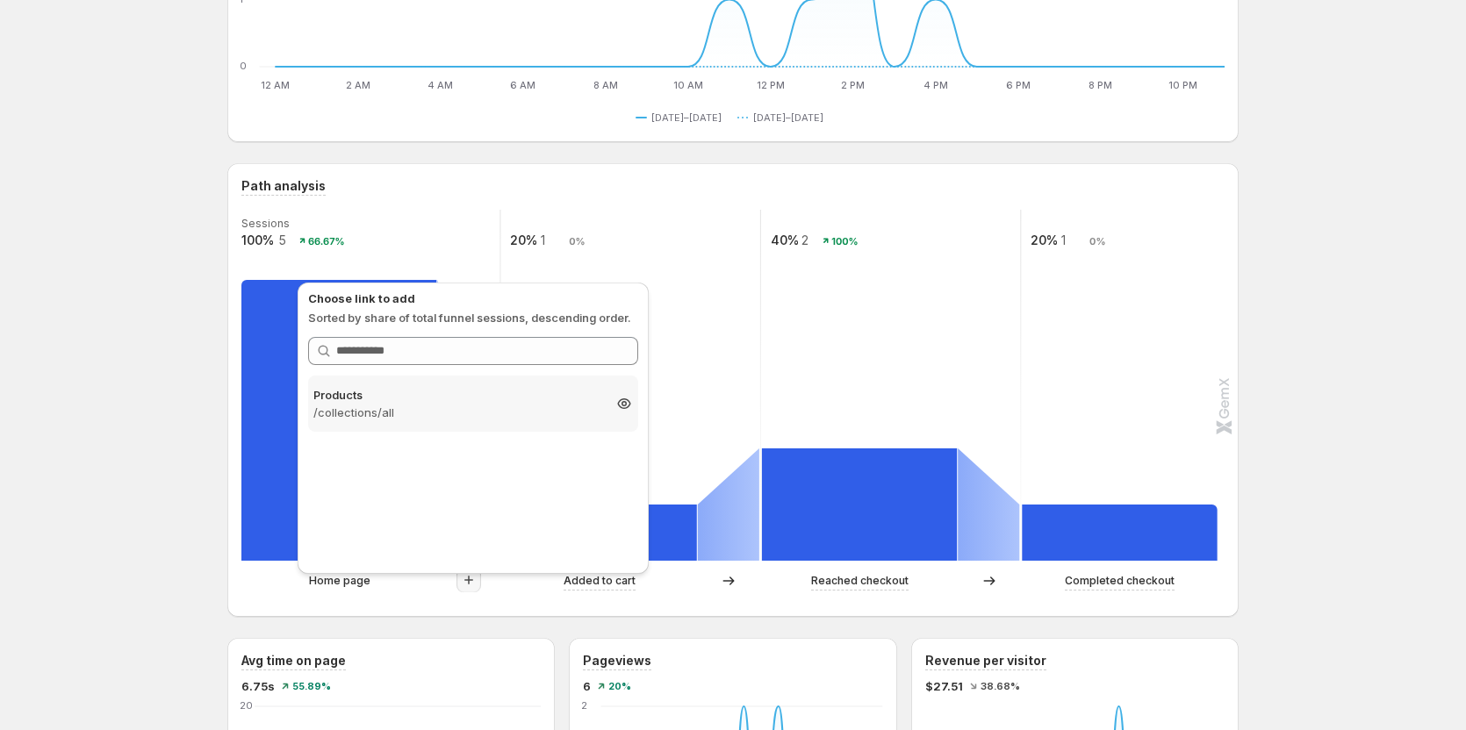
click at [413, 409] on p "/collections/all" at bounding box center [457, 413] width 288 height 18
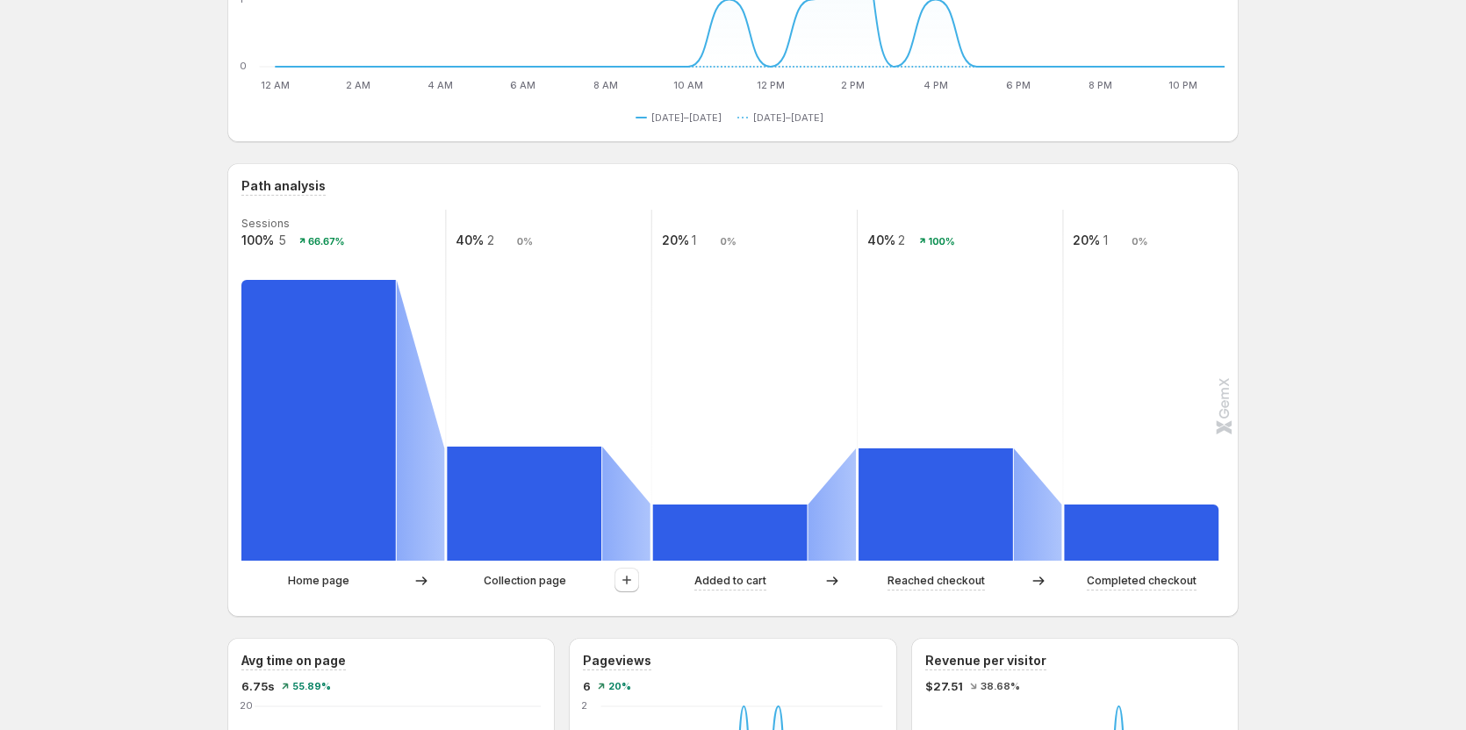
click at [533, 570] on div "Collection page" at bounding box center [549, 581] width 204 height 26
click at [531, 578] on p "Collection page" at bounding box center [525, 581] width 83 height 18
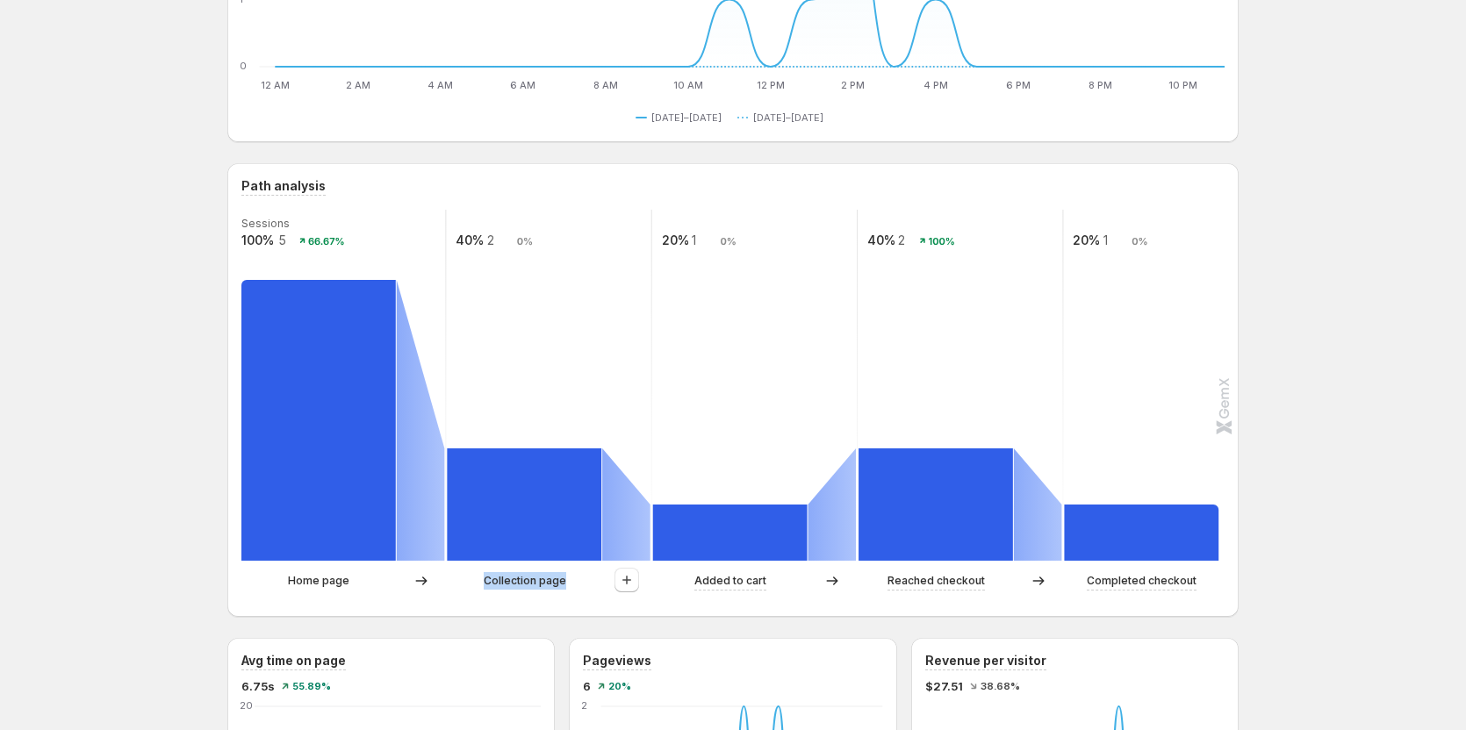
click at [548, 588] on p "Collection page" at bounding box center [525, 581] width 83 height 18
click at [547, 583] on p "Collection page" at bounding box center [525, 581] width 83 height 18
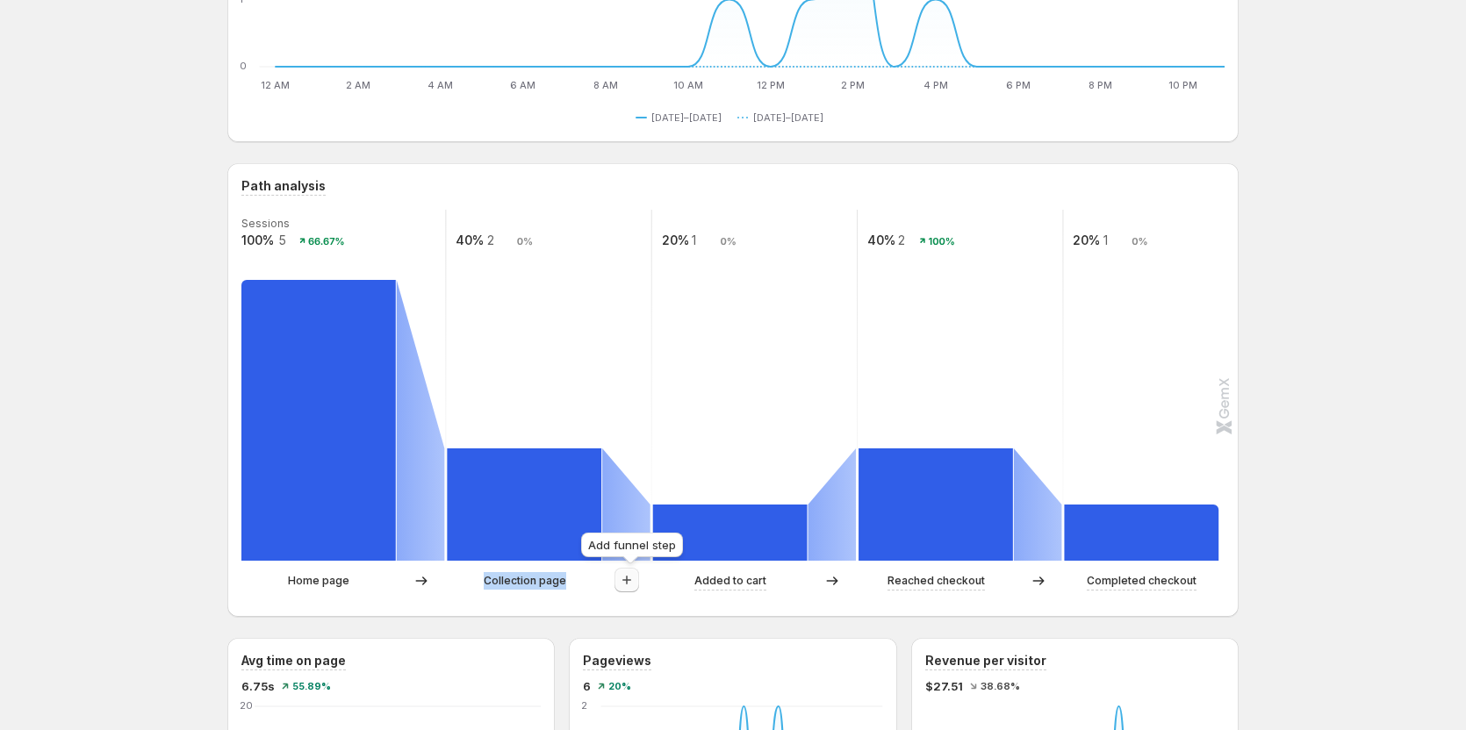
click at [635, 583] on icon "button" at bounding box center [627, 580] width 18 height 18
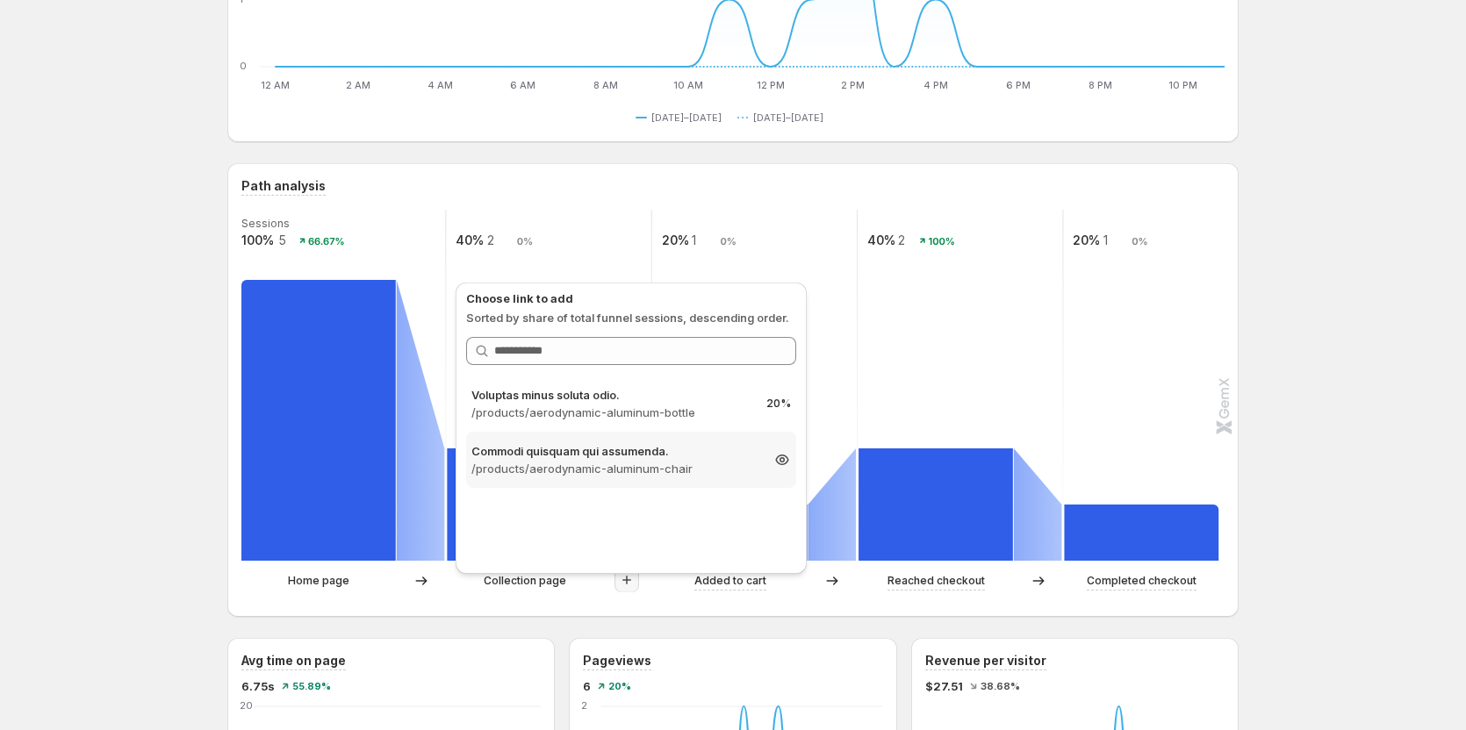
click at [625, 463] on p "/products/aerodynamic-aluminum-chair" at bounding box center [615, 469] width 288 height 18
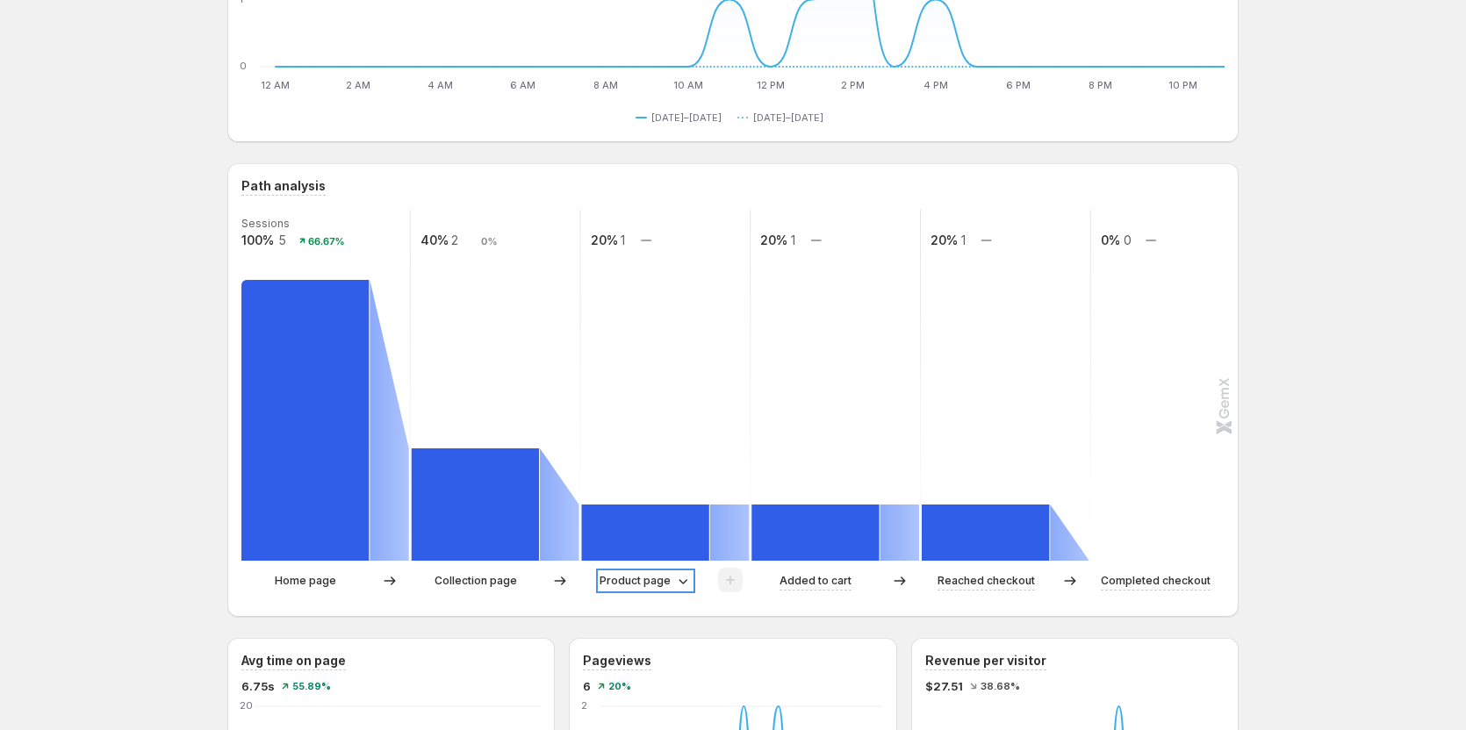
click at [654, 579] on p "Product page" at bounding box center [634, 581] width 71 height 18
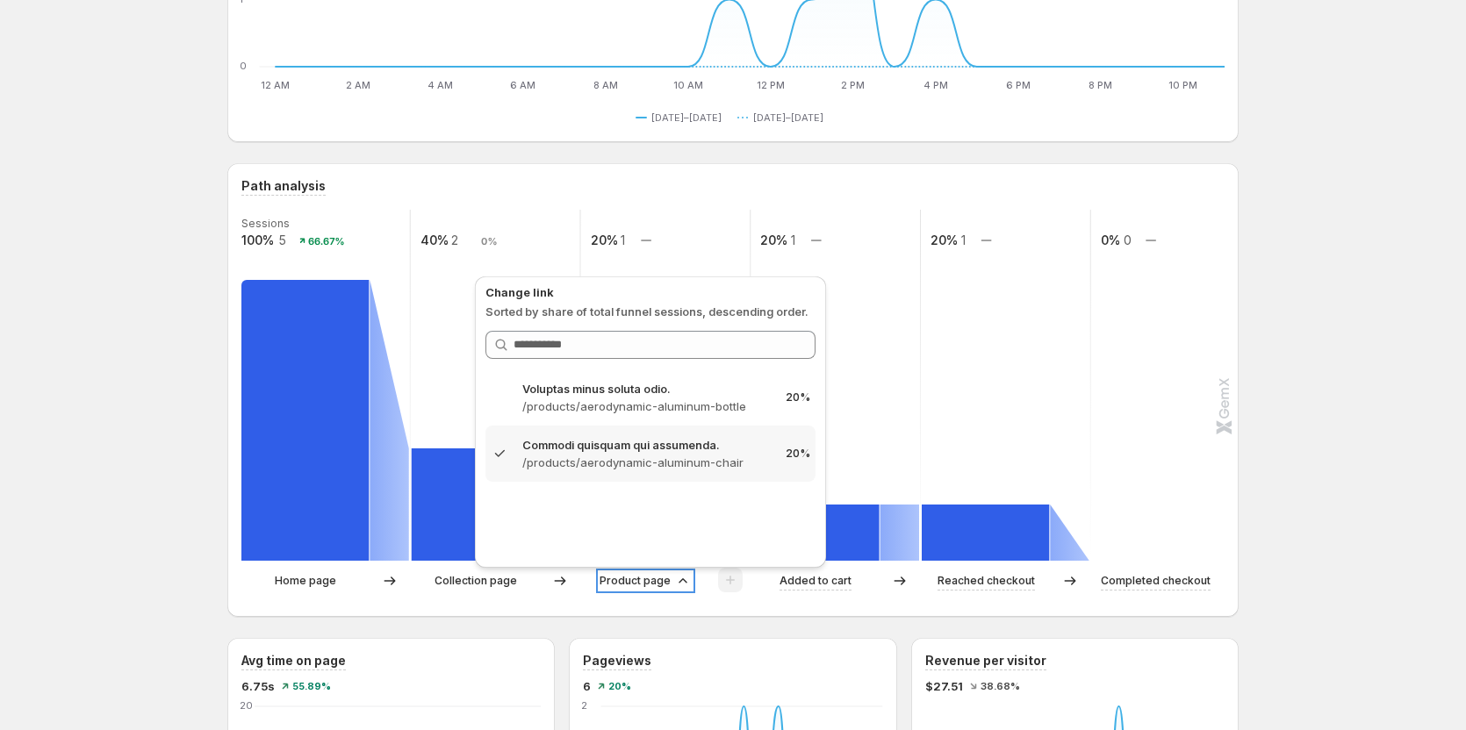
click at [654, 579] on p "Product page" at bounding box center [634, 581] width 71 height 18
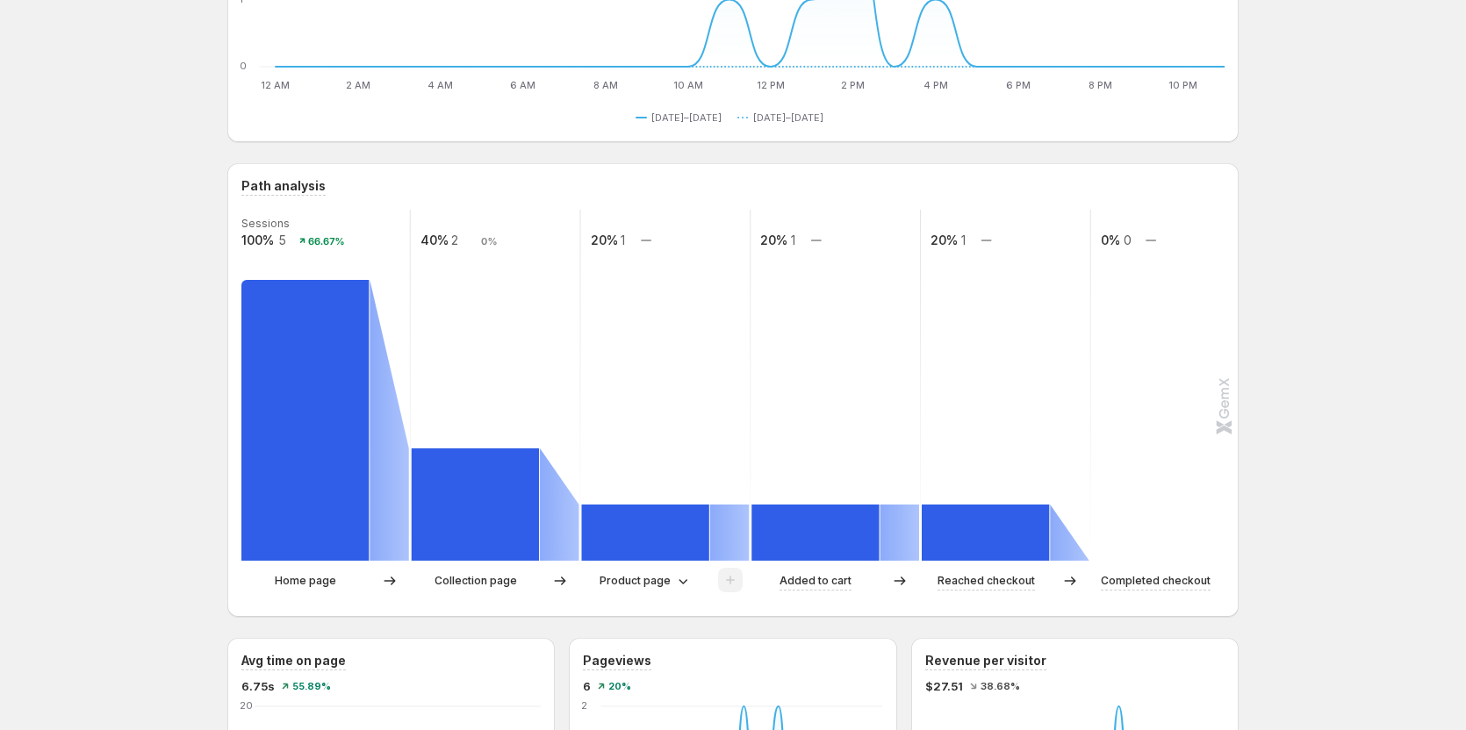
click at [494, 585] on p "Collection page" at bounding box center [475, 581] width 83 height 18
click at [652, 579] on p "Product page" at bounding box center [634, 581] width 71 height 18
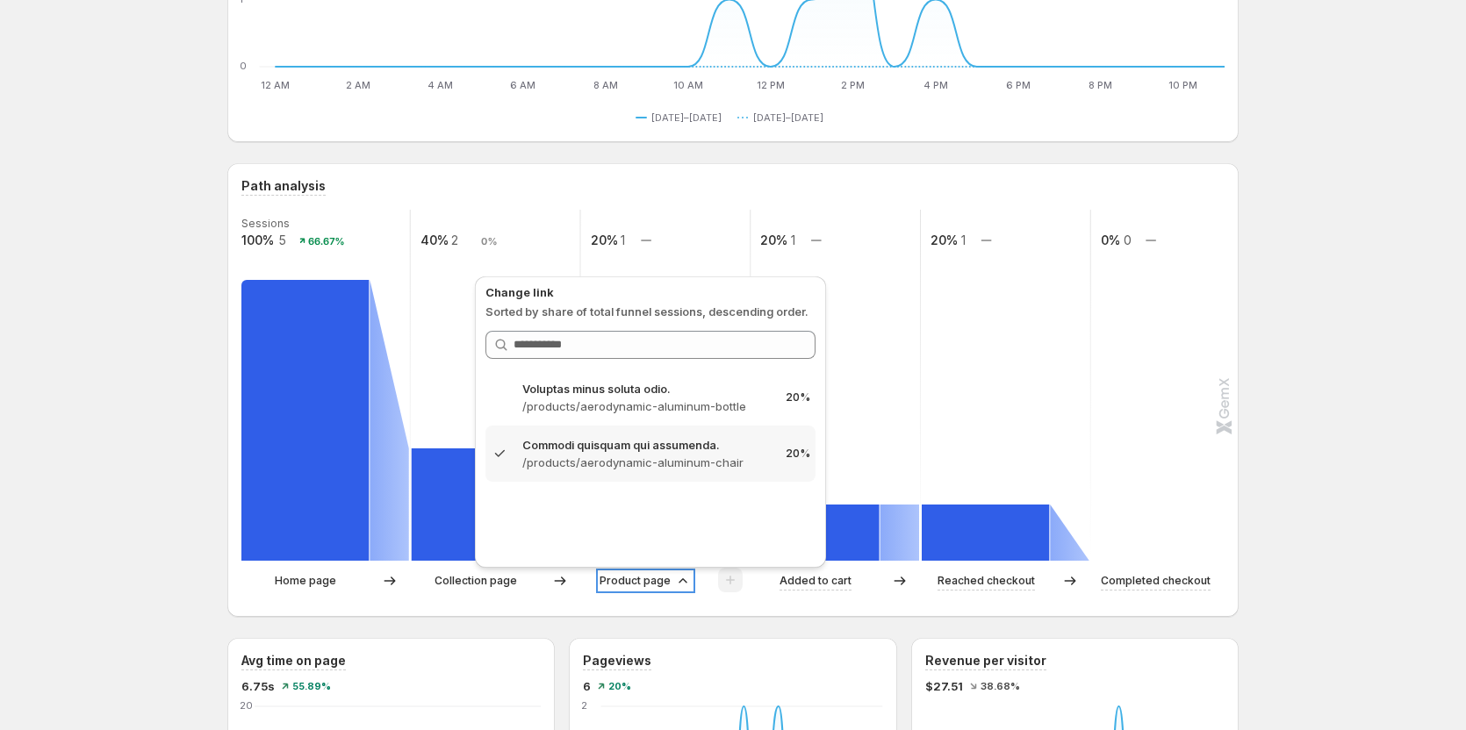
click at [652, 579] on p "Product page" at bounding box center [634, 581] width 71 height 18
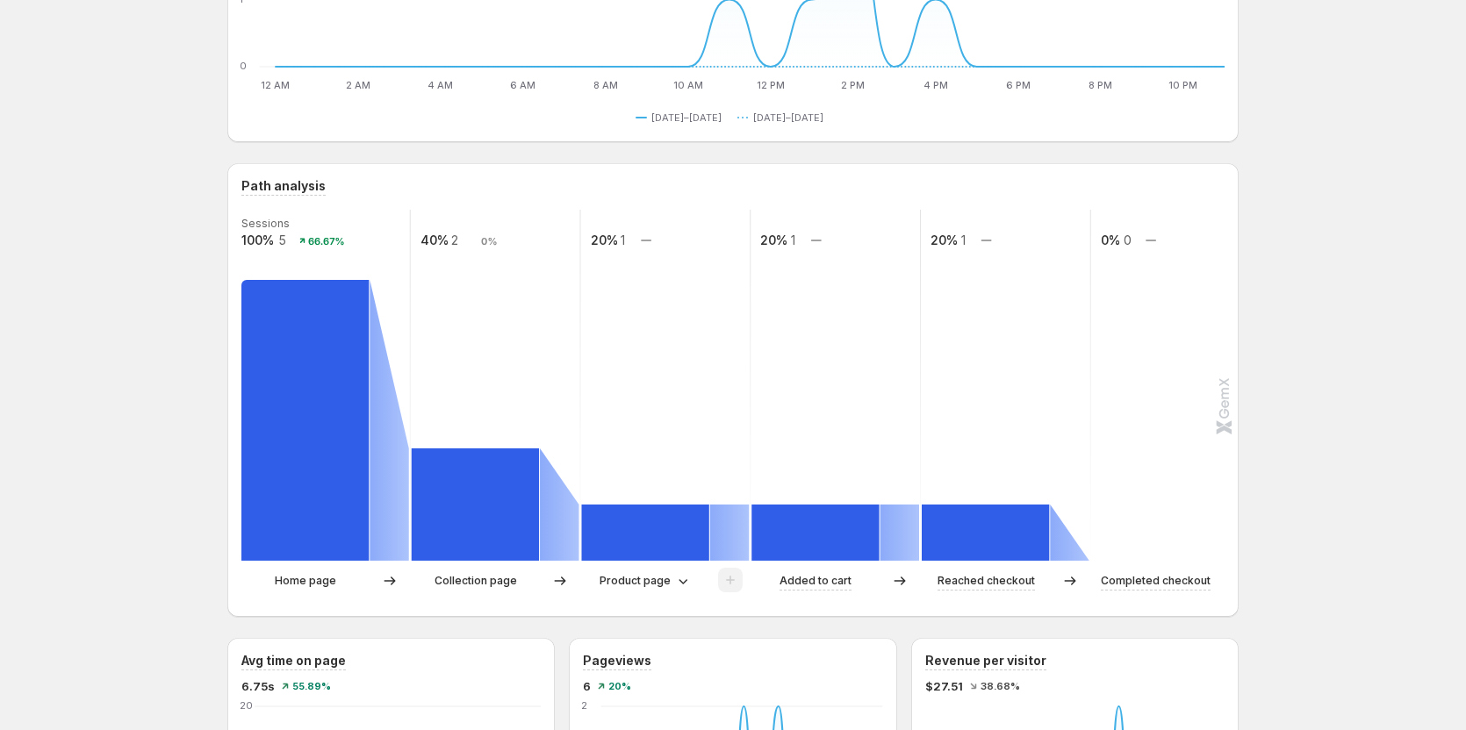
click at [492, 587] on p "Collection page" at bounding box center [475, 581] width 83 height 18
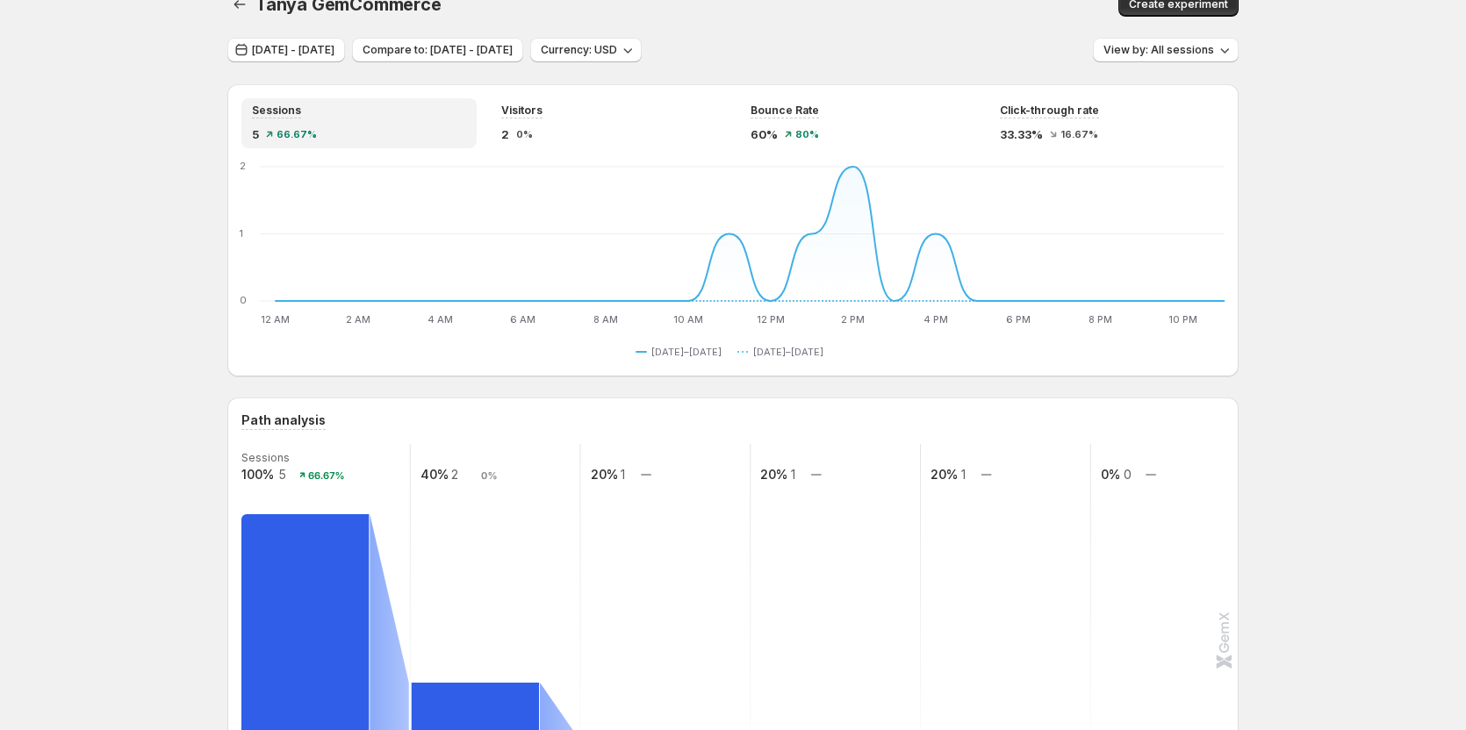
scroll to position [0, 0]
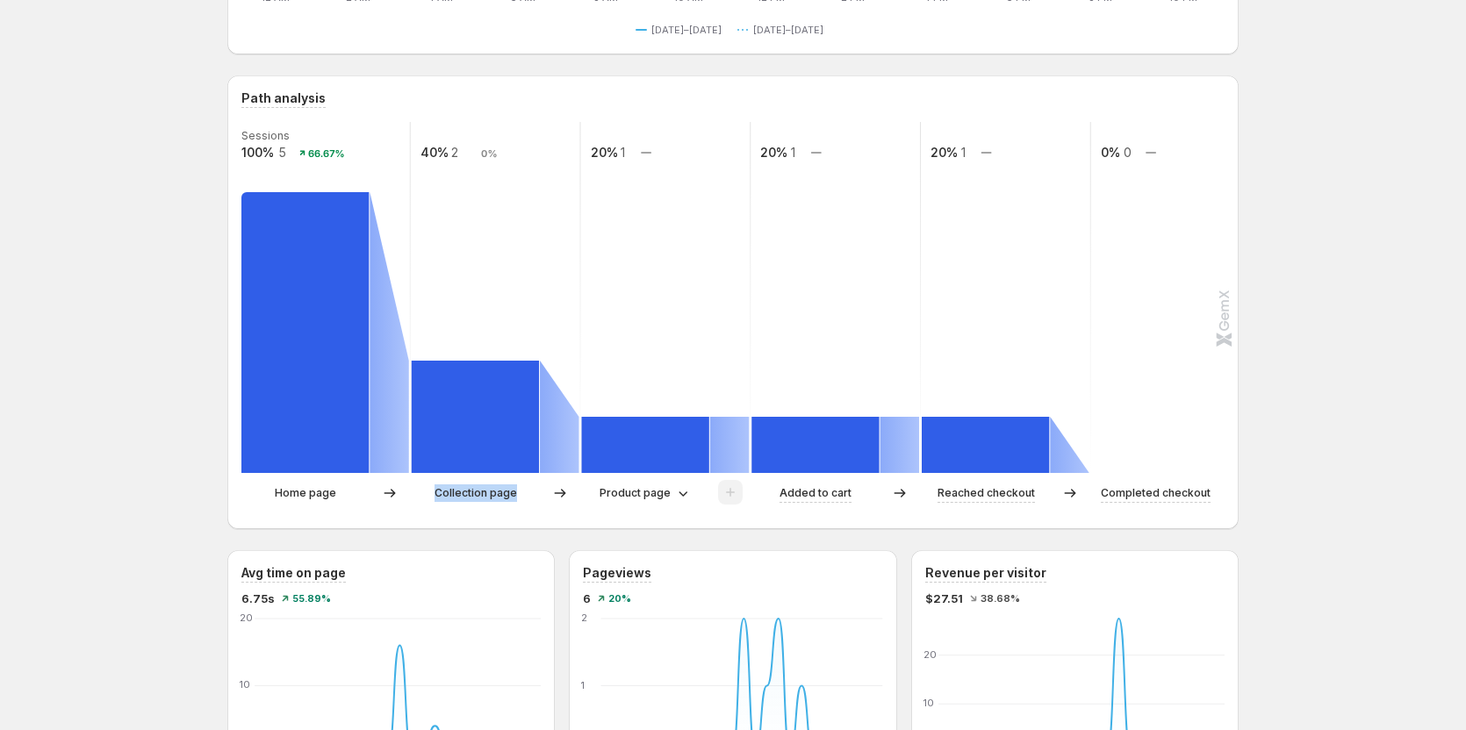
click at [473, 496] on p "Collection page" at bounding box center [475, 494] width 83 height 18
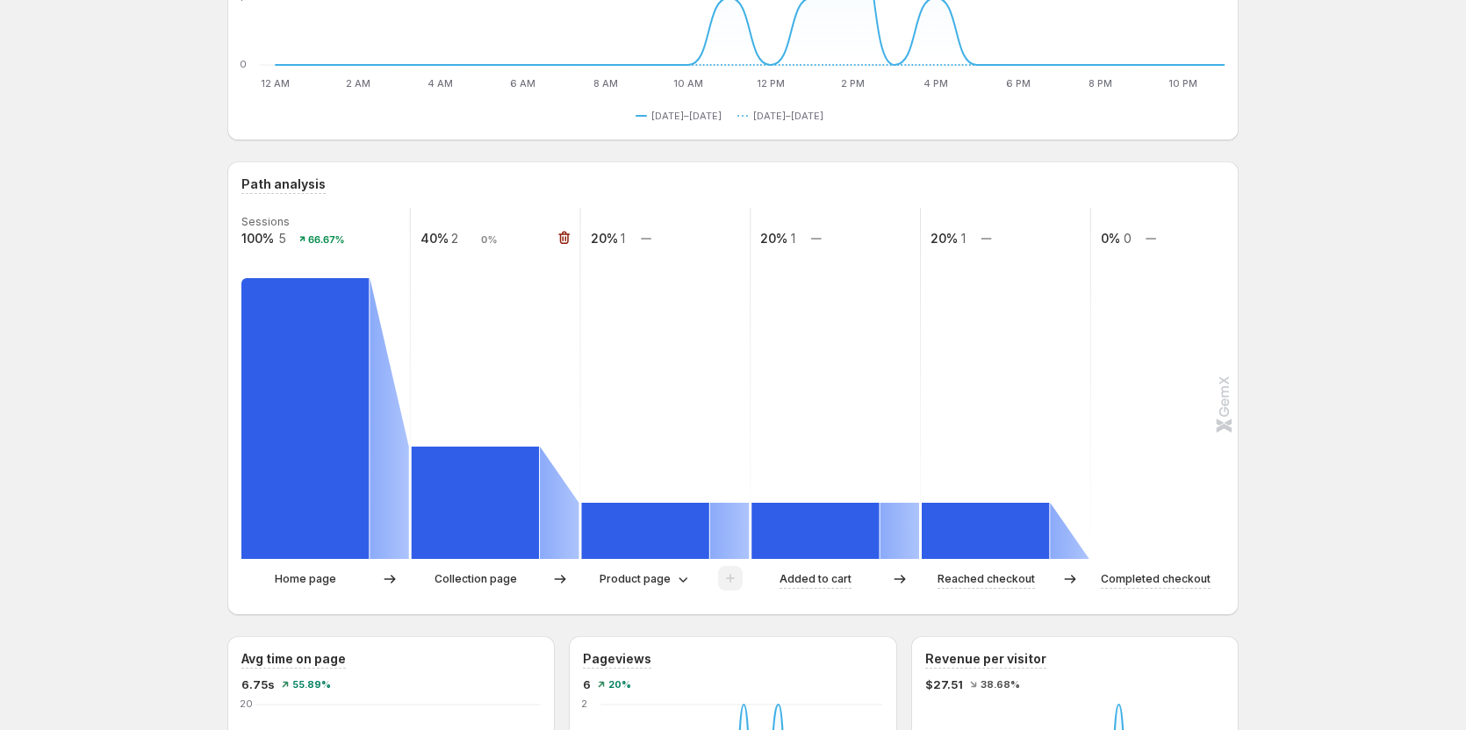
scroll to position [351, 0]
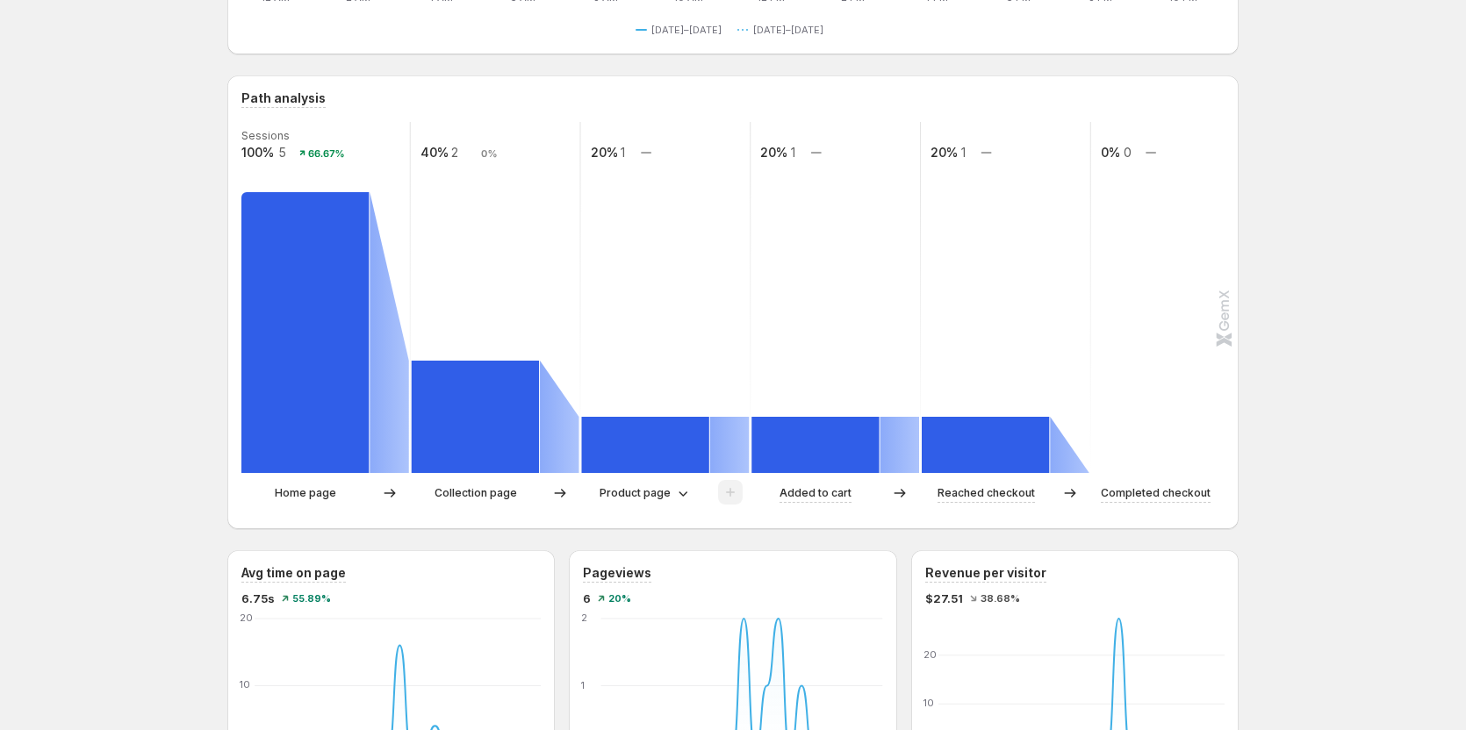
click at [487, 492] on p "Collection page" at bounding box center [475, 494] width 83 height 18
click at [489, 524] on div "Path analysis Sessions 100% 5 66.67% 40% 2 0% 20% 1 20% 1 20% 1 0% 0 Home page …" at bounding box center [732, 302] width 1011 height 454
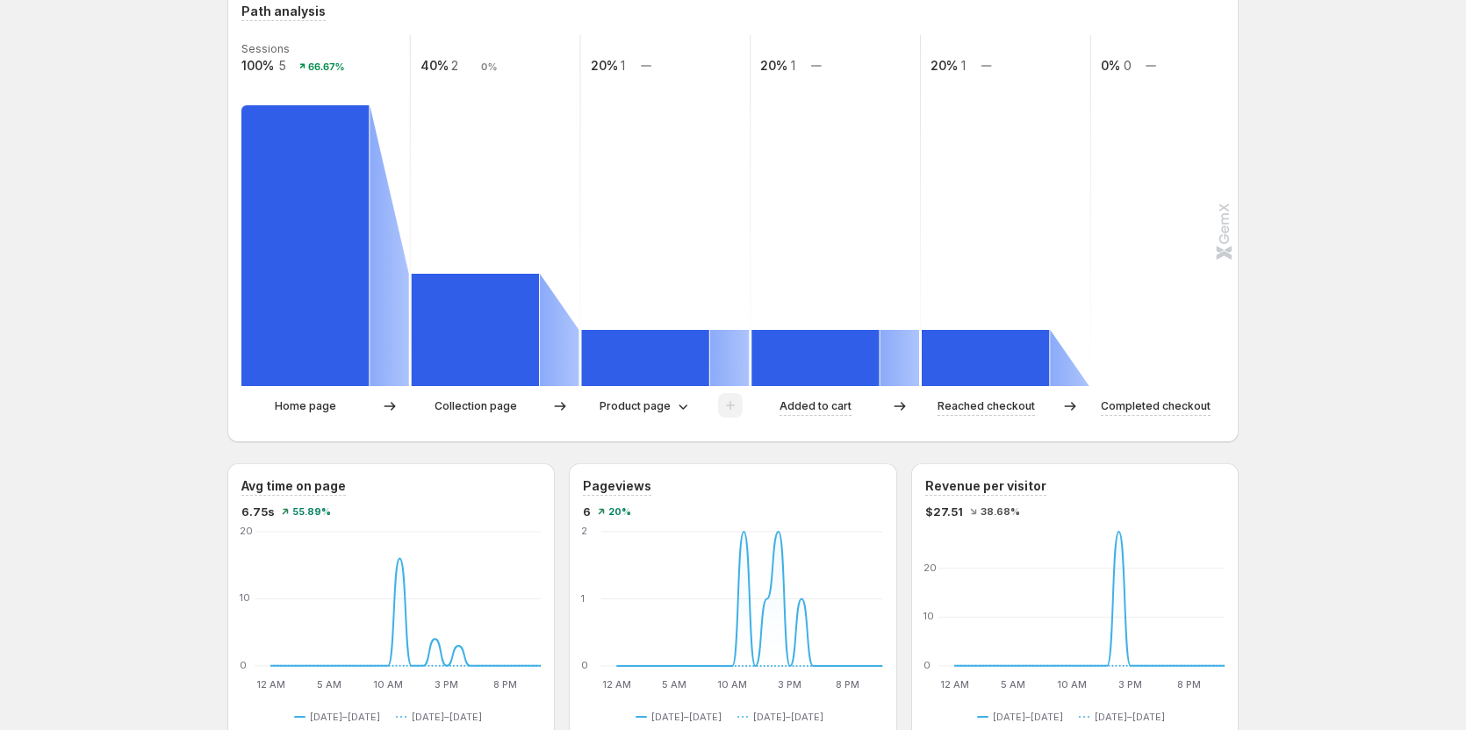
scroll to position [439, 0]
click at [617, 397] on p "Product page" at bounding box center [634, 406] width 71 height 18
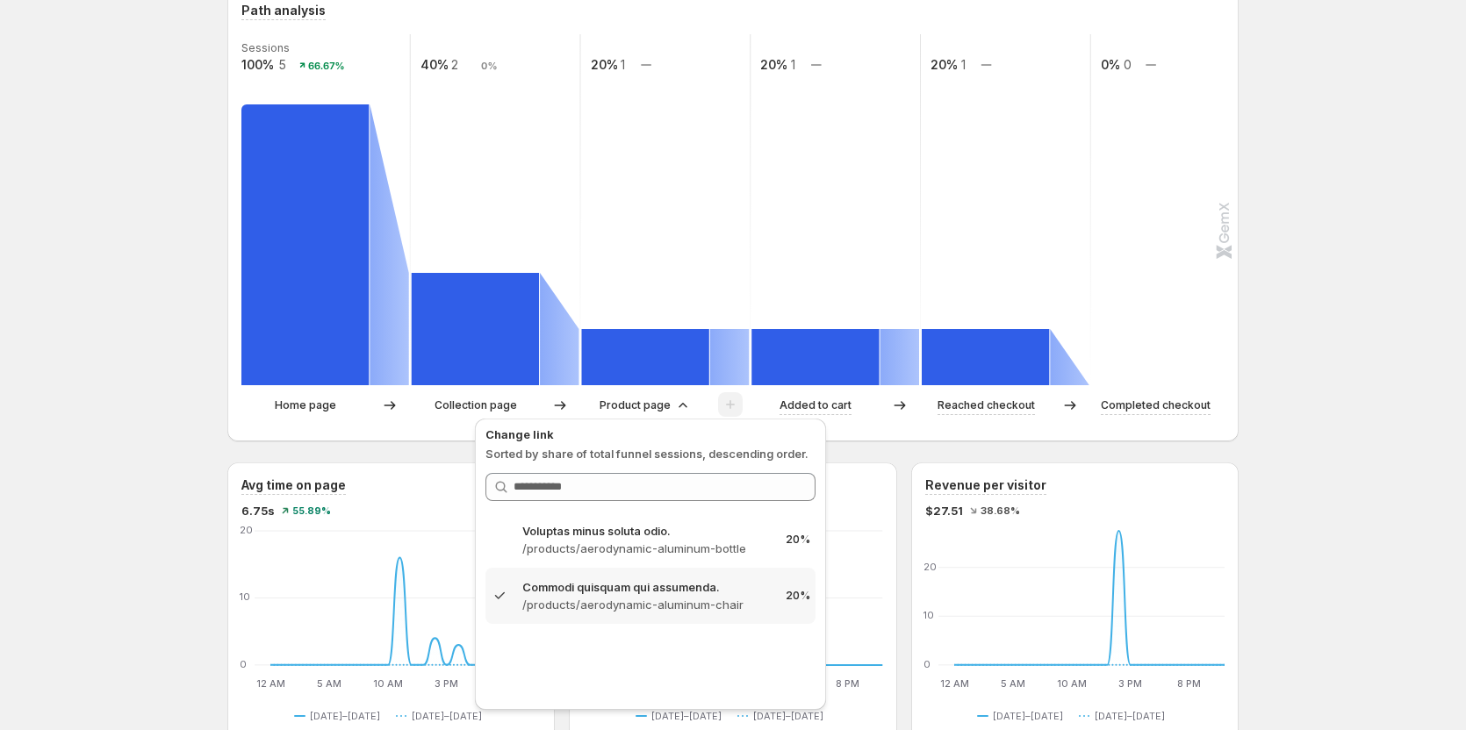
click at [448, 399] on p "Collection page" at bounding box center [475, 406] width 83 height 18
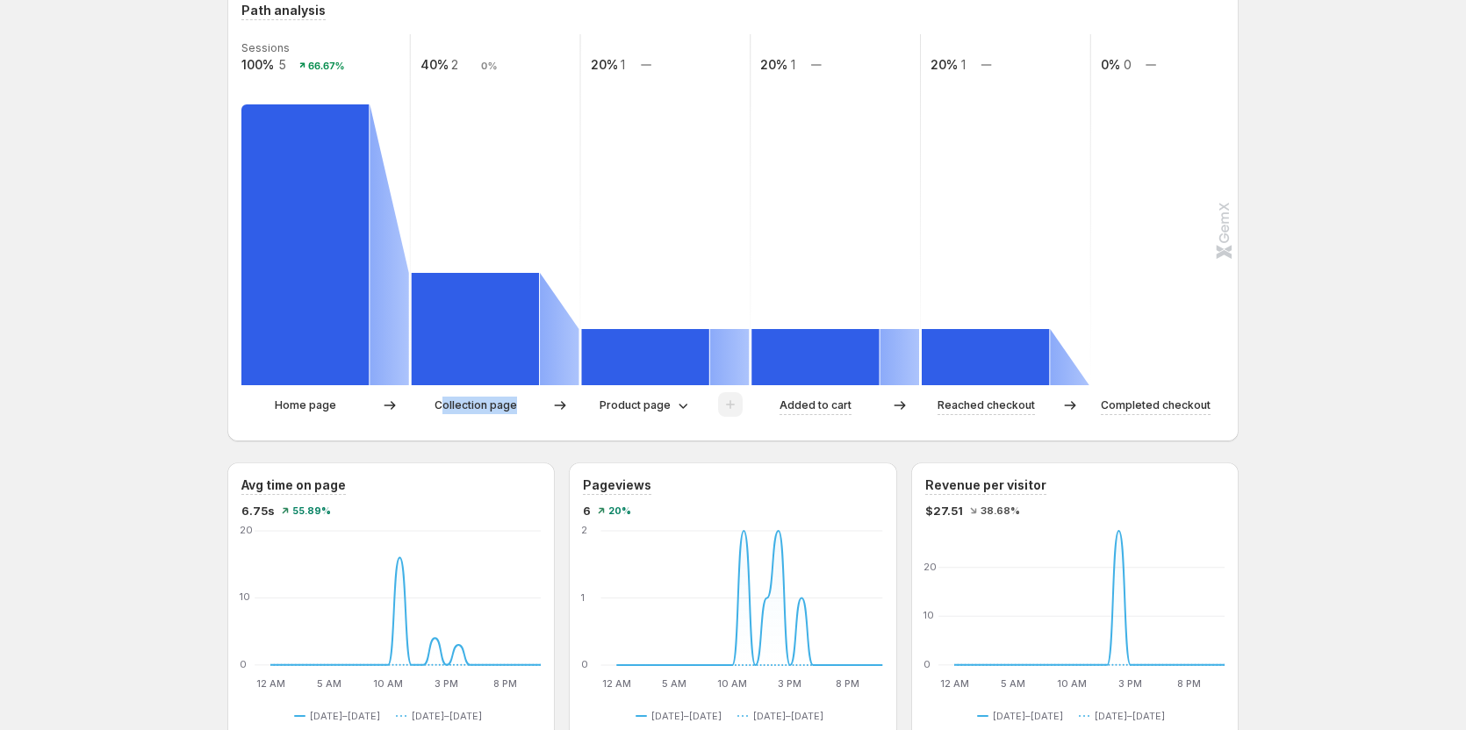
drag, startPoint x: 447, startPoint y: 401, endPoint x: 541, endPoint y: 401, distance: 93.9
click at [540, 401] on div "Collection page" at bounding box center [476, 406] width 128 height 18
click at [491, 416] on div "Collection page" at bounding box center [496, 405] width 169 height 26
click at [483, 408] on p "Collection page" at bounding box center [475, 406] width 83 height 18
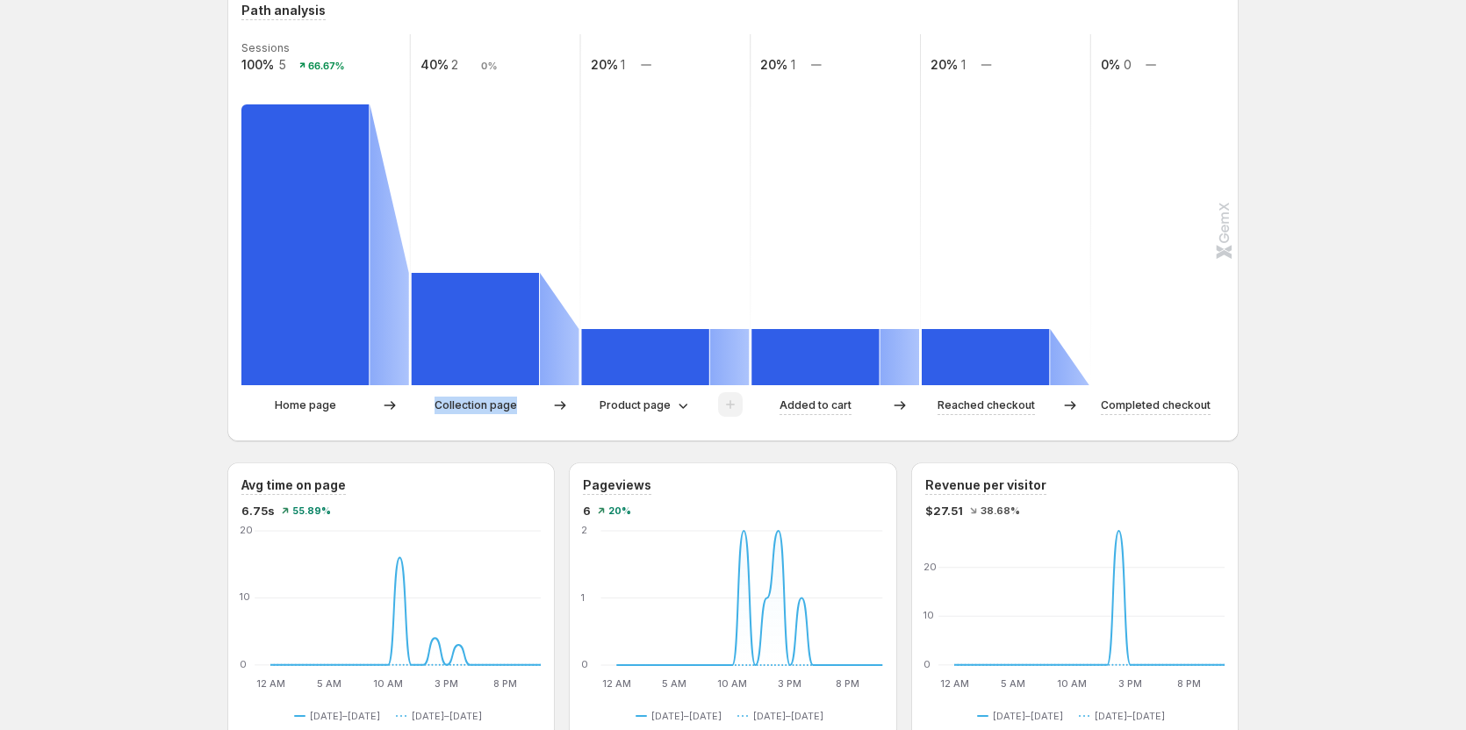
click at [483, 408] on p "Collection page" at bounding box center [475, 406] width 83 height 18
click at [482, 418] on div "Collection page" at bounding box center [496, 405] width 169 height 26
click at [470, 411] on p "Collection page" at bounding box center [475, 406] width 83 height 18
click at [470, 398] on p "Collection page" at bounding box center [475, 406] width 83 height 18
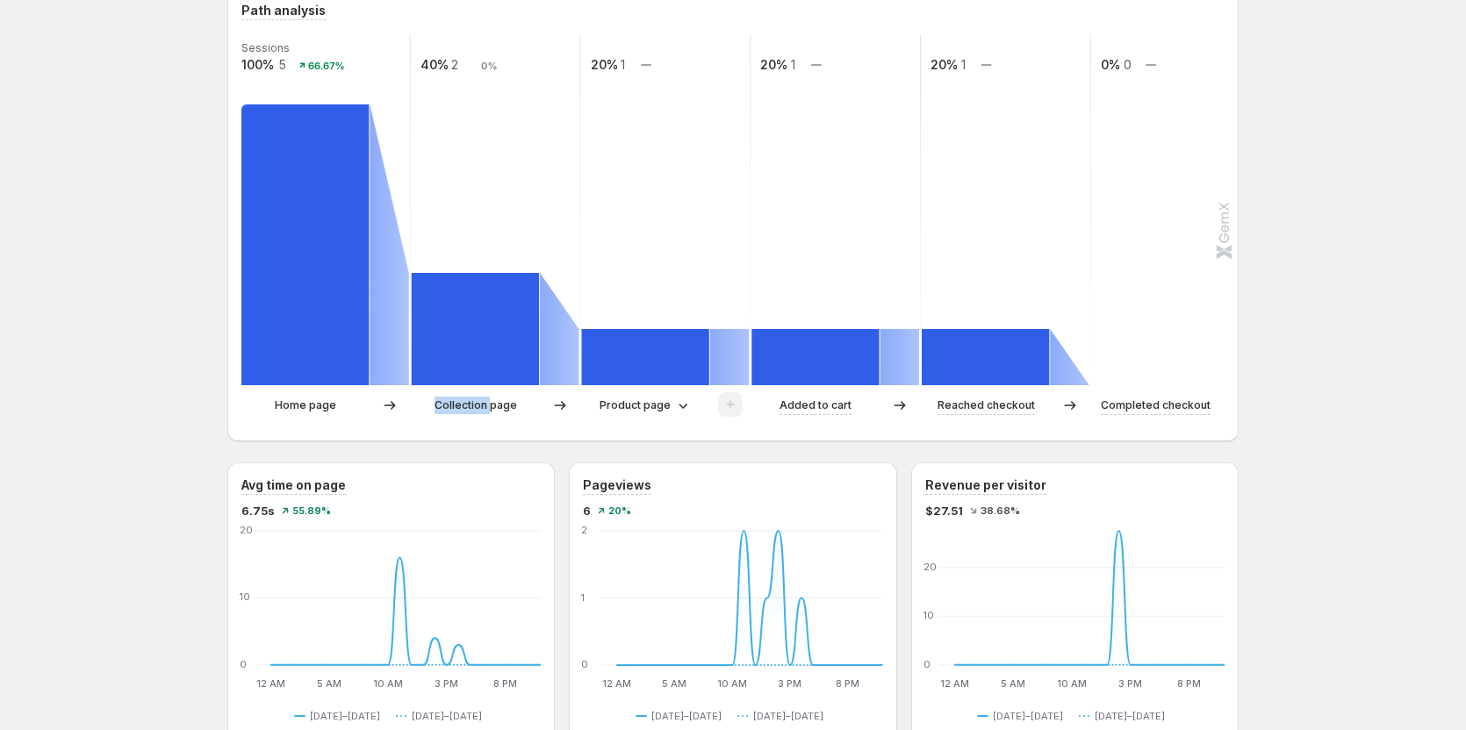
click at [470, 398] on p "Collection page" at bounding box center [475, 406] width 83 height 18
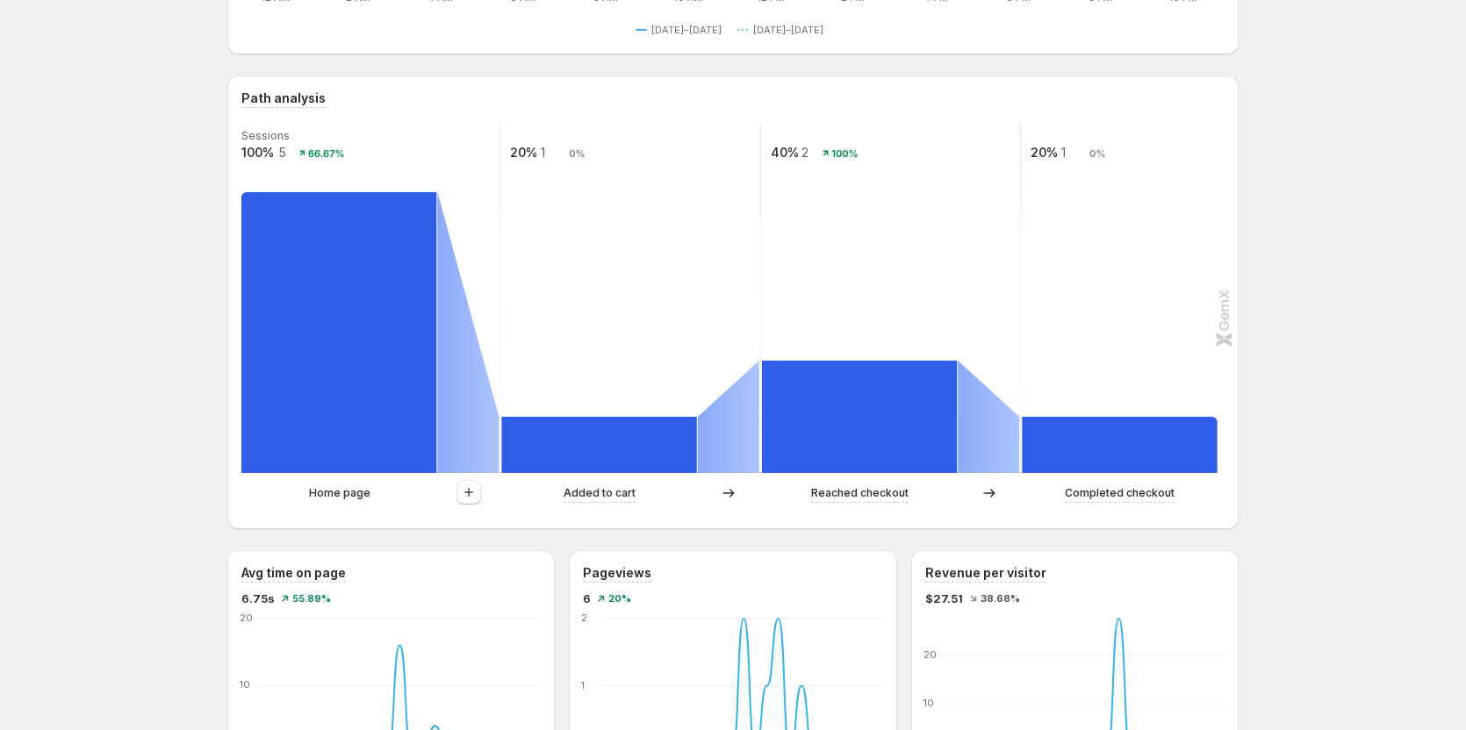
scroll to position [263, 0]
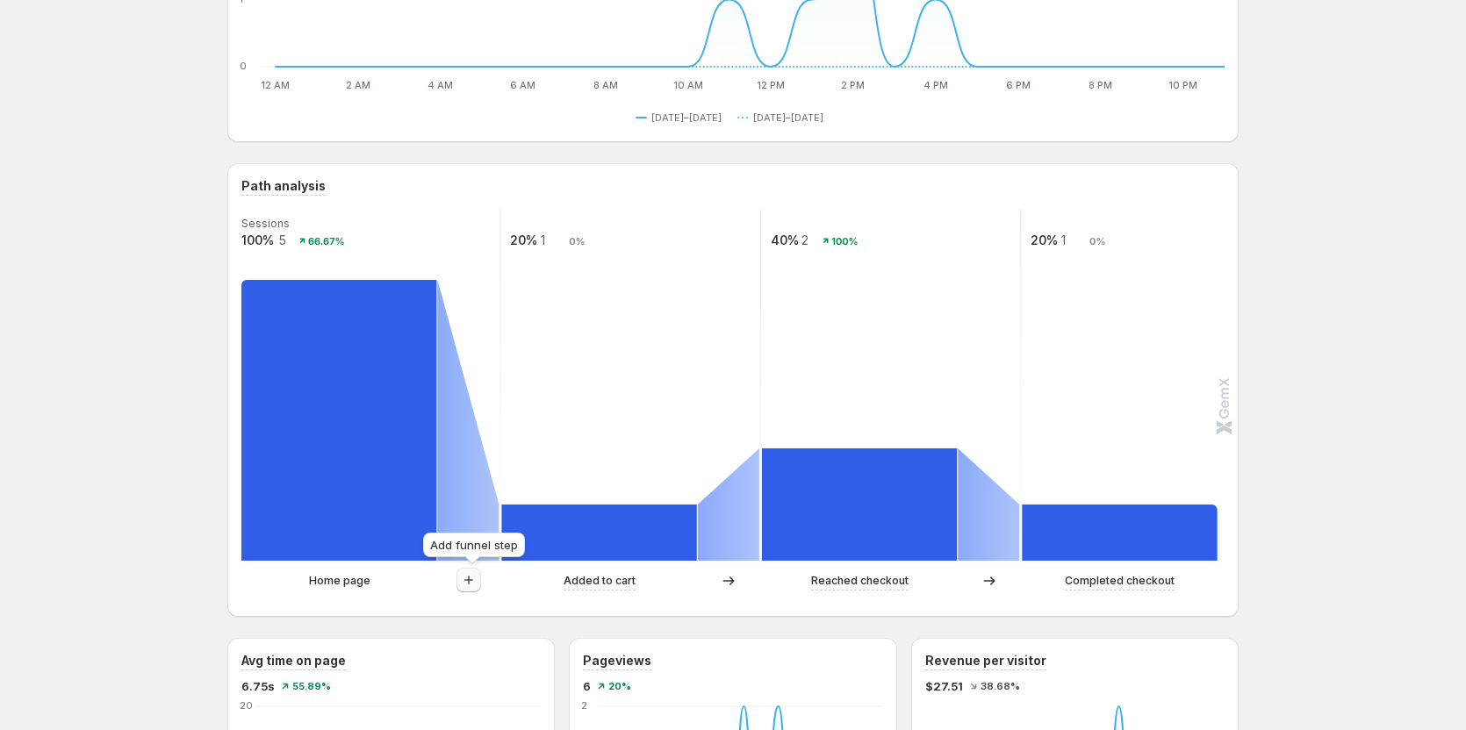
click at [472, 582] on icon "button" at bounding box center [469, 580] width 18 height 18
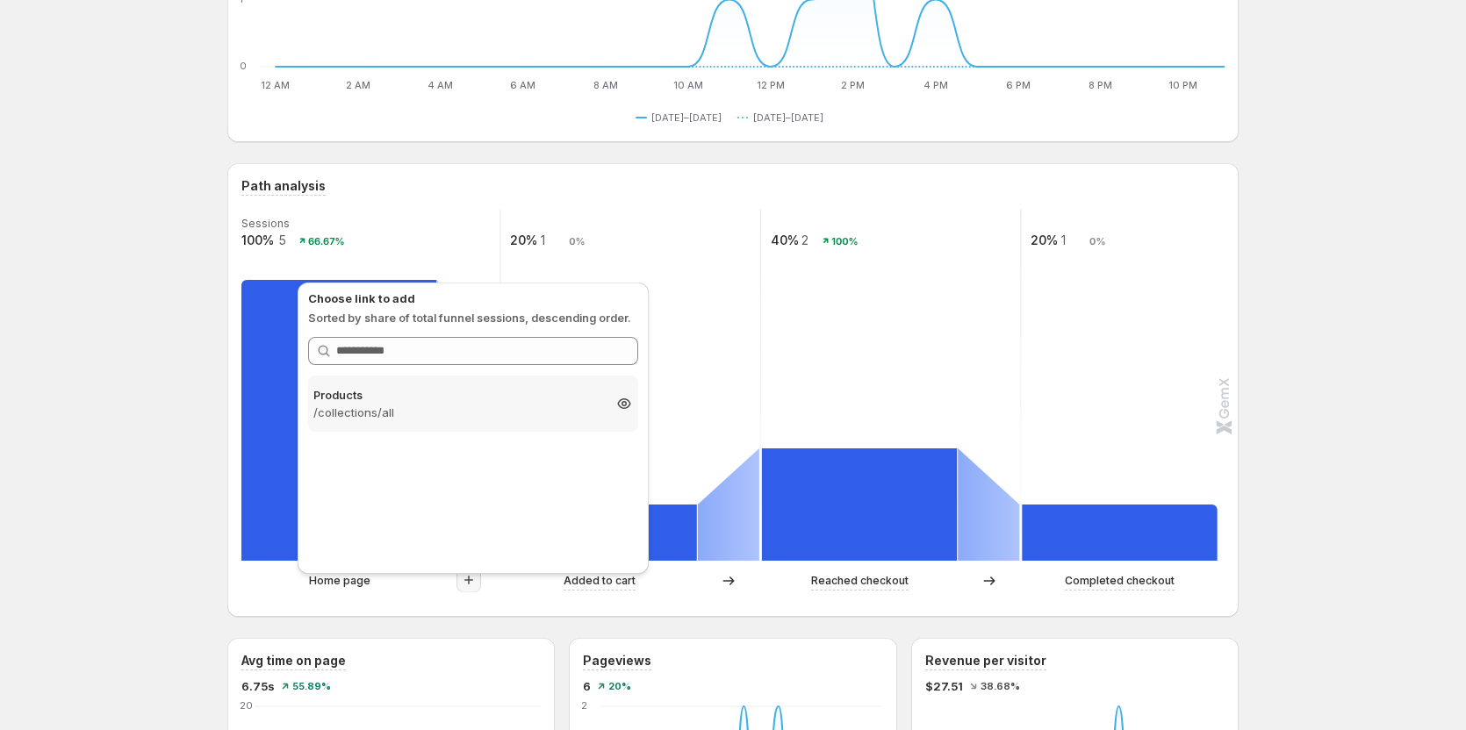
click at [430, 417] on p "/collections/all" at bounding box center [457, 413] width 288 height 18
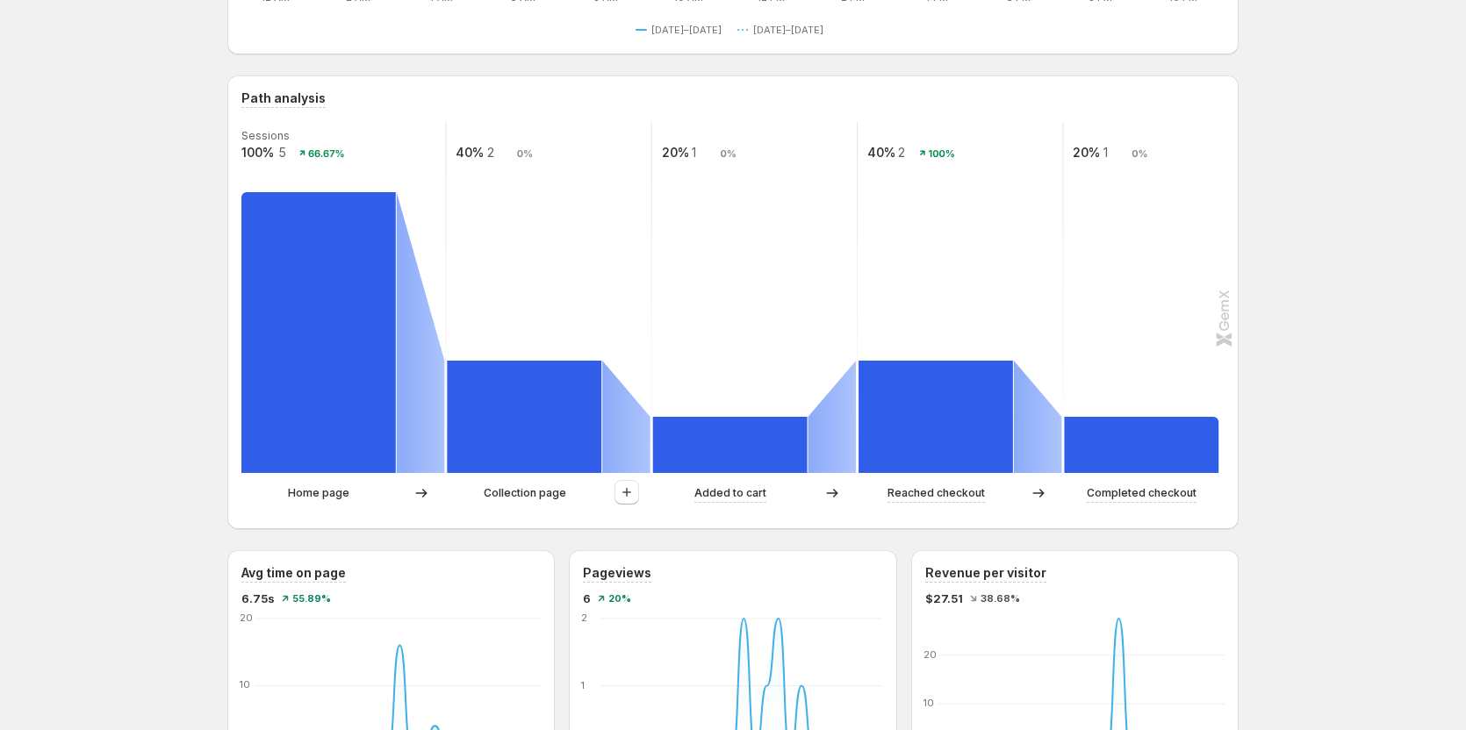
click at [529, 508] on div "Home page Collection page Added to cart Reached checkout Completed checkout" at bounding box center [731, 497] width 980 height 35
drag, startPoint x: 490, startPoint y: 499, endPoint x: 596, endPoint y: 486, distance: 106.9
click at [596, 486] on div "Collection page" at bounding box center [524, 494] width 155 height 18
click at [523, 492] on p "Collection page" at bounding box center [525, 494] width 83 height 18
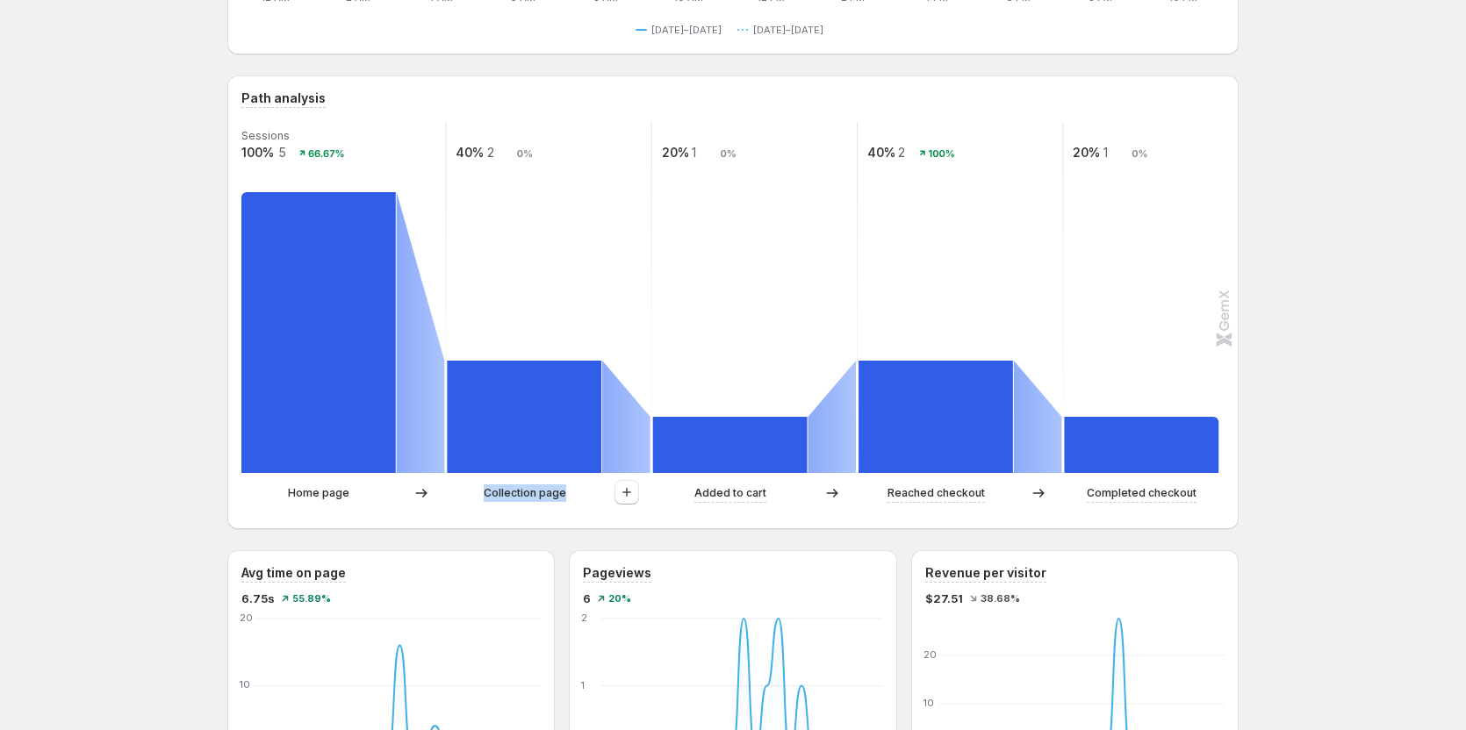
click at [523, 492] on p "Collection page" at bounding box center [525, 494] width 83 height 18
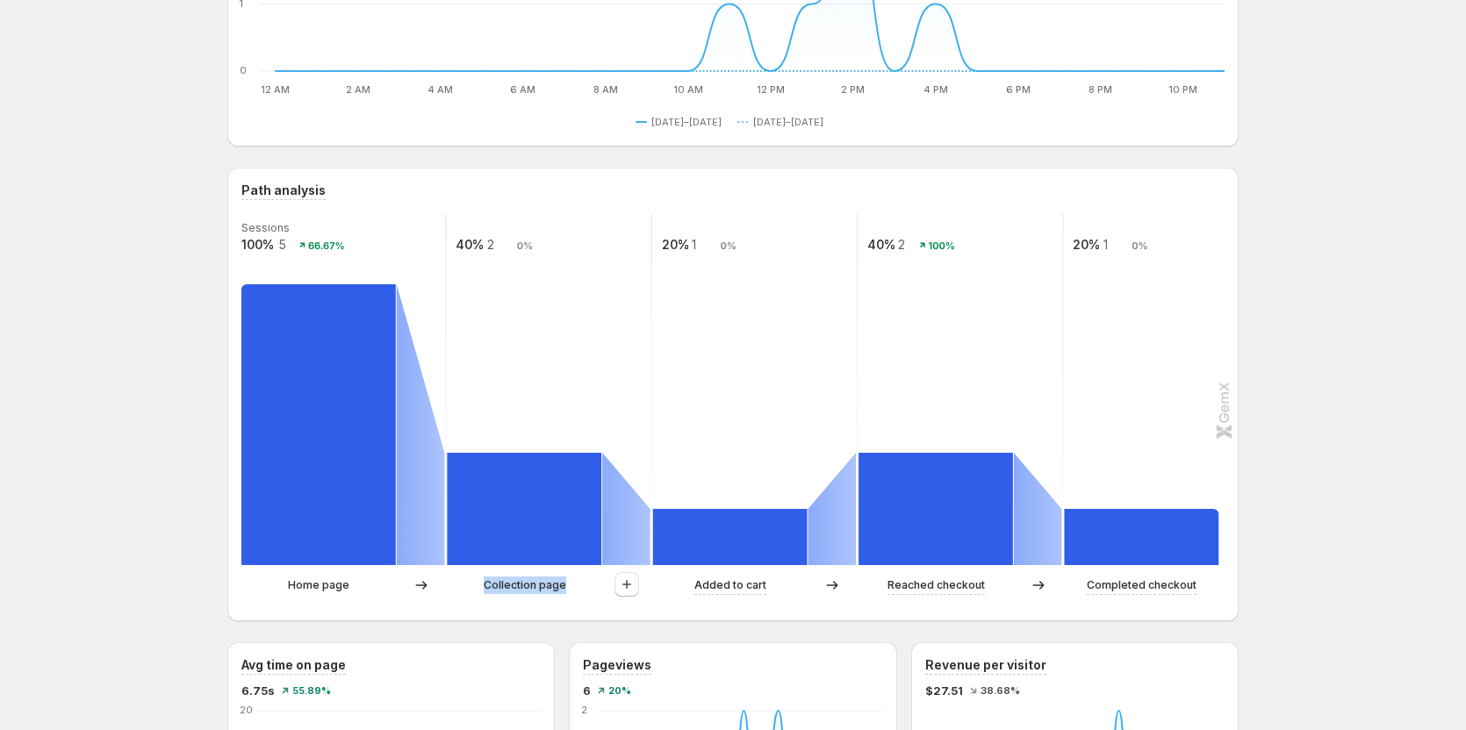
scroll to position [263, 0]
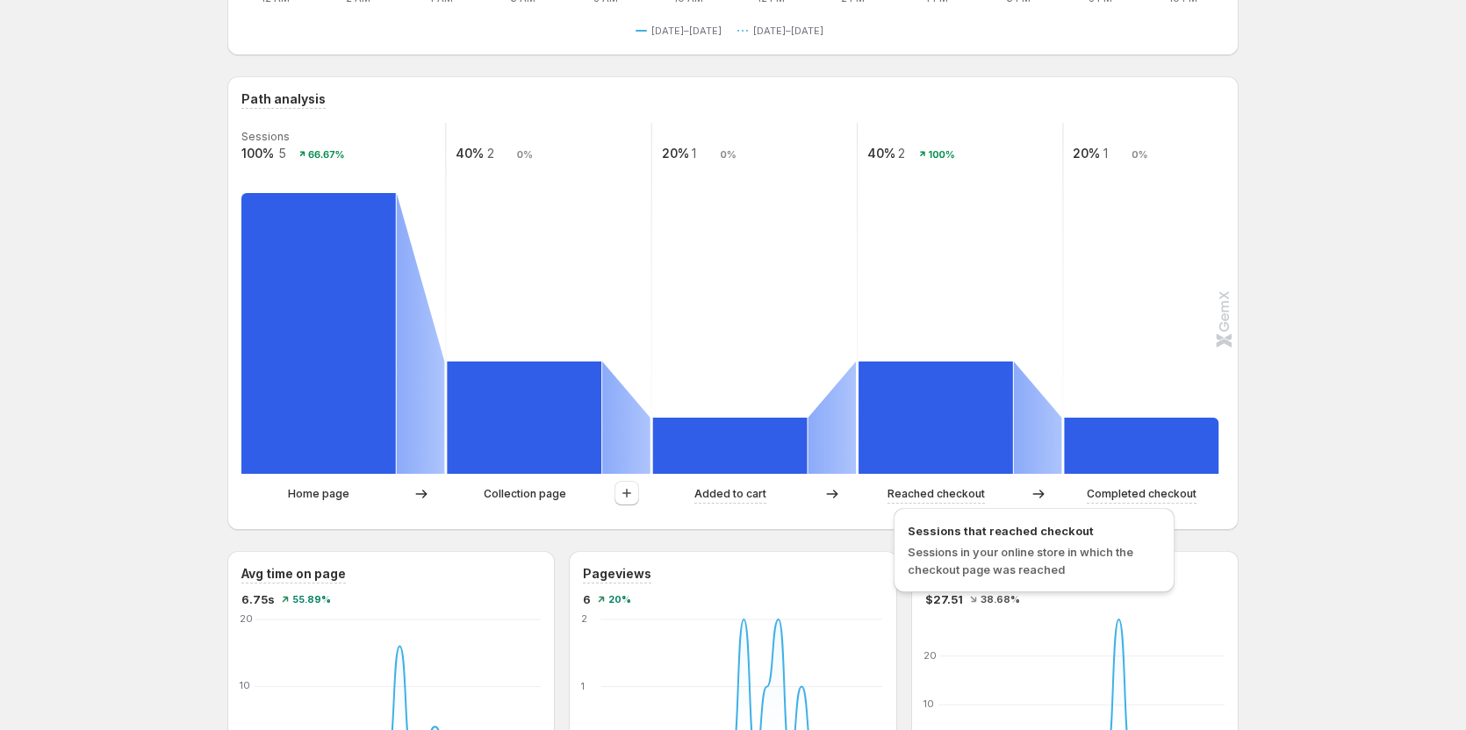
scroll to position [351, 0]
click at [949, 556] on span "Sessions in your online store in which the checkout page was reached" at bounding box center [1021, 560] width 226 height 32
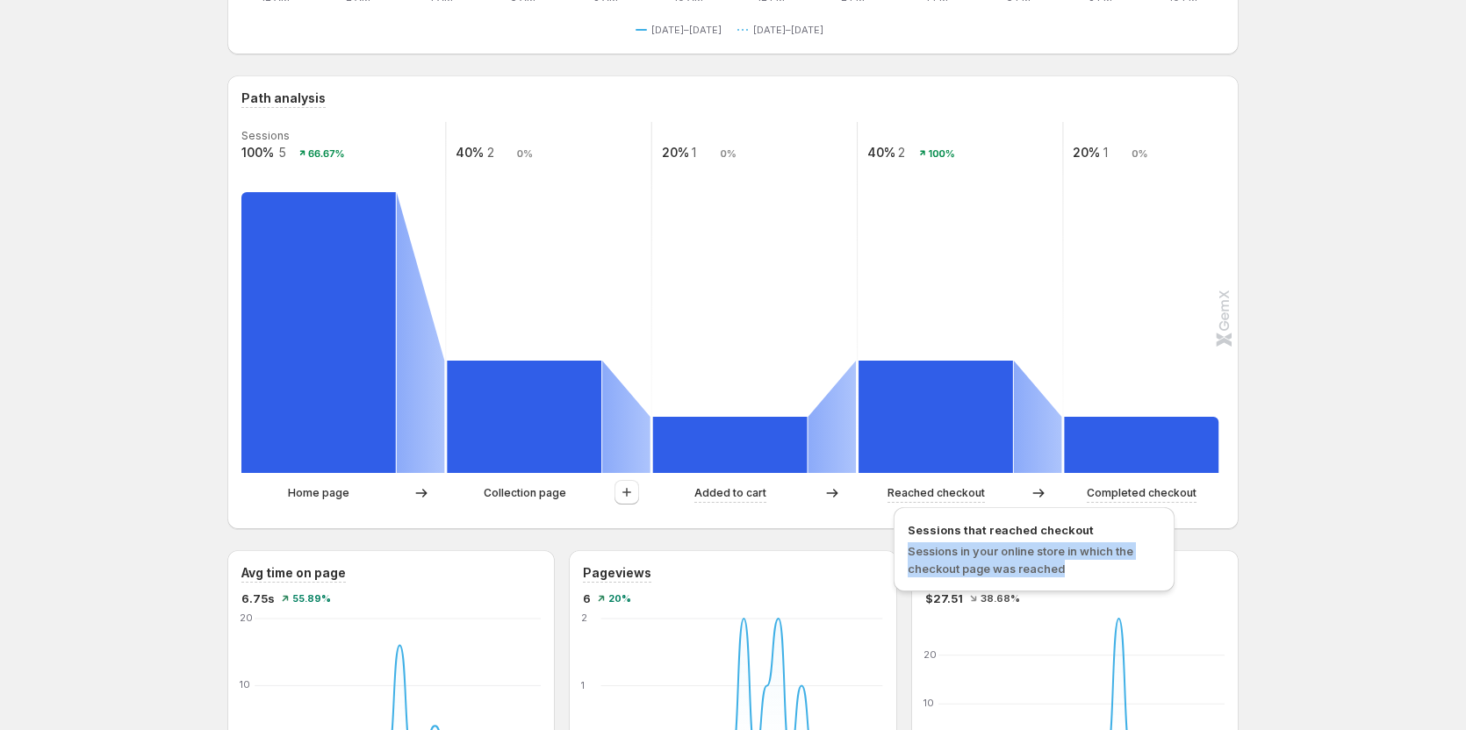
click at [949, 556] on span "Sessions in your online store in which the checkout page was reached" at bounding box center [1021, 560] width 226 height 32
click at [970, 558] on span "Sessions in your online store in which the checkout page was reached" at bounding box center [1034, 559] width 253 height 35
click at [958, 544] on span "Sessions in your online store in which the checkout page was reached" at bounding box center [1021, 560] width 226 height 32
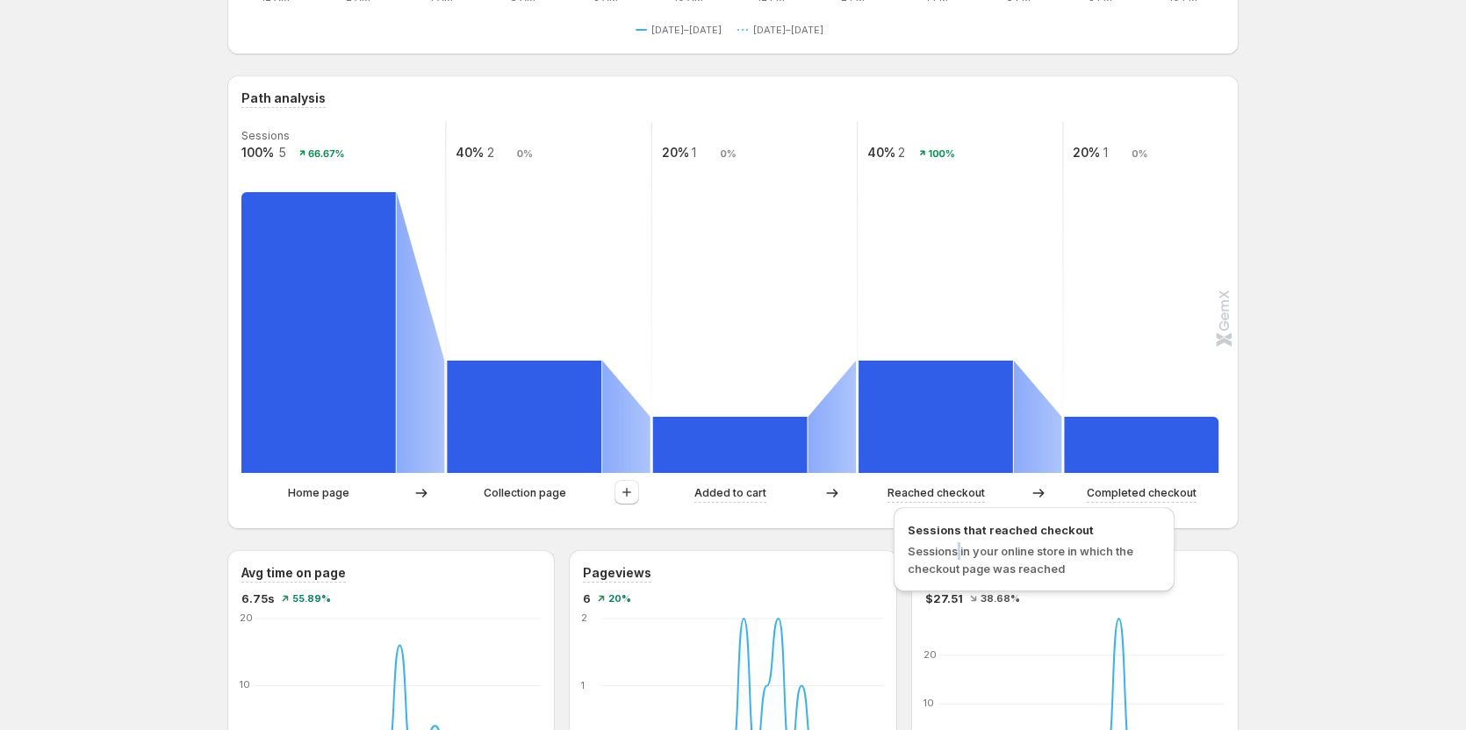
click at [958, 544] on span "Sessions in your online store in which the checkout page was reached" at bounding box center [1021, 560] width 226 height 32
click at [945, 555] on span "Sessions in your online store in which the checkout page was reached" at bounding box center [1021, 560] width 226 height 32
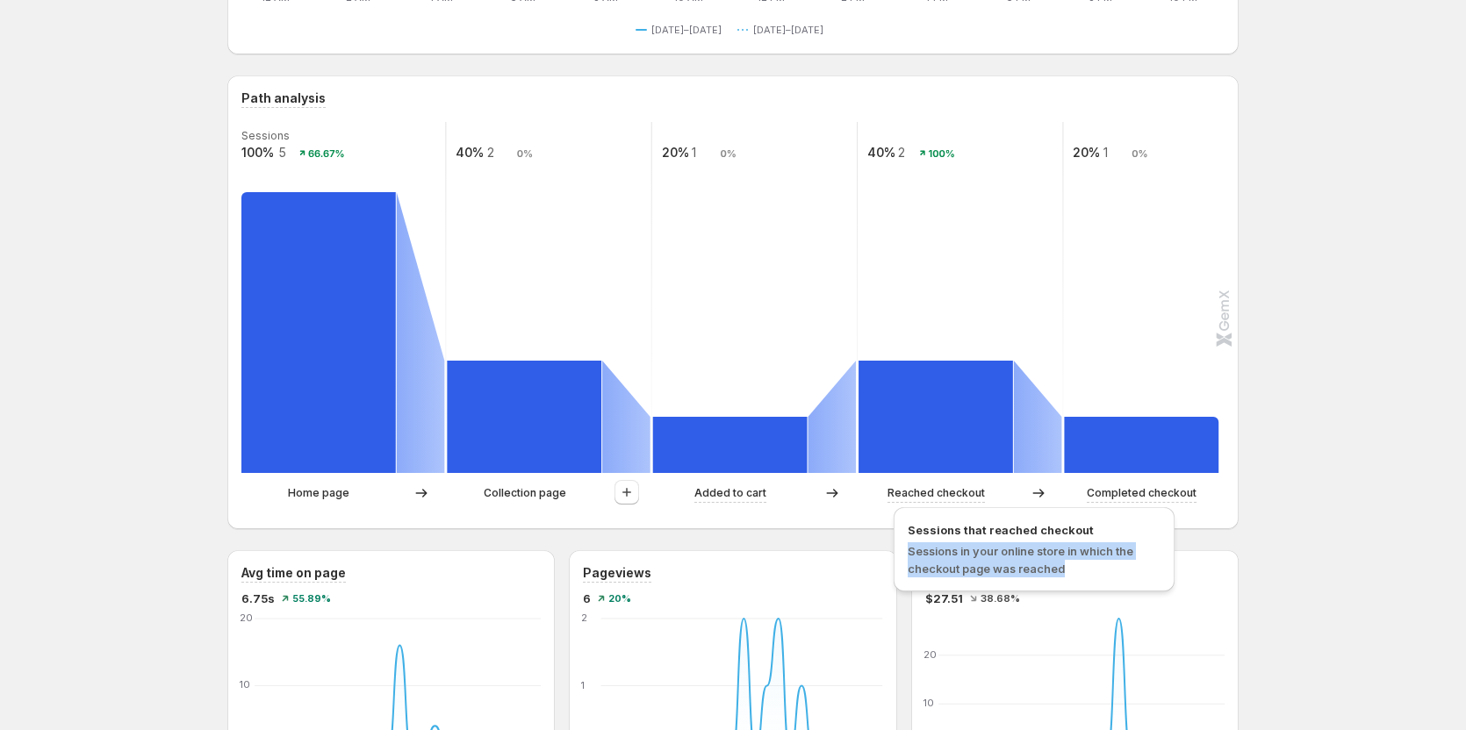
click at [945, 555] on span "Sessions in your online store in which the checkout page was reached" at bounding box center [1021, 560] width 226 height 32
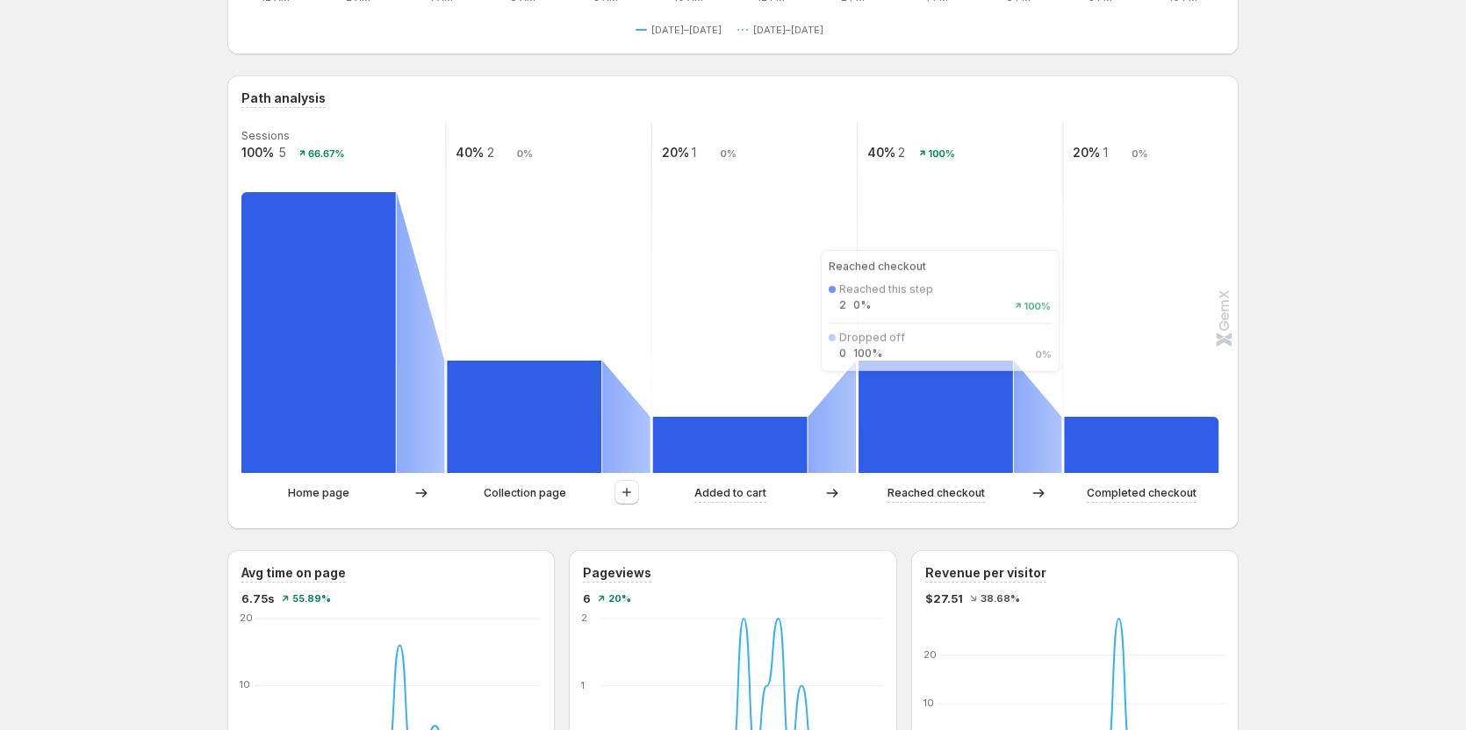
scroll to position [527, 0]
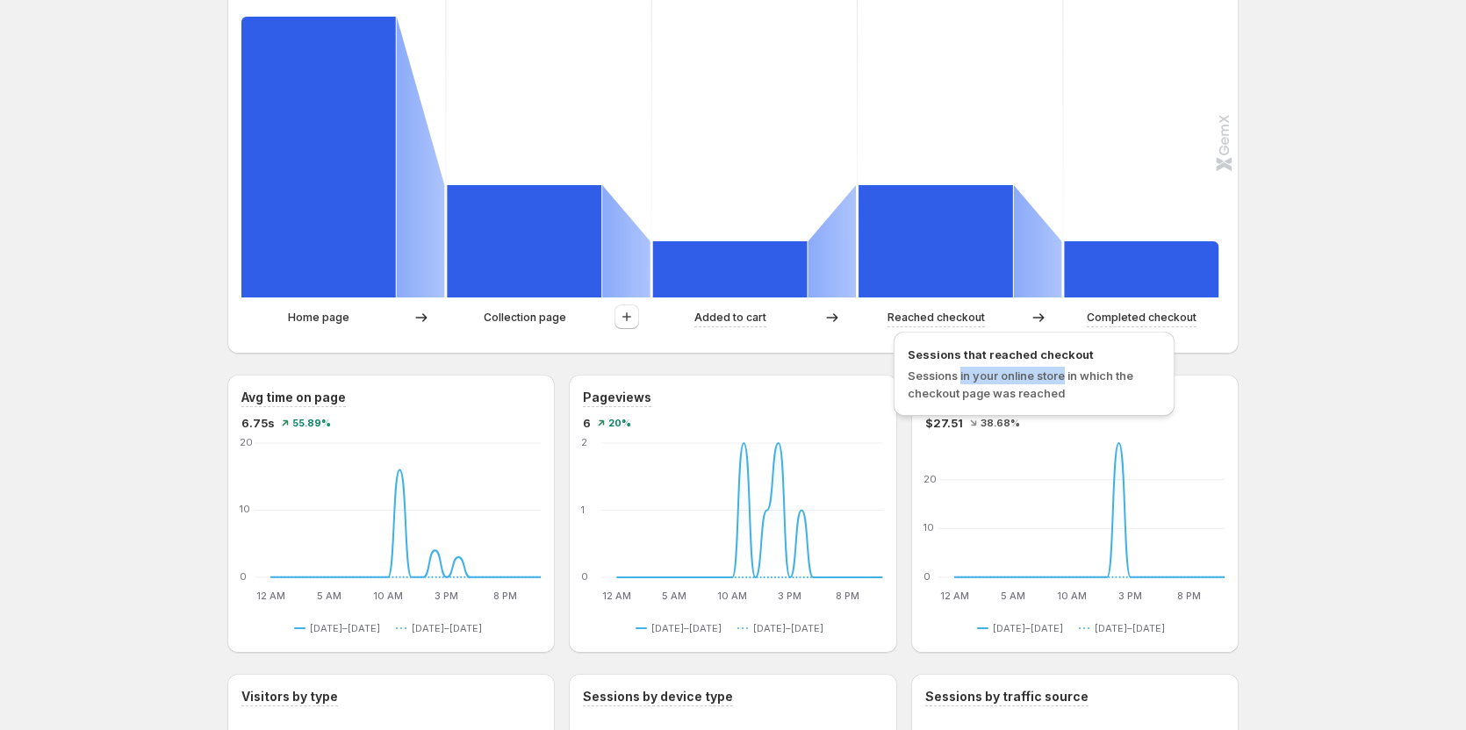
drag, startPoint x: 959, startPoint y: 377, endPoint x: 1066, endPoint y: 373, distance: 106.3
click at [1066, 373] on span "Sessions in your online store in which the checkout page was reached" at bounding box center [1021, 385] width 226 height 32
drag, startPoint x: 969, startPoint y: 375, endPoint x: 1067, endPoint y: 374, distance: 98.3
click at [1067, 374] on span "Sessions in your online store in which the checkout page was reached" at bounding box center [1021, 385] width 226 height 32
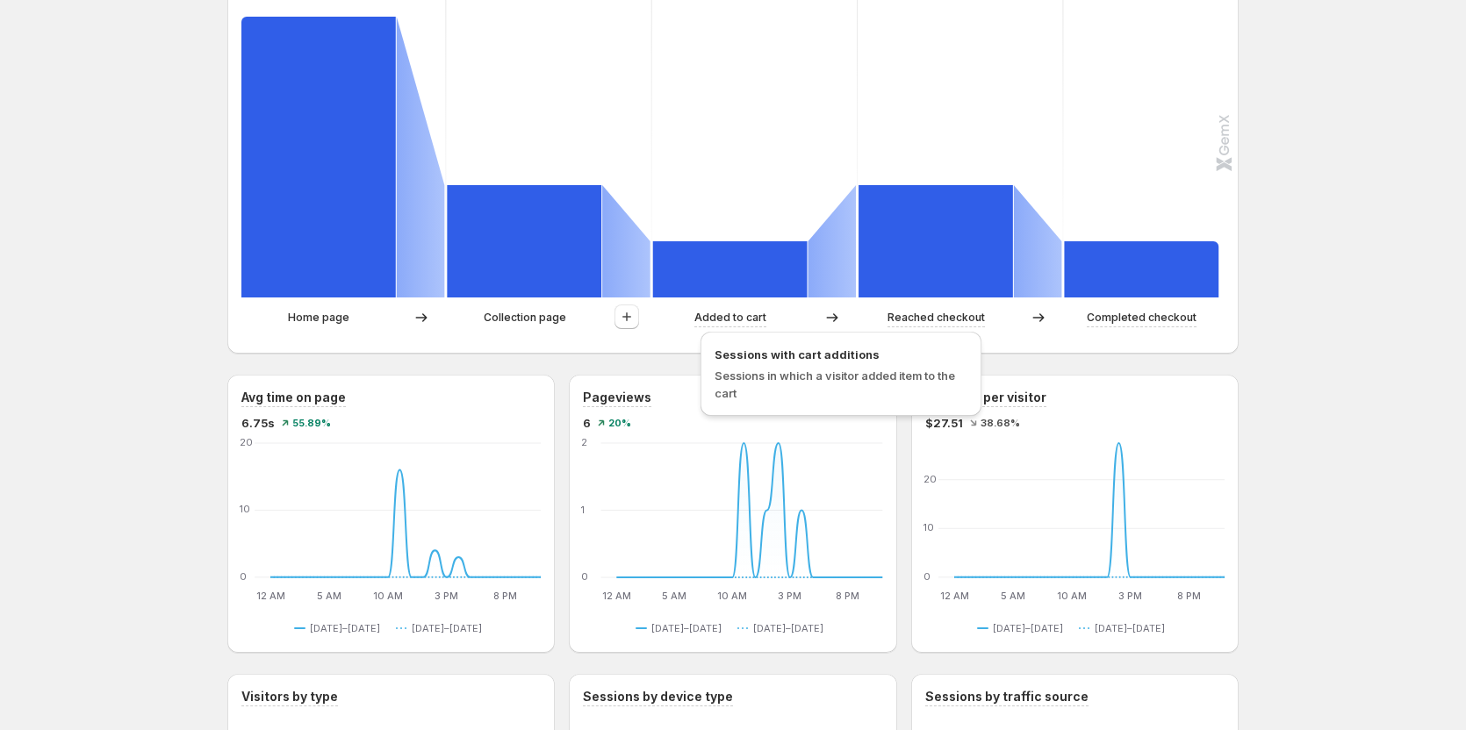
click at [765, 369] on span "Sessions in which a visitor added item to the cart" at bounding box center [834, 385] width 240 height 32
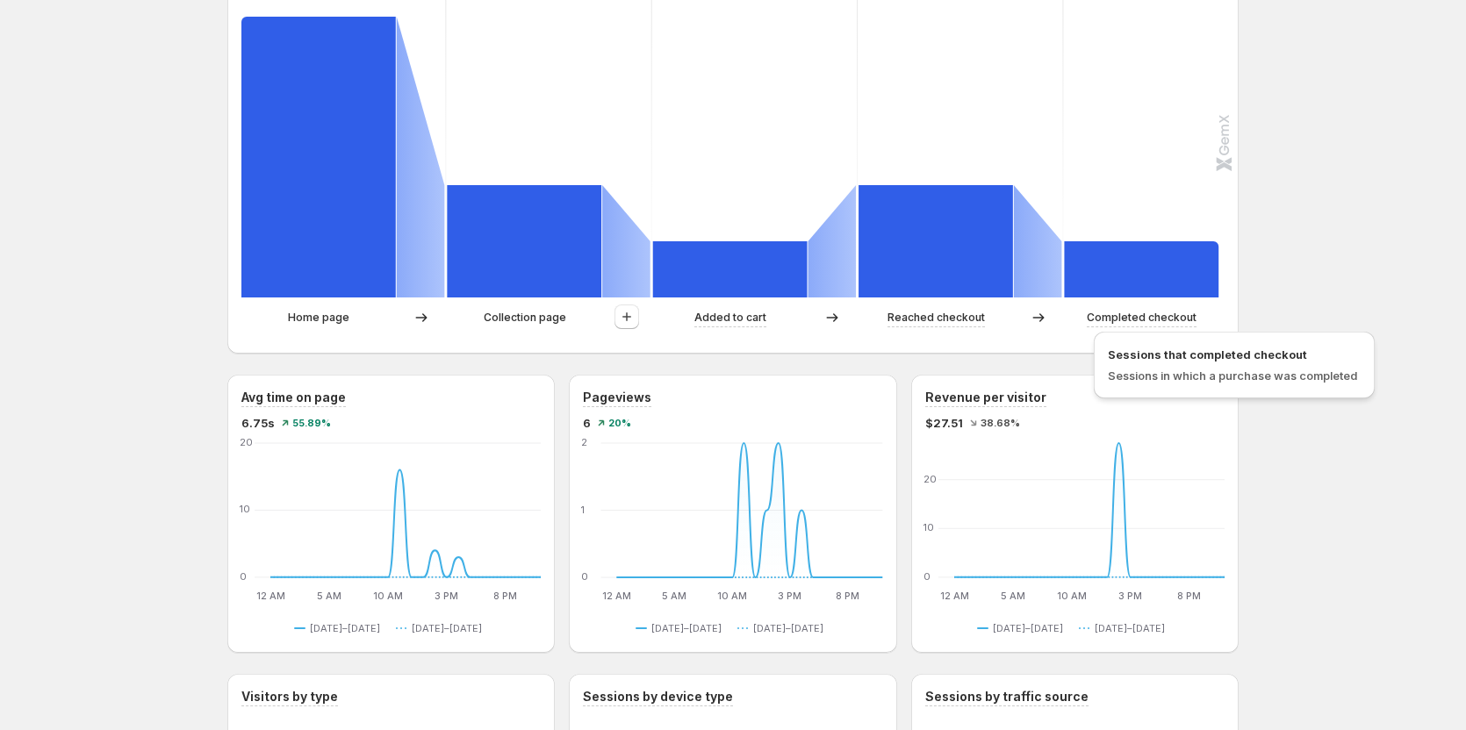
click at [1138, 381] on span "Sessions in which a purchase was completed" at bounding box center [1232, 376] width 249 height 14
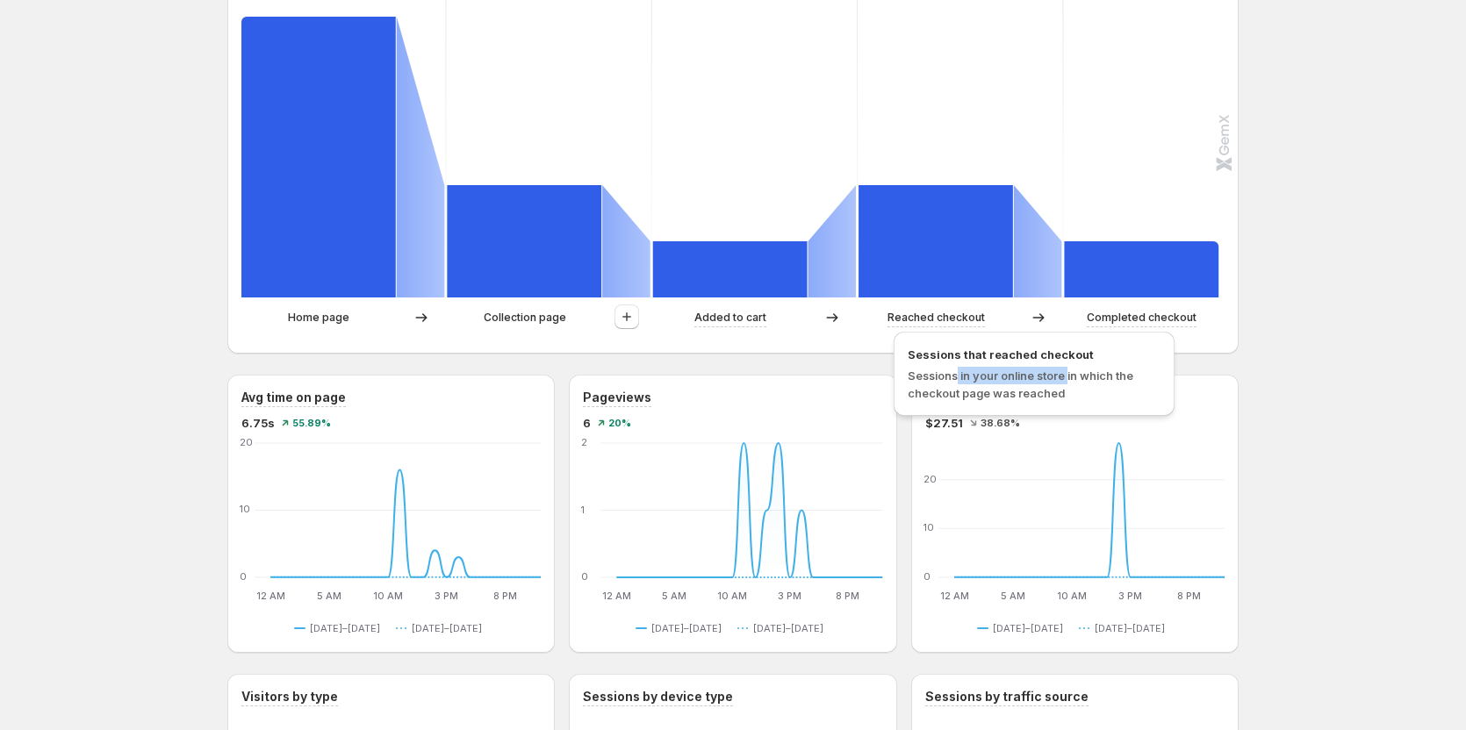
drag, startPoint x: 956, startPoint y: 373, endPoint x: 1066, endPoint y: 373, distance: 110.6
click at [1066, 373] on span "Sessions in your online store in which the checkout page was reached" at bounding box center [1021, 385] width 226 height 32
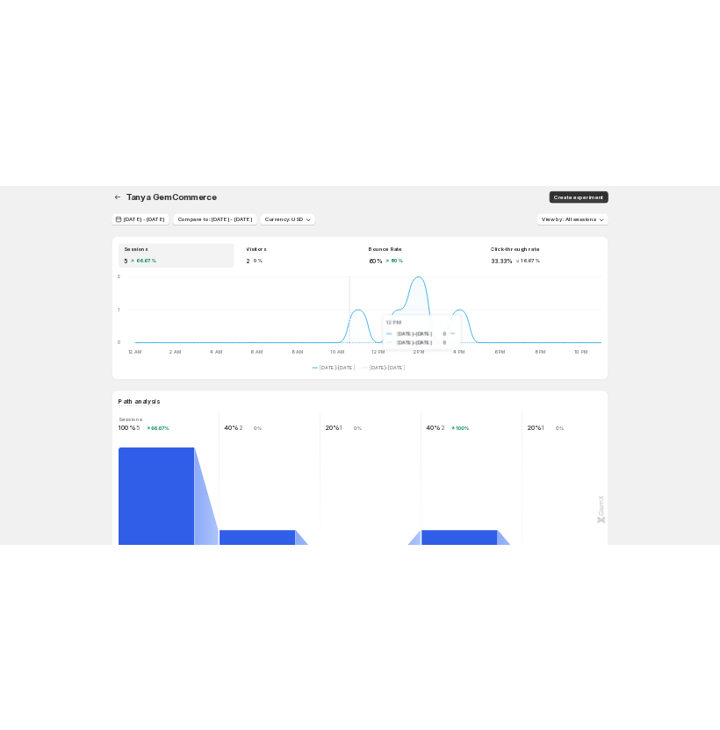
scroll to position [0, 0]
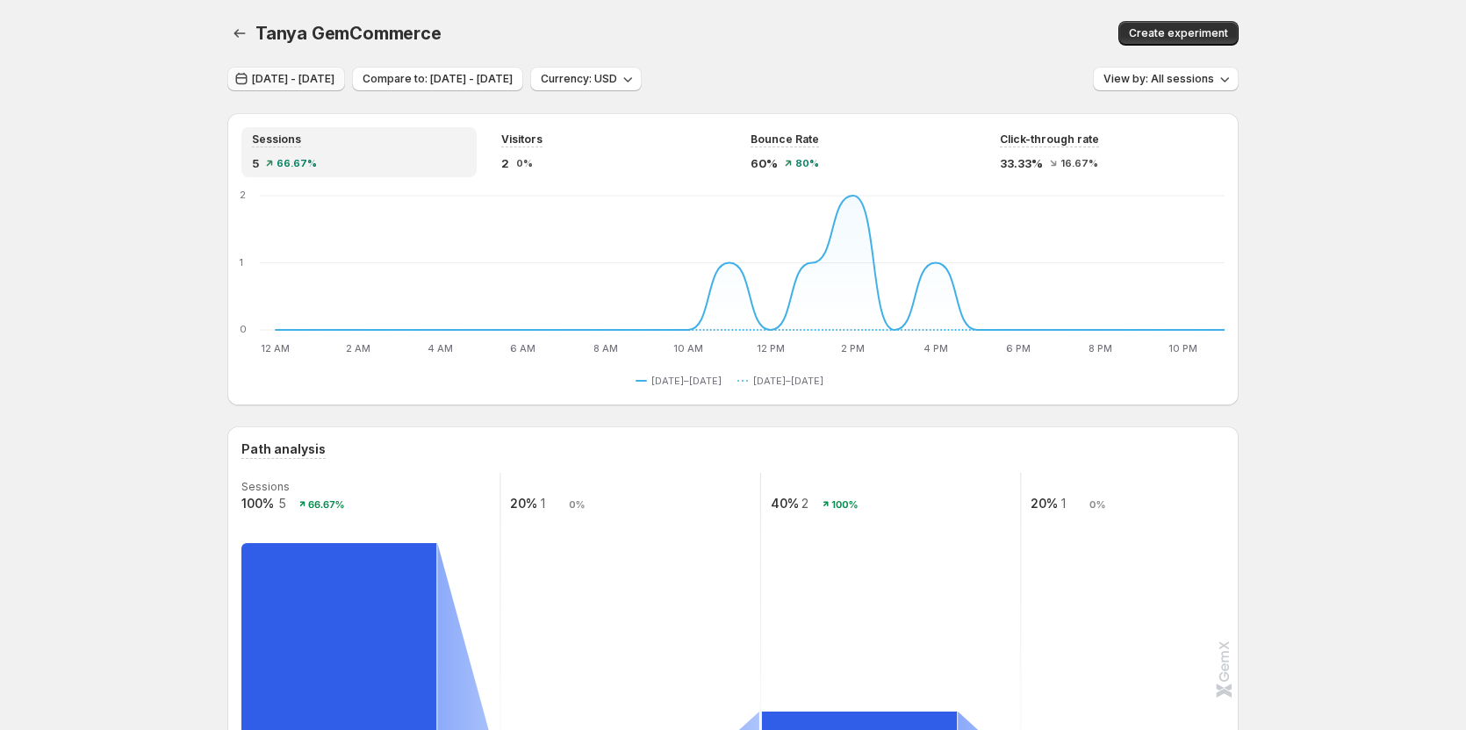
click at [335, 69] on button "[DATE] - [DATE]" at bounding box center [286, 79] width 118 height 25
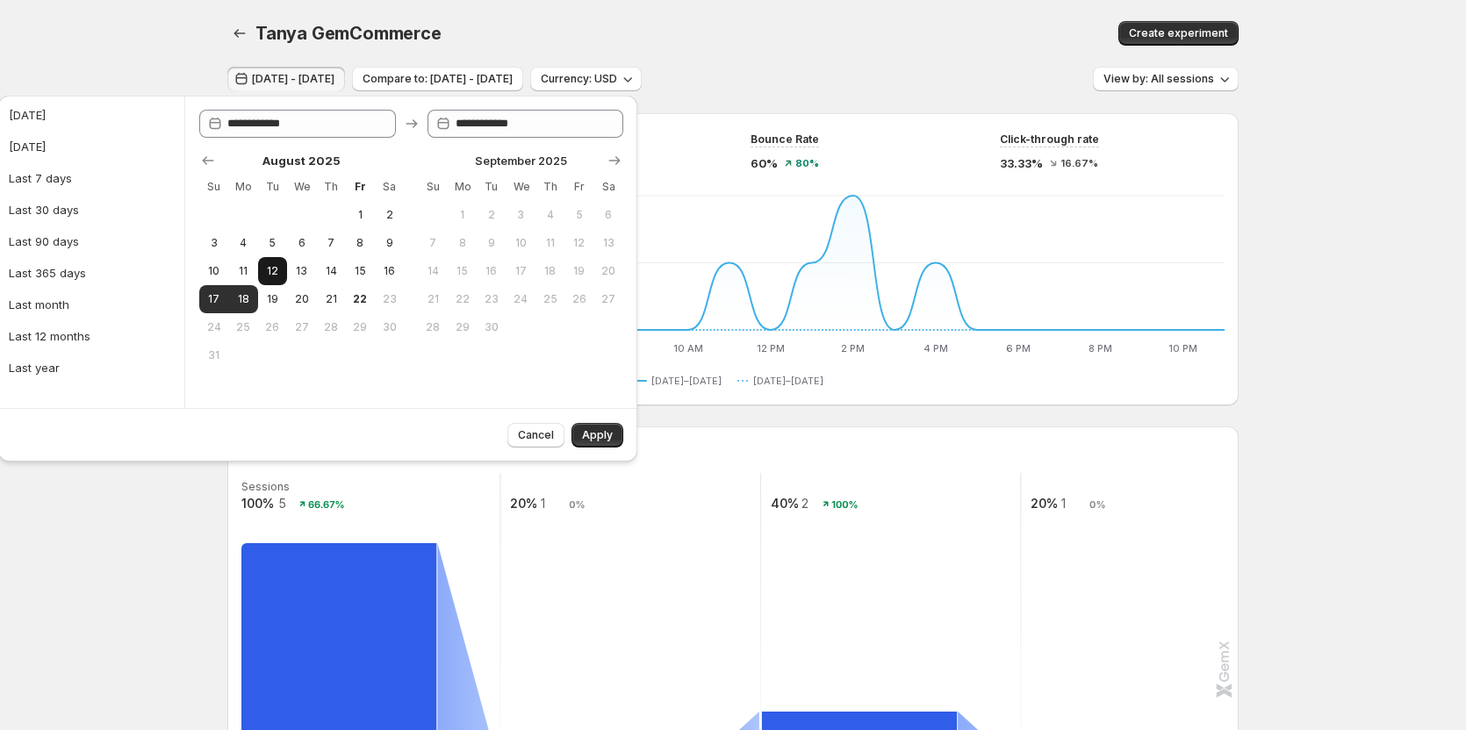
click at [271, 257] on button "12" at bounding box center [272, 271] width 29 height 28
type input "**********"
click at [303, 277] on span "13" at bounding box center [301, 271] width 15 height 14
type input "**********"
click at [597, 436] on span "Apply" at bounding box center [597, 435] width 31 height 14
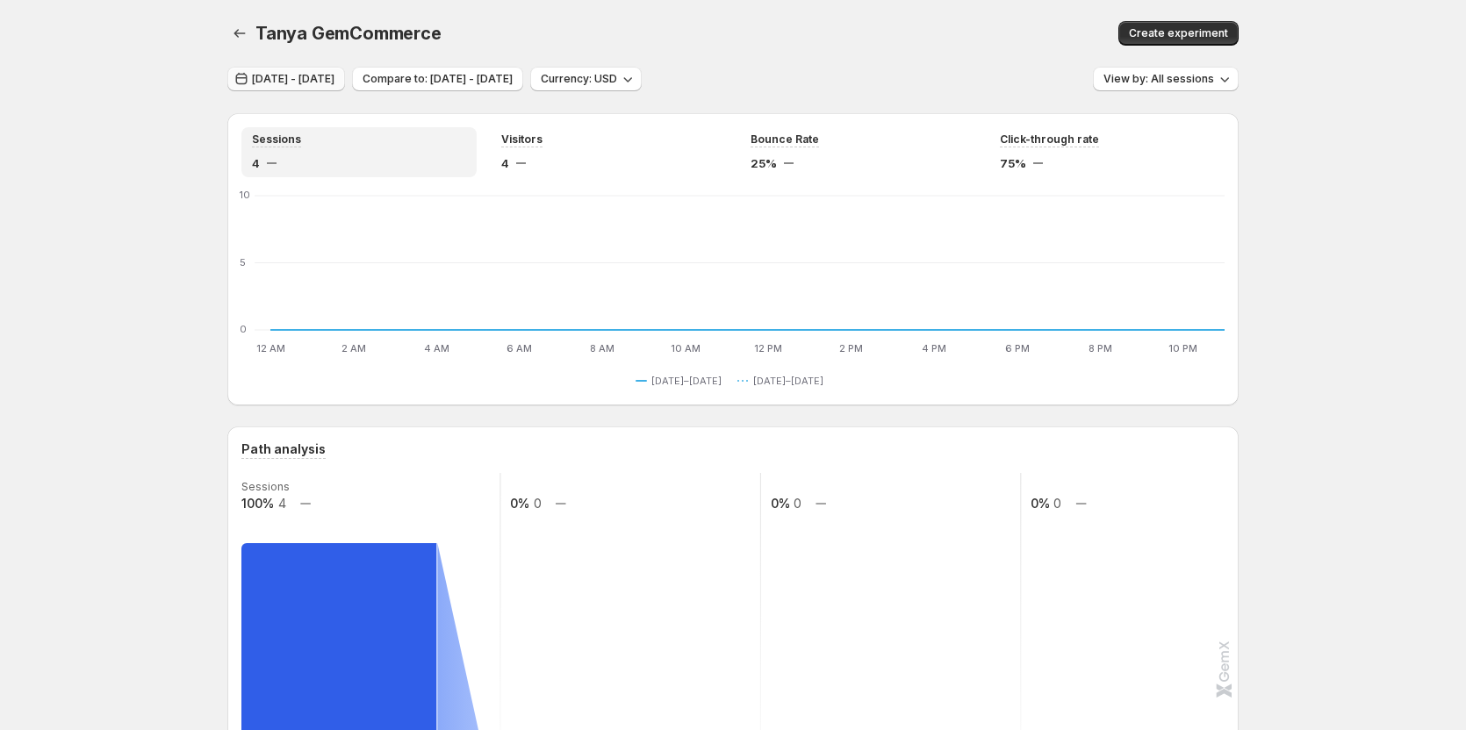
click at [276, 75] on span "Aug 12, 2025 - Aug 13, 2025" at bounding box center [293, 79] width 83 height 14
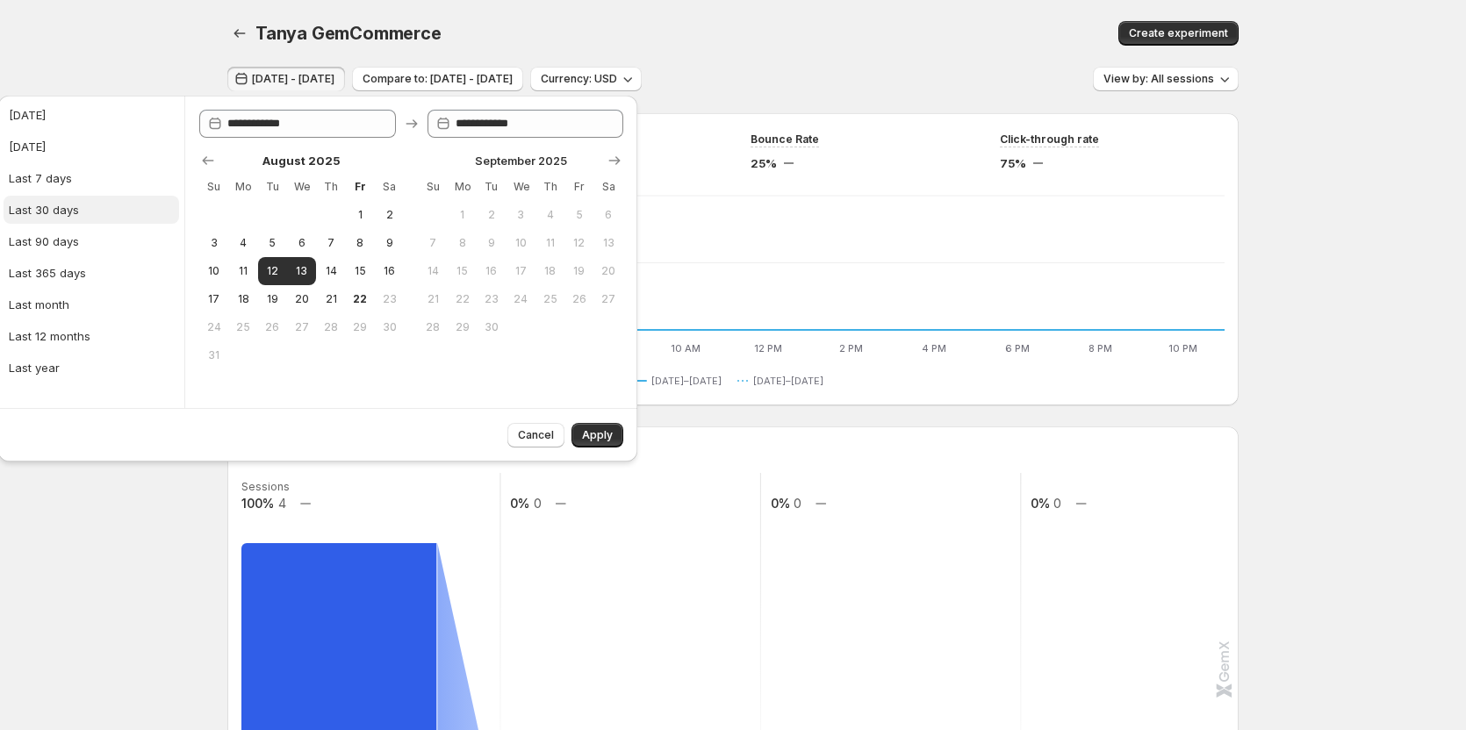
click at [35, 223] on button "Last 30 days" at bounding box center [92, 210] width 176 height 28
type input "**********"
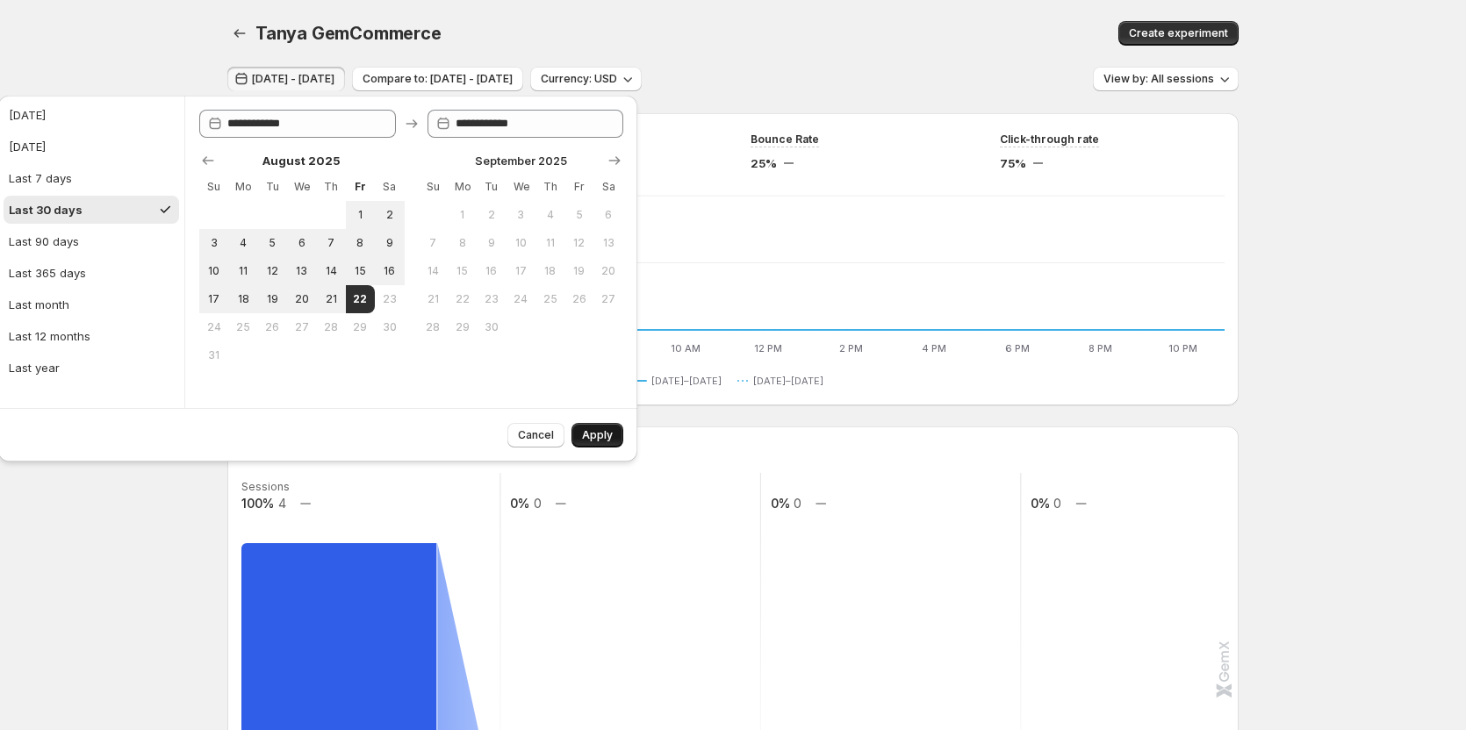
click at [607, 427] on button "Apply" at bounding box center [597, 435] width 52 height 25
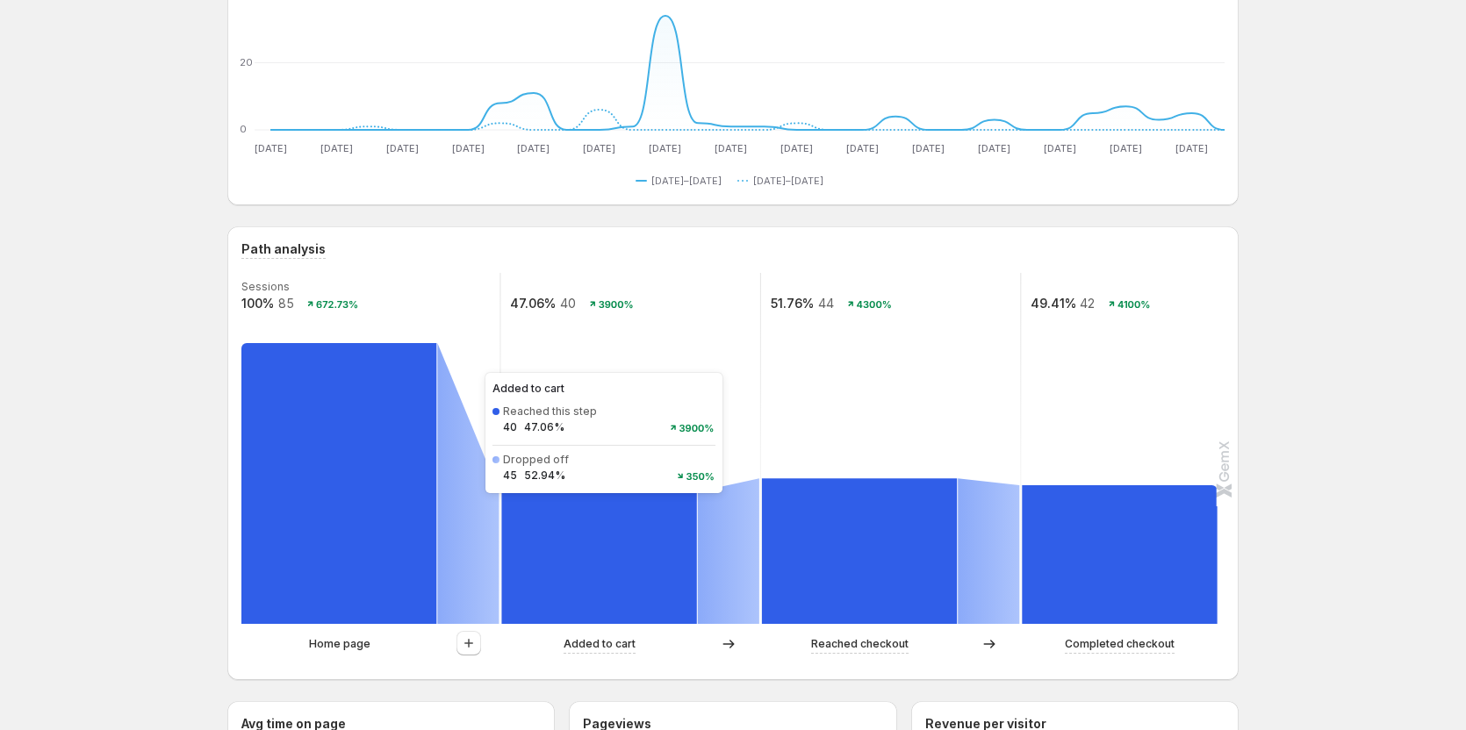
scroll to position [173, 0]
